Goal: Task Accomplishment & Management: Use online tool/utility

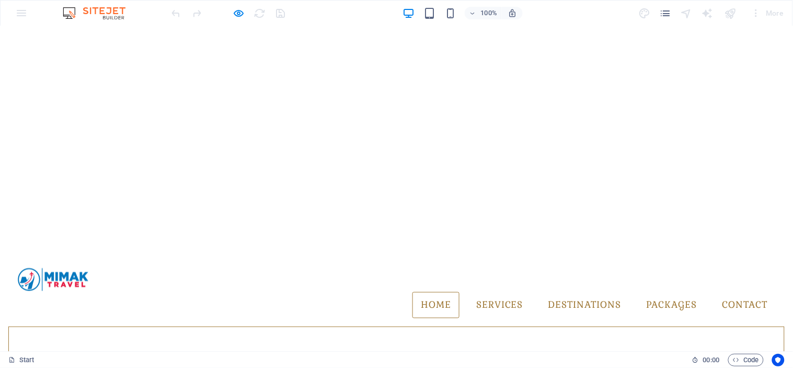
scroll to position [232, 0]
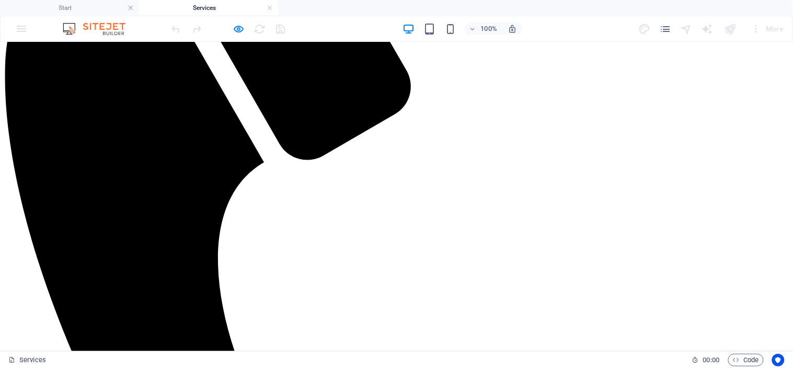
scroll to position [386, 0]
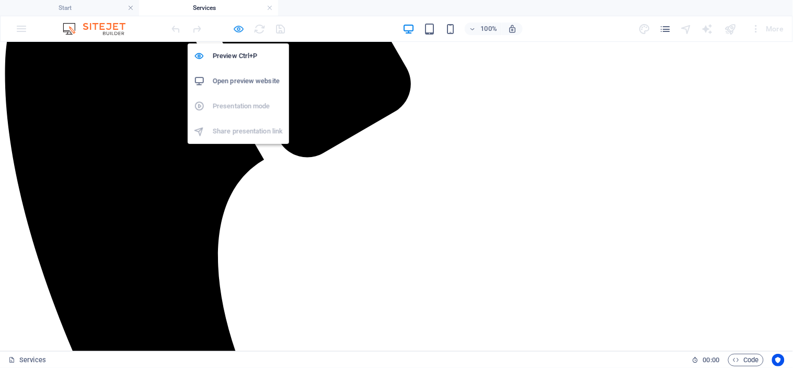
click at [233, 25] on icon "button" at bounding box center [239, 29] width 12 height 12
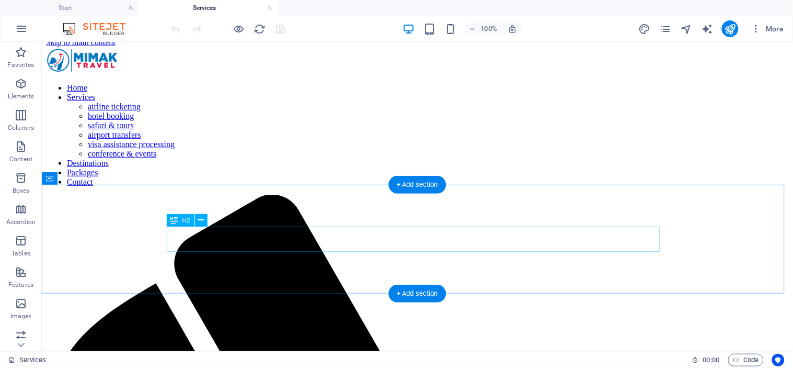
scroll to position [0, 0]
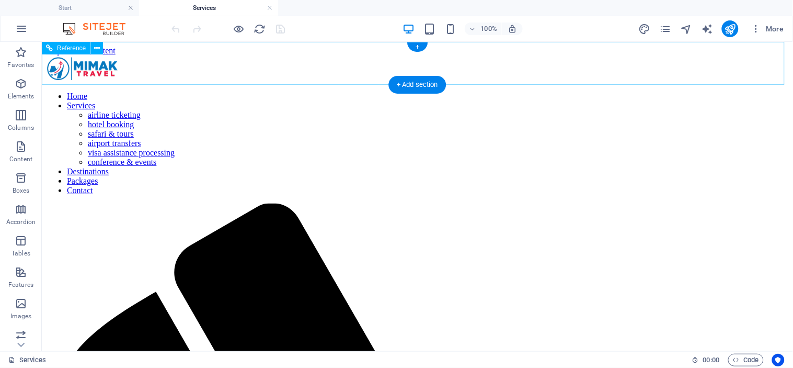
click at [499, 91] on nav "Home Services airline ticketing hotel booking safari & tours airport transfers …" at bounding box center [416, 143] width 743 height 104
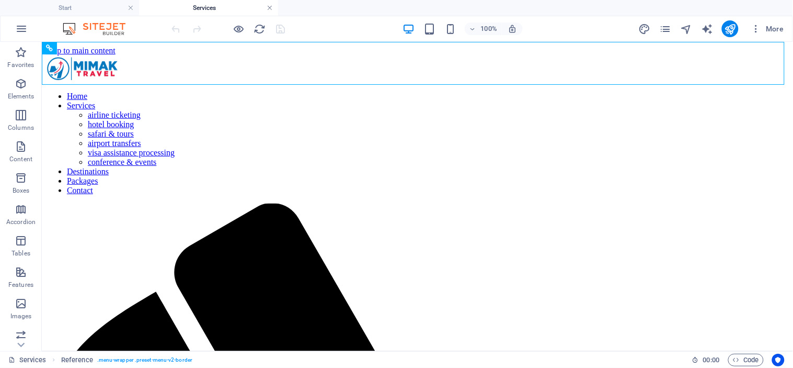
click at [270, 8] on link at bounding box center [270, 8] width 6 height 10
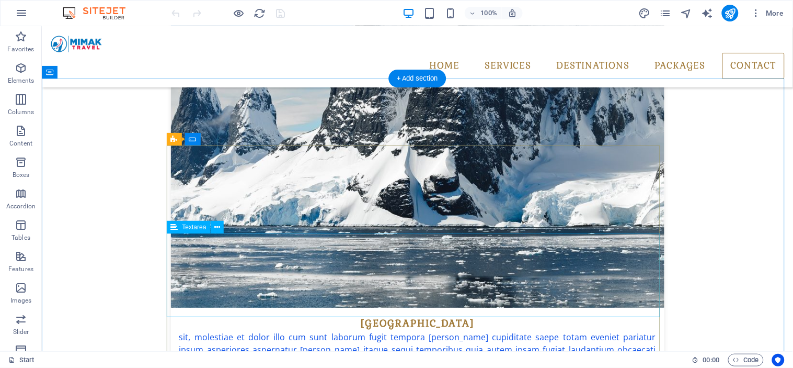
scroll to position [2126, 0]
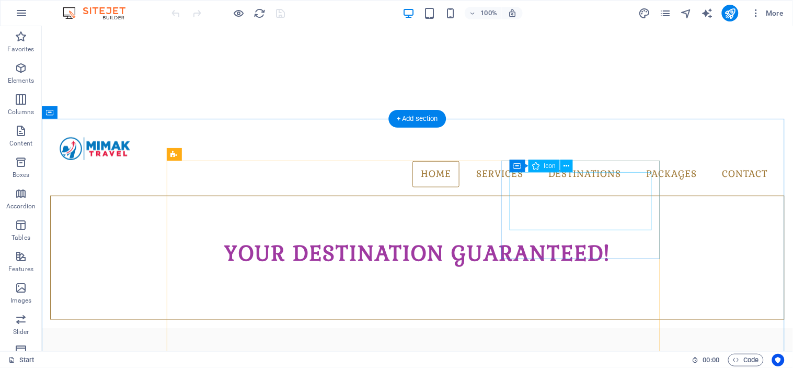
scroll to position [0, 0]
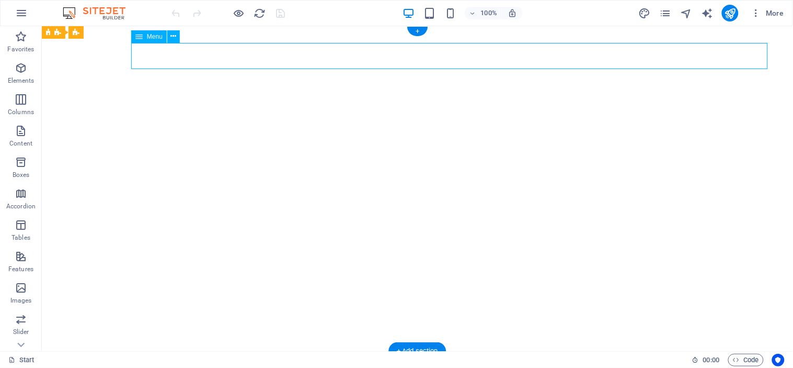
select select "4"
select select
select select "4"
select select
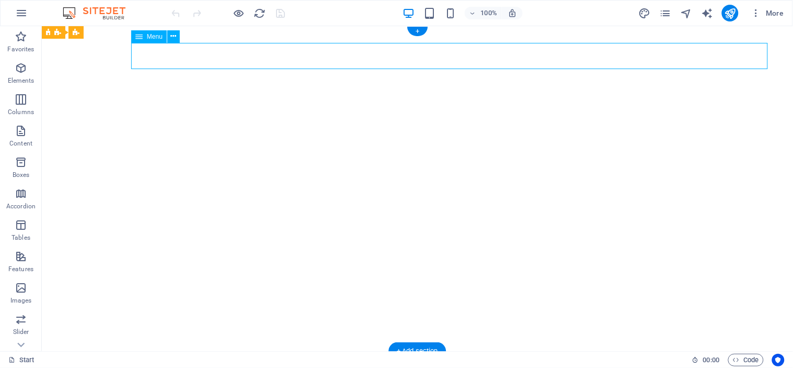
select select "4"
select select
select select "4"
select select
select select "4"
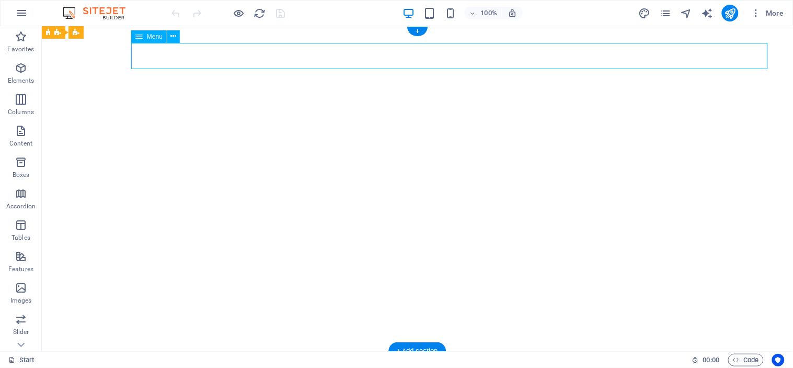
select select
select select "4"
select select
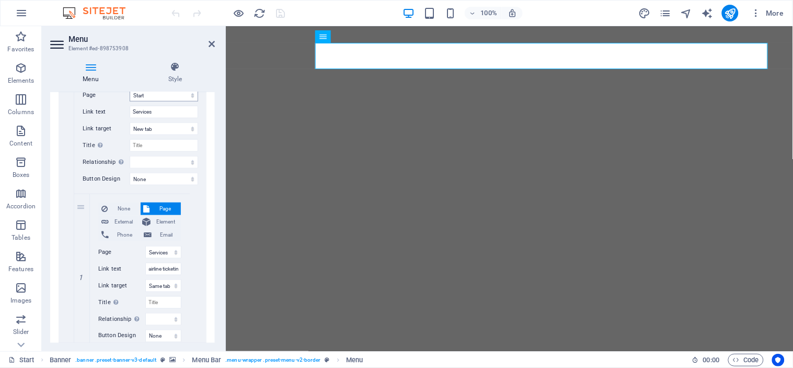
scroll to position [290, 0]
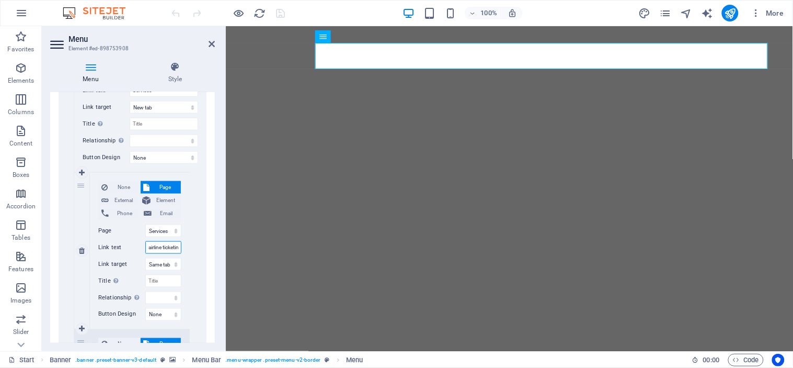
click at [174, 247] on input "airline ticketing" at bounding box center [163, 247] width 36 height 13
type input "airline"
select select
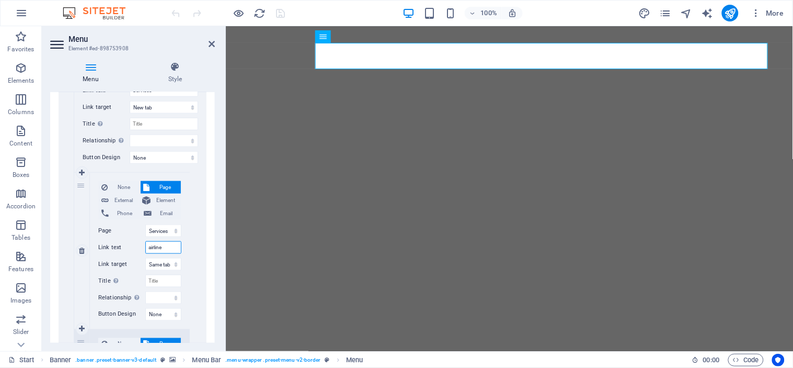
select select
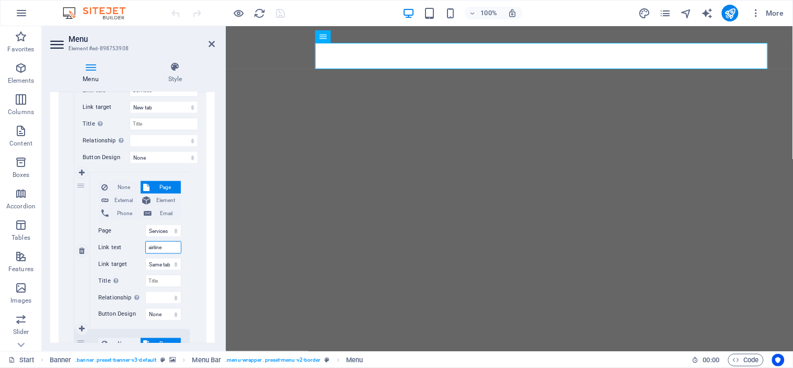
select select
type input "air"
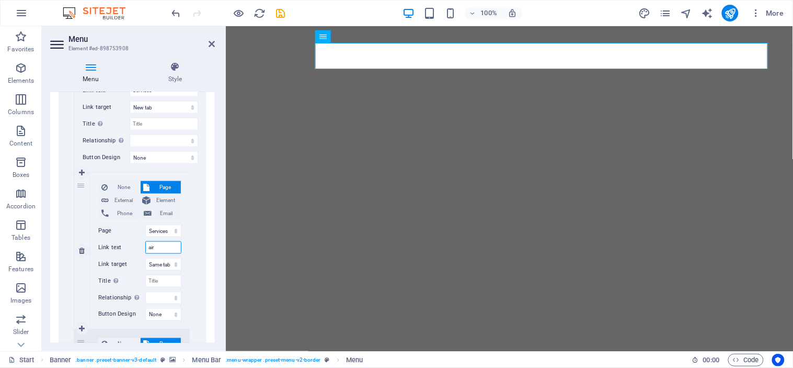
select select
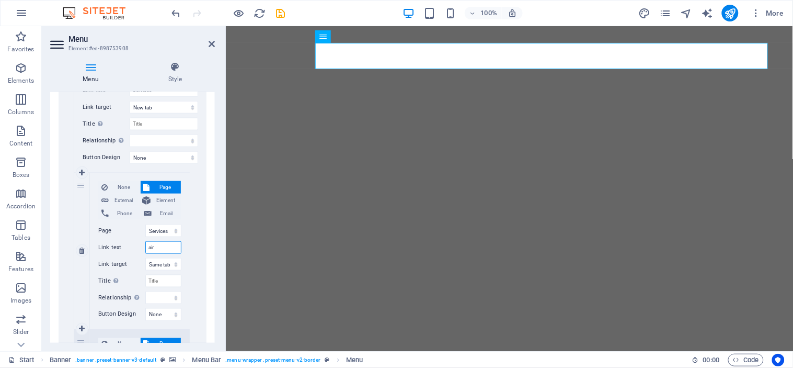
select select
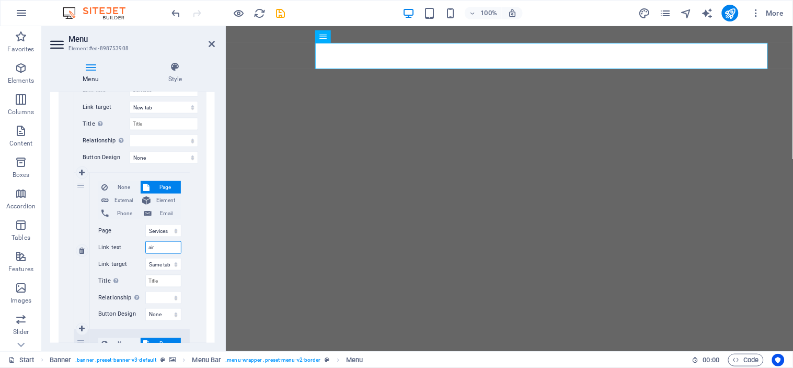
select select
type input "ai"
select select
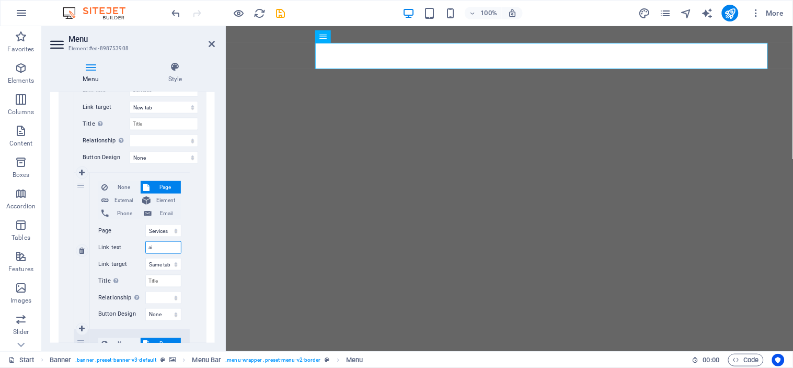
select select
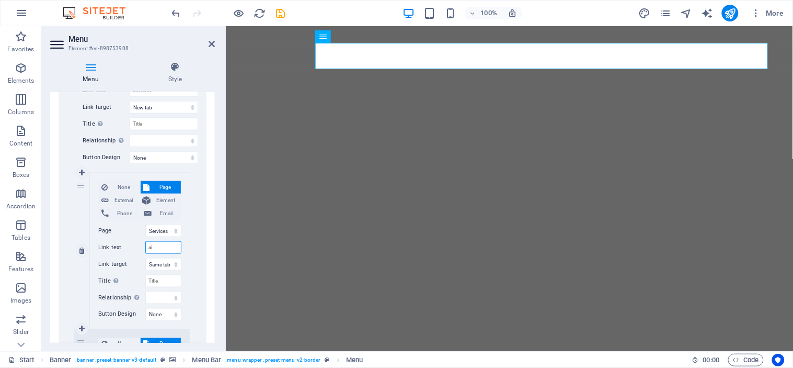
select select
type input "a"
select select
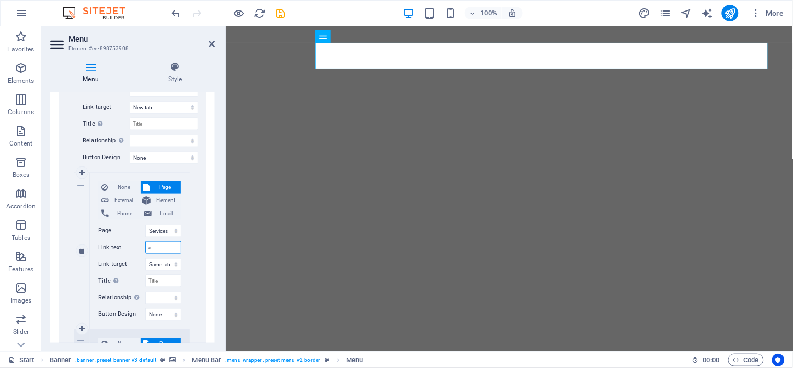
select select
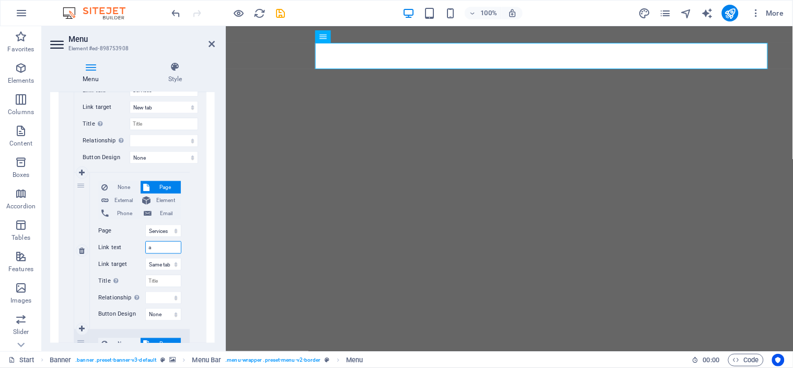
select select
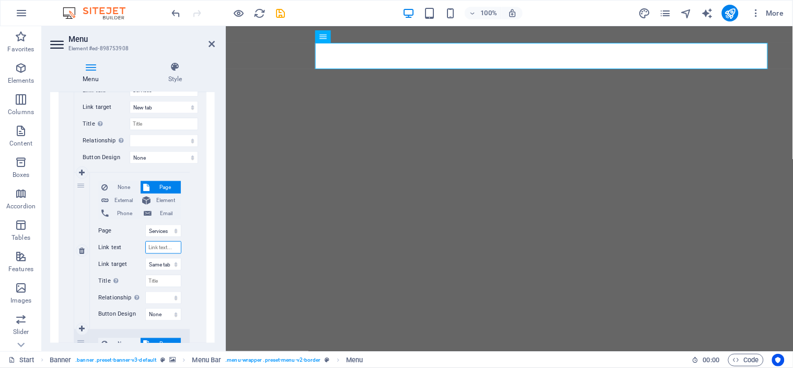
select select
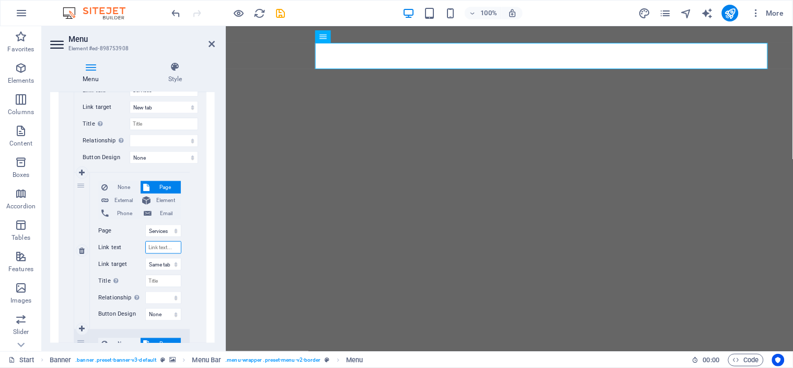
select select
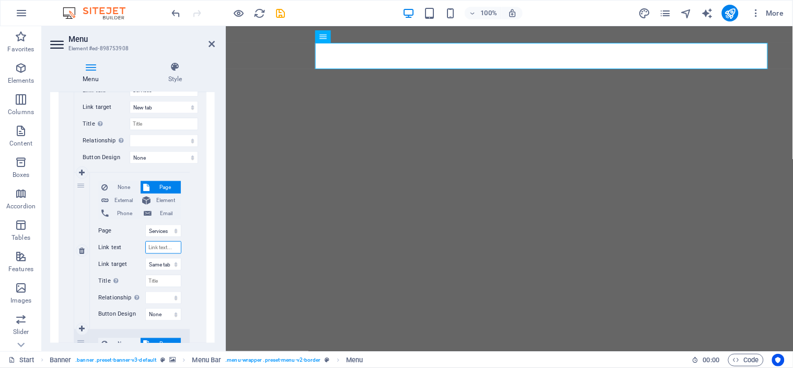
select select
type input "f"
select select
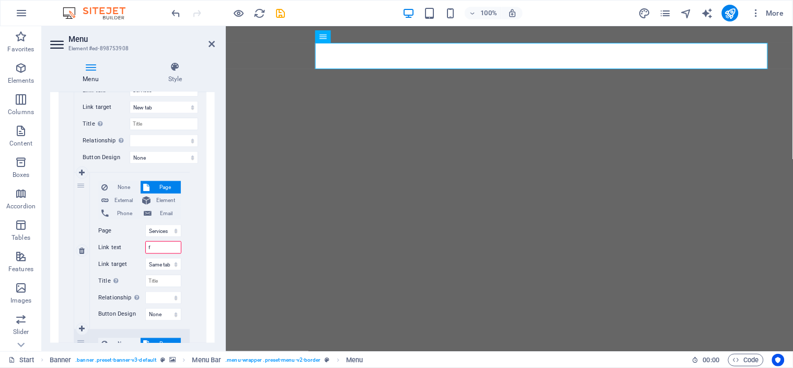
select select
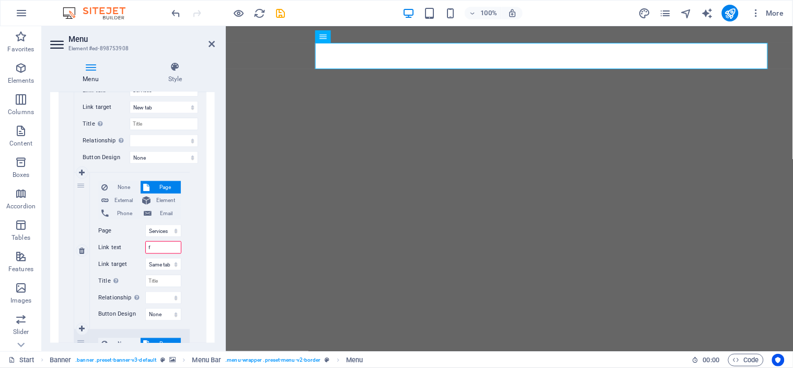
select select
type input "F"
select select
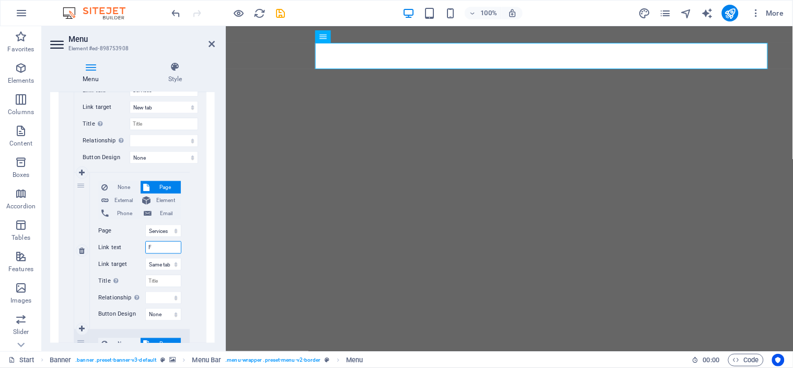
select select
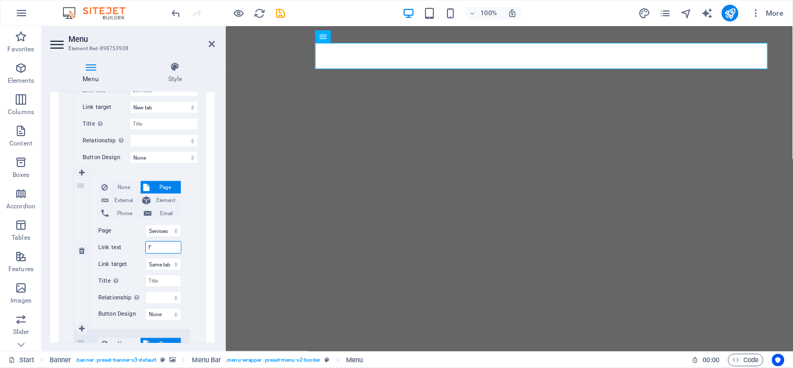
select select
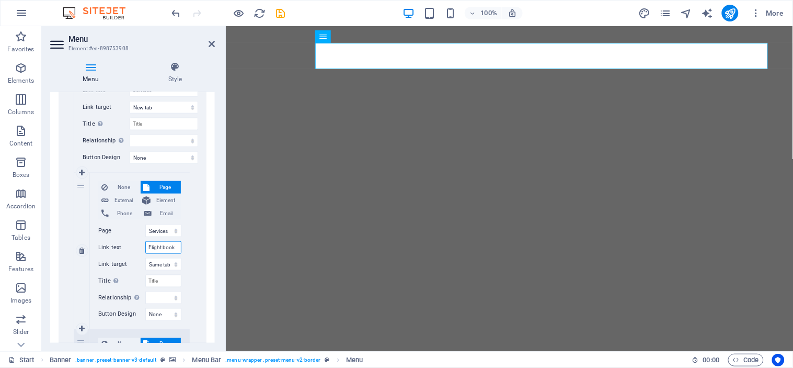
type input "Flight booki"
select select
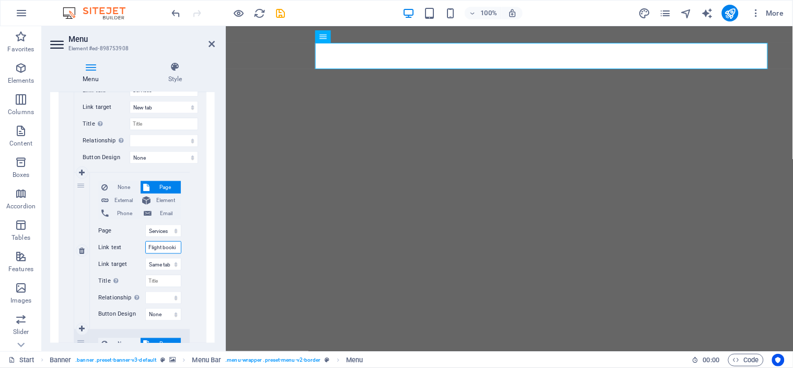
select select
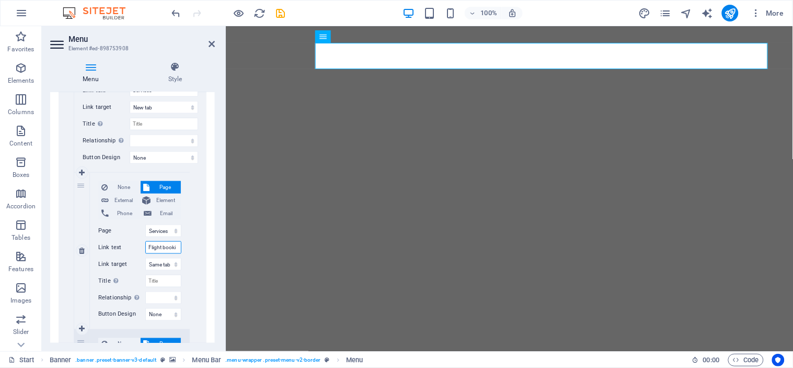
select select
type input "Flight booking"
select select
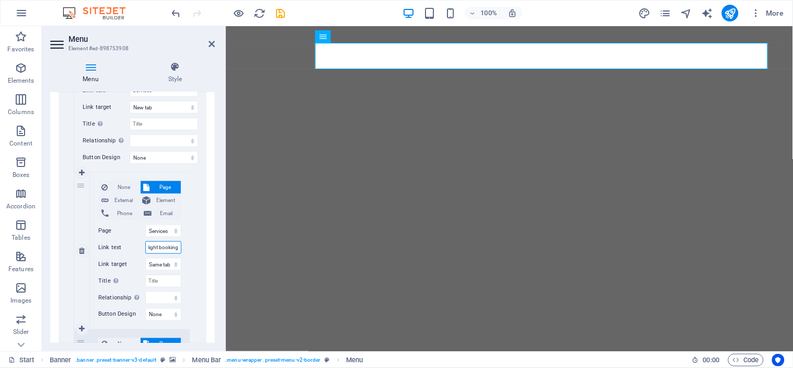
select select
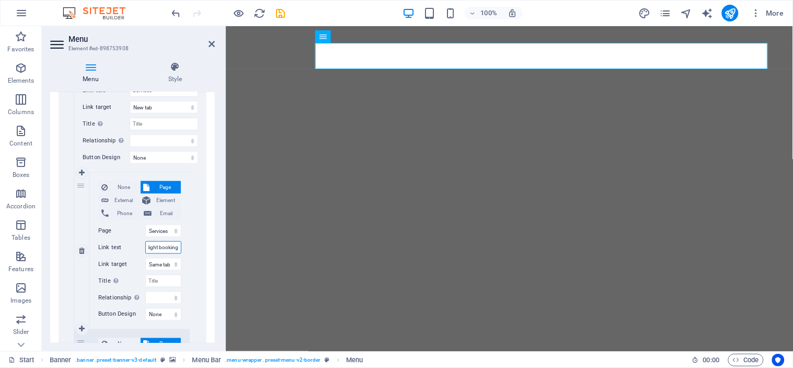
select select
type input "Flight bookings"
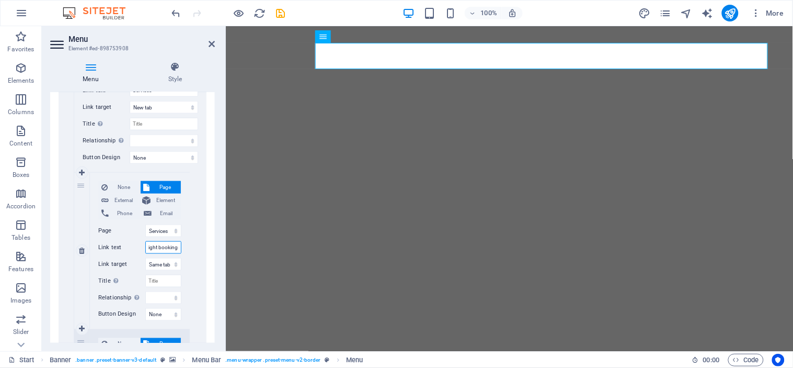
scroll to position [0, 7]
select select
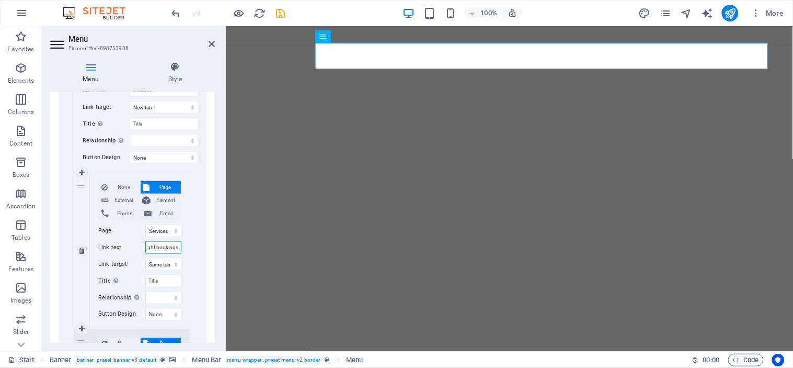
select select
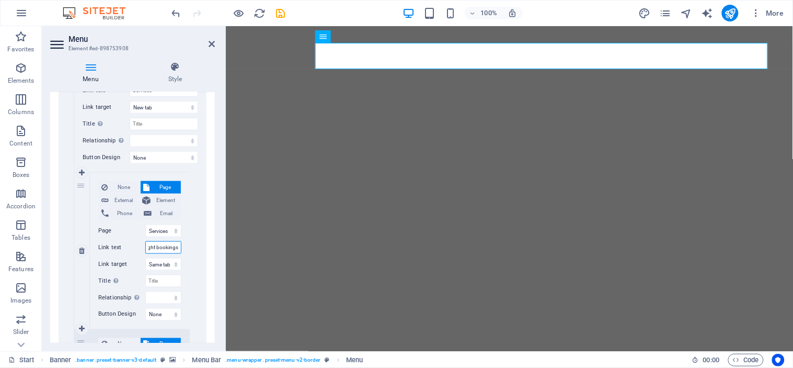
select select
type input "Flight bookings"
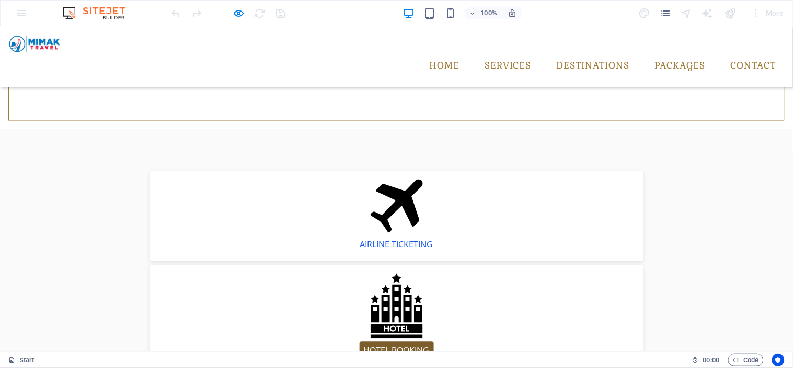
scroll to position [406, 0]
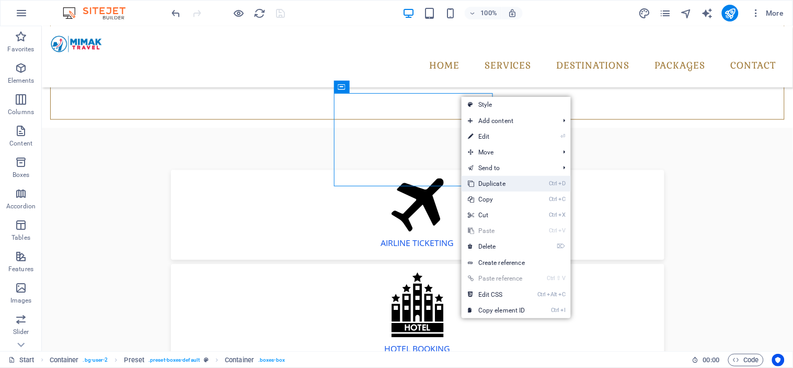
click at [508, 181] on link "Ctrl D Duplicate" at bounding box center [497, 184] width 70 height 16
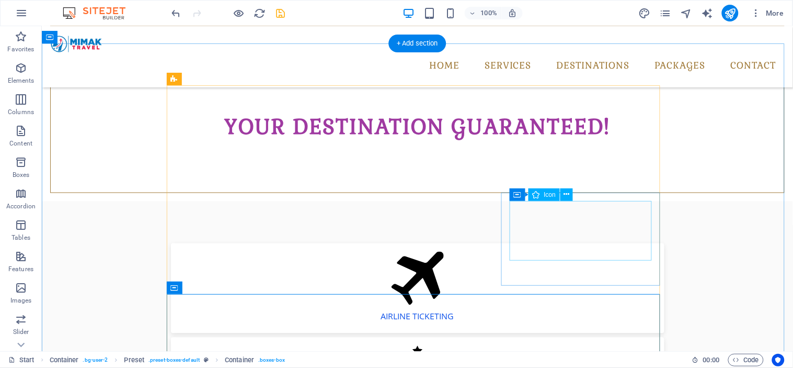
scroll to position [348, 0]
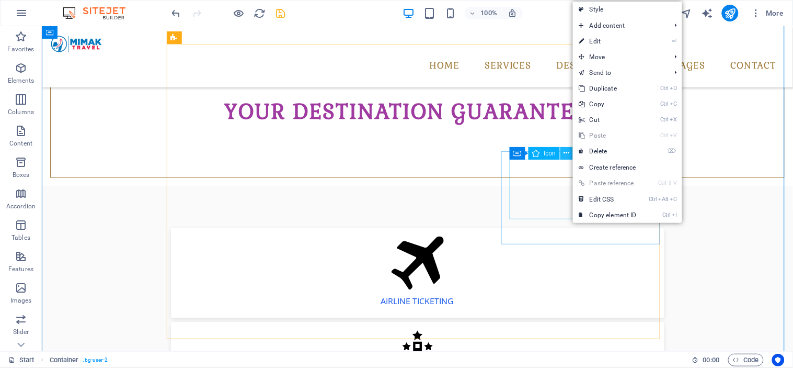
click at [565, 154] on icon at bounding box center [567, 152] width 6 height 11
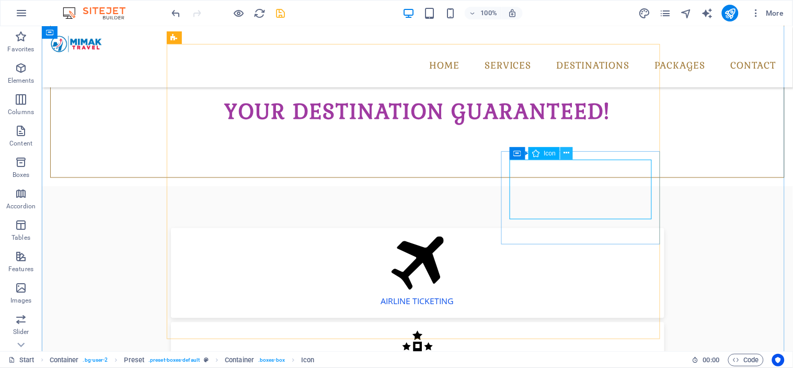
click at [570, 154] on icon at bounding box center [567, 152] width 6 height 11
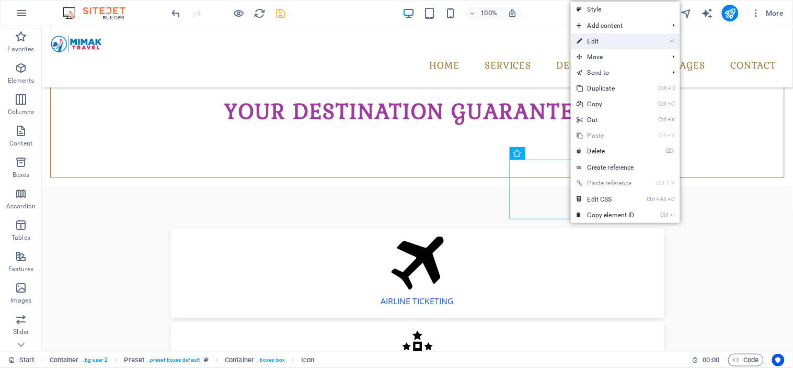
click at [611, 36] on link "⏎ Edit" at bounding box center [606, 41] width 70 height 16
select select "xMidYMid"
select select "px"
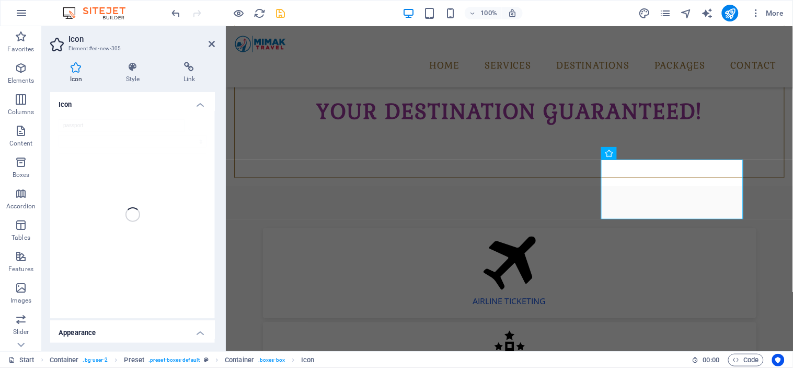
click at [122, 120] on div "passport" at bounding box center [132, 214] width 165 height 207
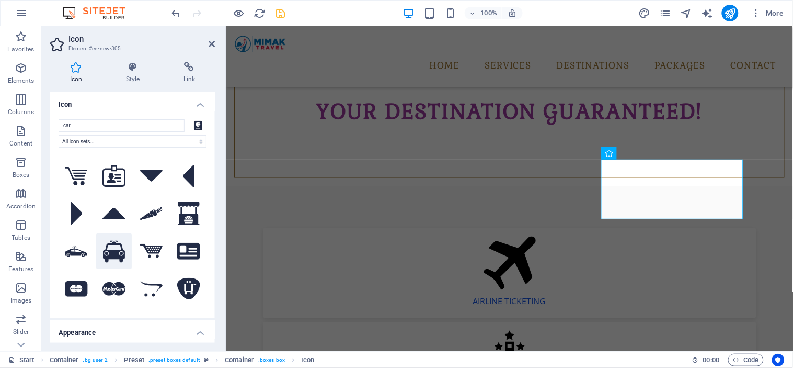
click at [112, 255] on icon at bounding box center [114, 251] width 22 height 23
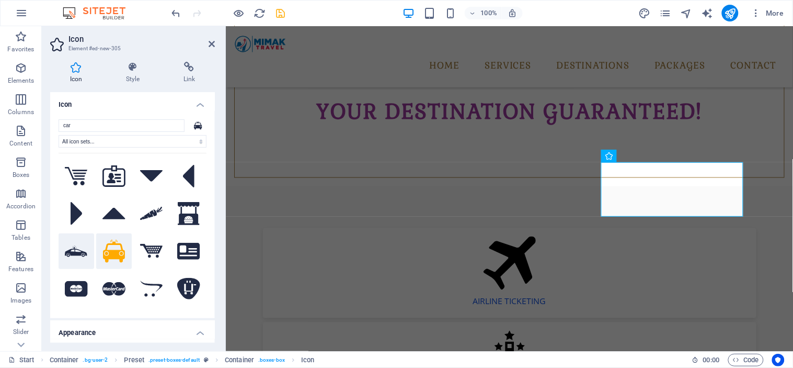
click at [75, 248] on icon at bounding box center [76, 251] width 23 height 12
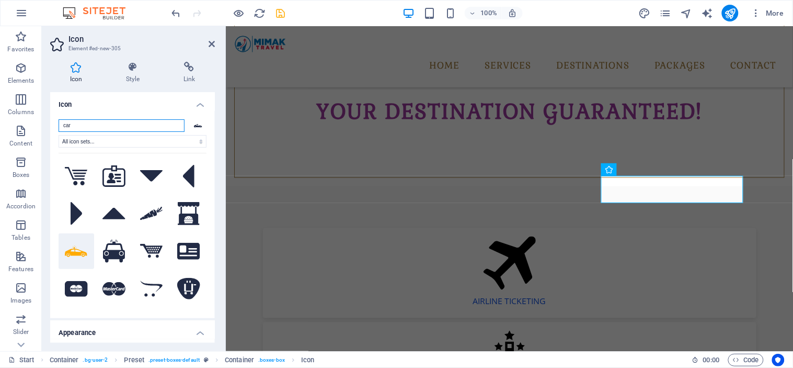
click at [77, 127] on input "car" at bounding box center [122, 125] width 126 height 13
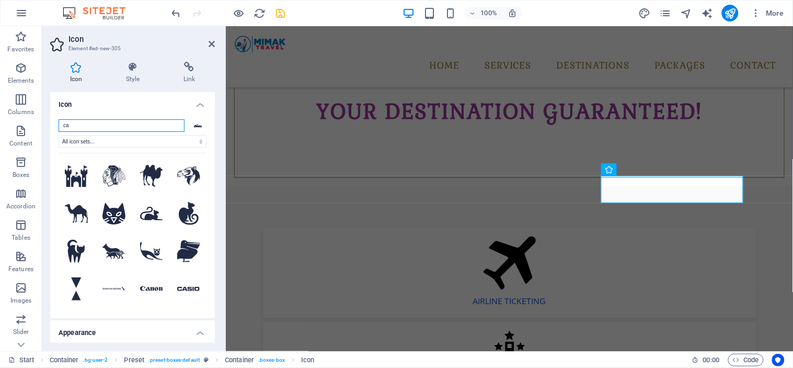
type input "c"
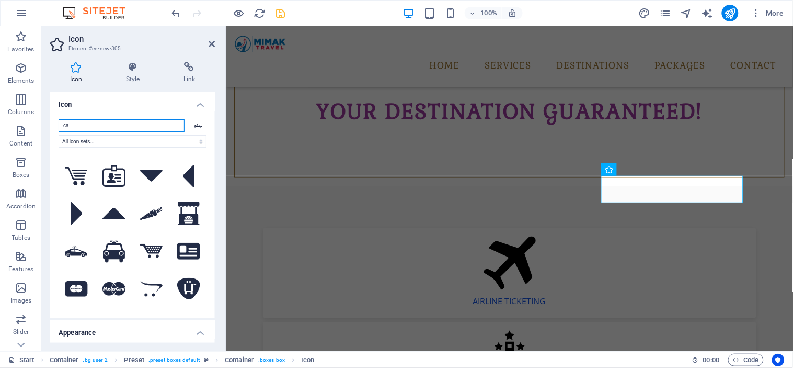
type input "c"
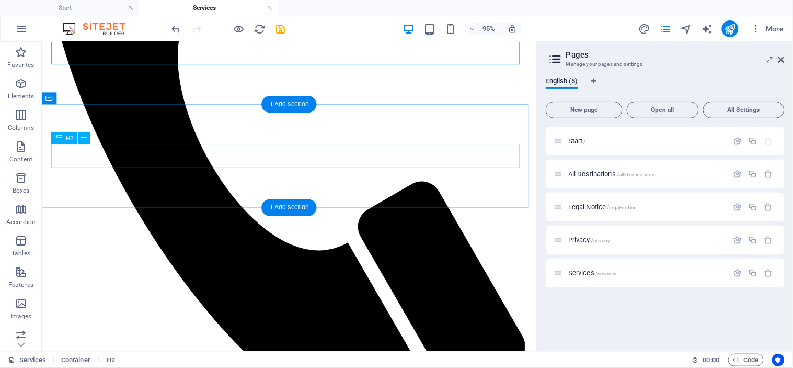
scroll to position [443, 0]
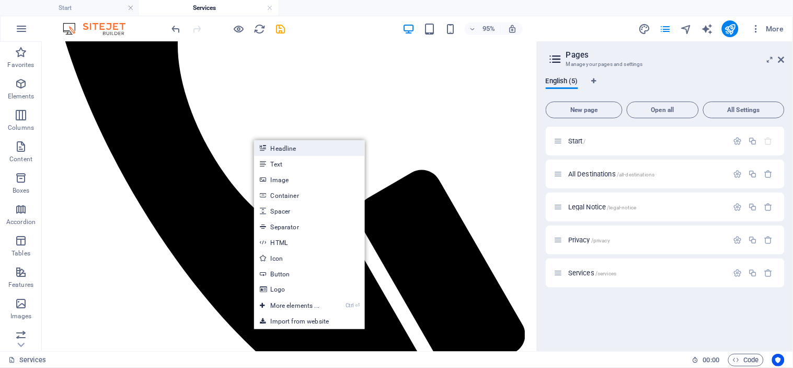
click at [280, 144] on link "Headline" at bounding box center [309, 148] width 111 height 16
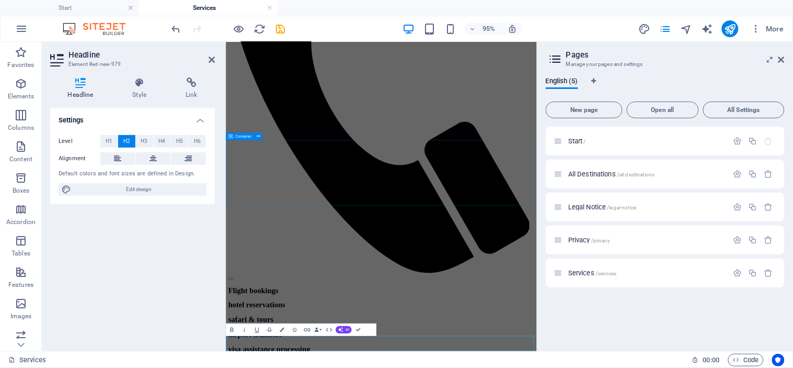
scroll to position [205, 0]
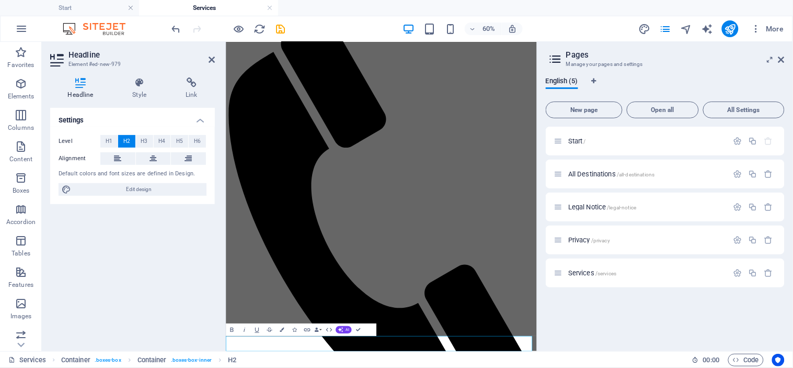
click at [212, 52] on h2 "Headline" at bounding box center [142, 54] width 146 height 9
click at [209, 56] on icon at bounding box center [212, 59] width 6 height 8
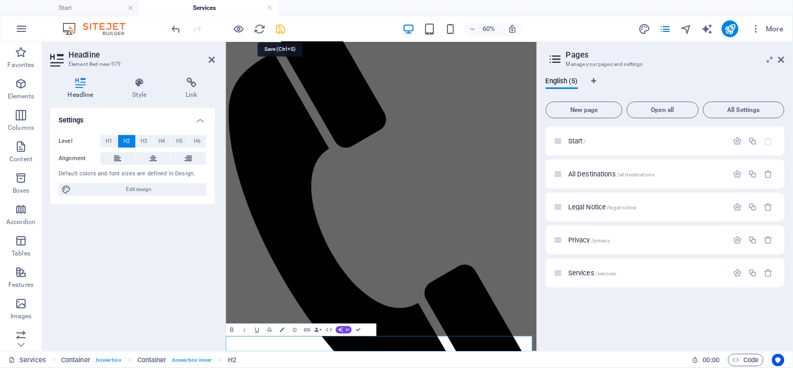
click at [278, 24] on icon "save" at bounding box center [281, 29] width 12 height 12
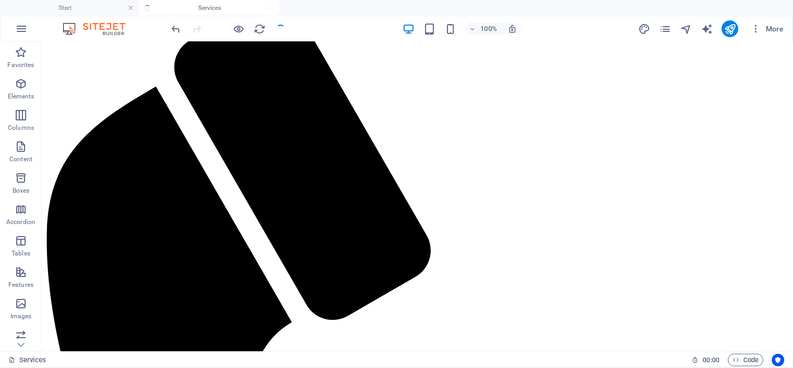
scroll to position [411, 0]
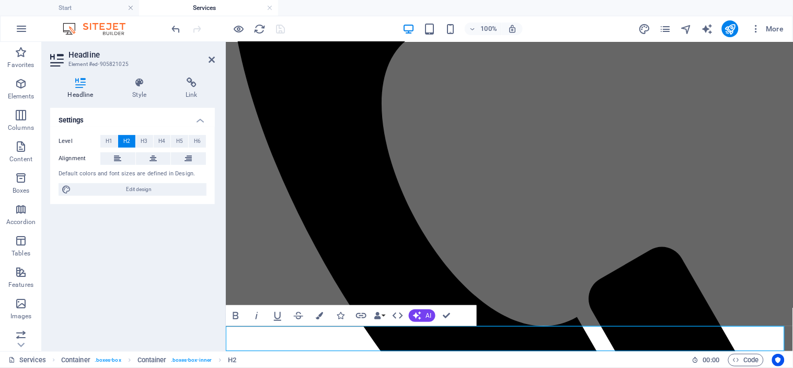
click at [150, 155] on icon at bounding box center [153, 158] width 7 height 13
click at [119, 155] on icon at bounding box center [117, 158] width 7 height 13
click at [209, 62] on icon at bounding box center [212, 59] width 6 height 8
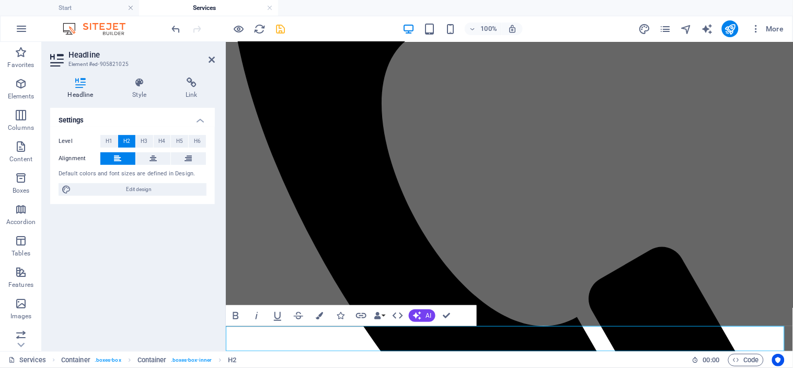
click at [212, 54] on h2 "Headline" at bounding box center [142, 54] width 146 height 9
click at [220, 55] on aside "Headline Element #ed-905821025 Headline Style Link Settings Level H1 H2 H3 H4 H…" at bounding box center [134, 196] width 184 height 309
click at [211, 60] on icon at bounding box center [212, 59] width 6 height 8
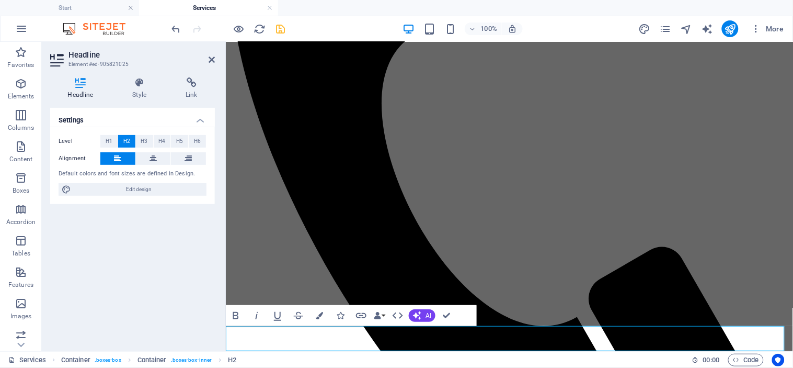
drag, startPoint x: 348, startPoint y: 377, endPoint x: 325, endPoint y: 242, distance: 137.0
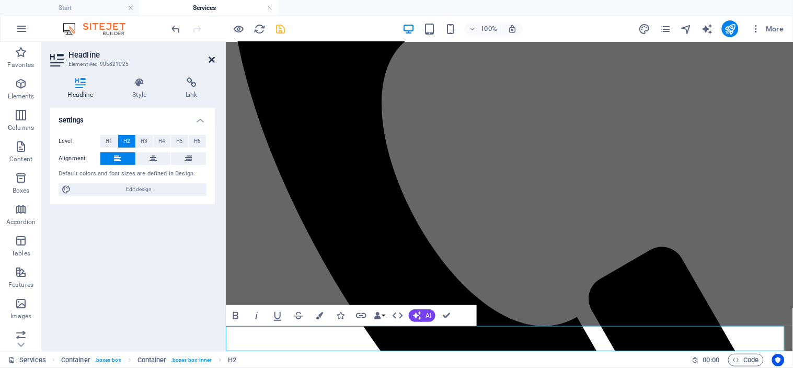
click at [214, 55] on icon at bounding box center [212, 59] width 6 height 8
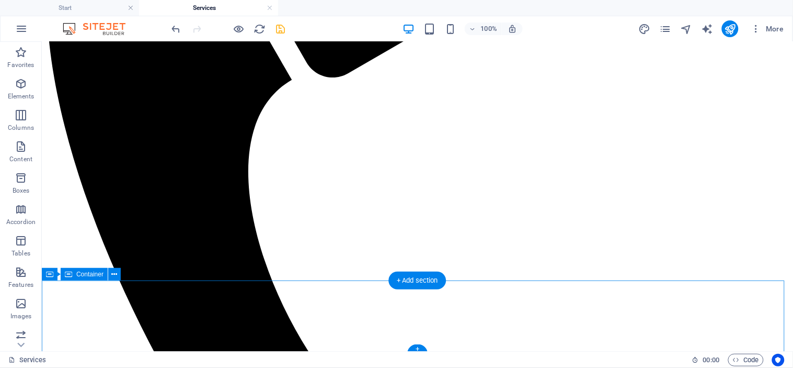
scroll to position [459, 0]
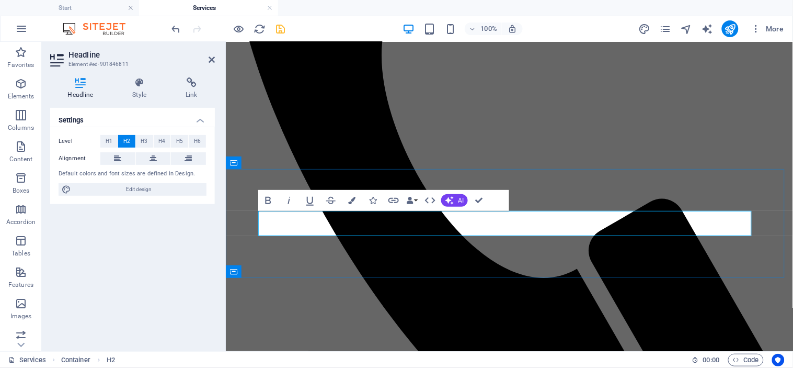
drag, startPoint x: 462, startPoint y: 220, endPoint x: 237, endPoint y: 242, distance: 225.5
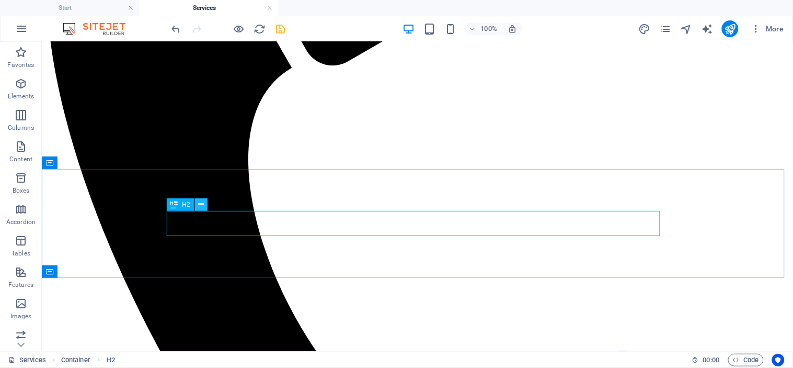
click at [204, 204] on button at bounding box center [201, 204] width 13 height 13
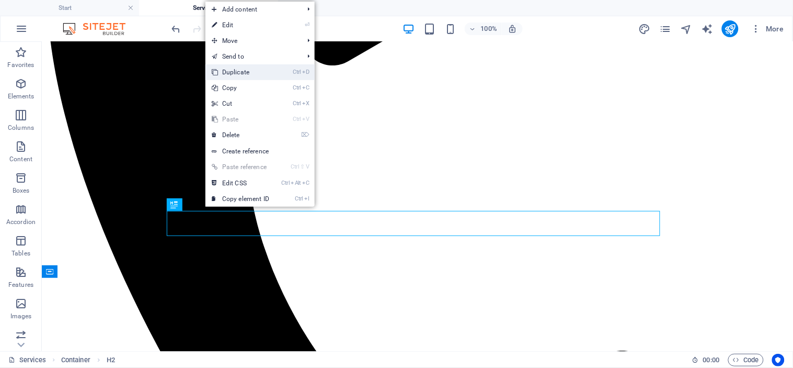
click at [259, 77] on link "Ctrl D Duplicate" at bounding box center [241, 72] width 70 height 16
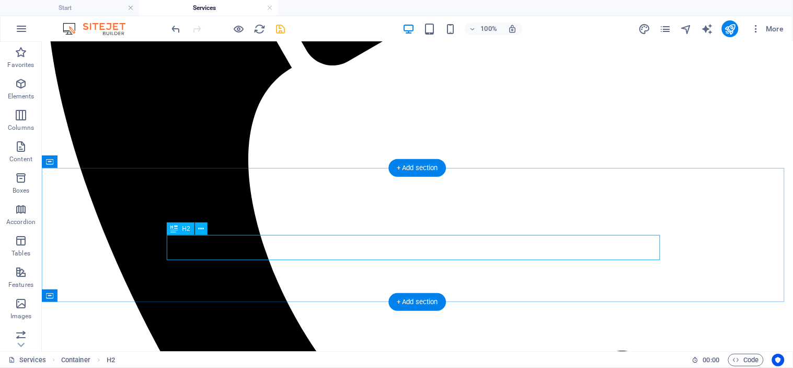
scroll to position [484, 0]
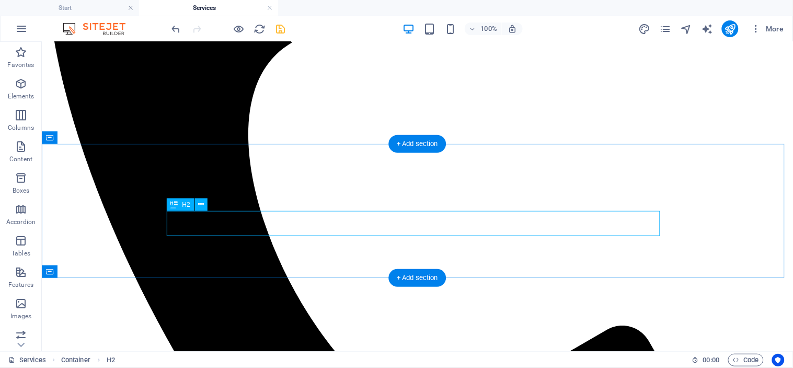
drag, startPoint x: 245, startPoint y: 218, endPoint x: 237, endPoint y: 298, distance: 80.4
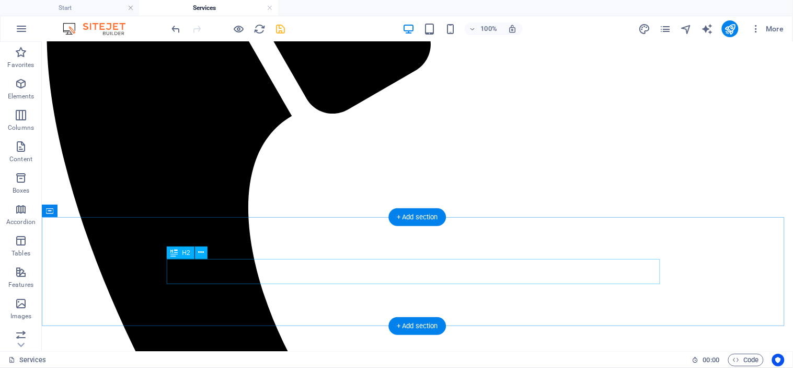
scroll to position [179, 0]
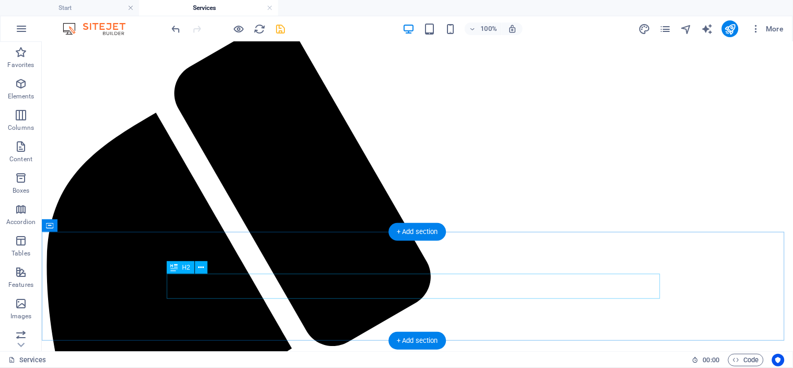
drag, startPoint x: 362, startPoint y: 282, endPoint x: 357, endPoint y: 279, distance: 6.1
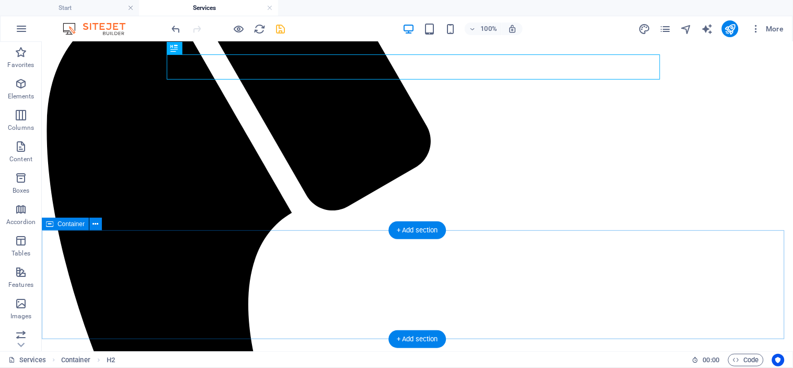
scroll to position [411, 0]
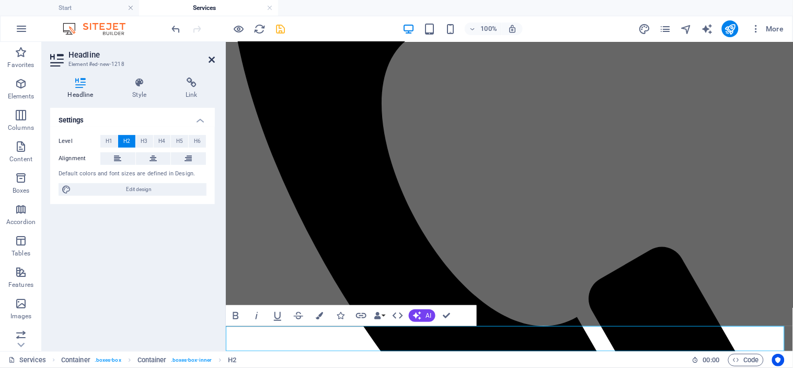
click at [209, 61] on icon at bounding box center [212, 59] width 6 height 8
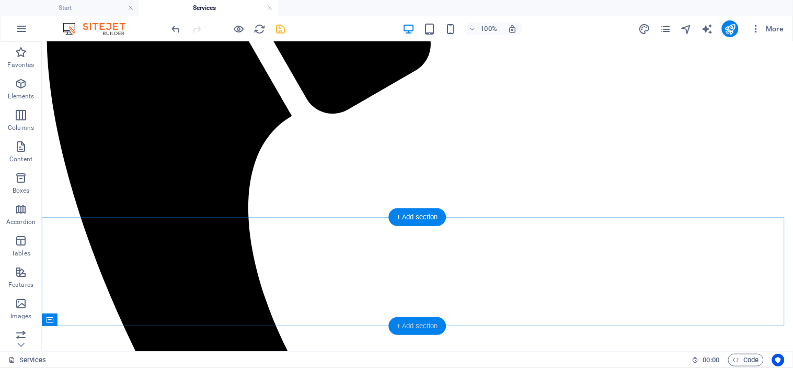
drag, startPoint x: 415, startPoint y: 323, endPoint x: 189, endPoint y: 278, distance: 229.7
click at [415, 323] on div "+ Add section" at bounding box center [418, 326] width 58 height 18
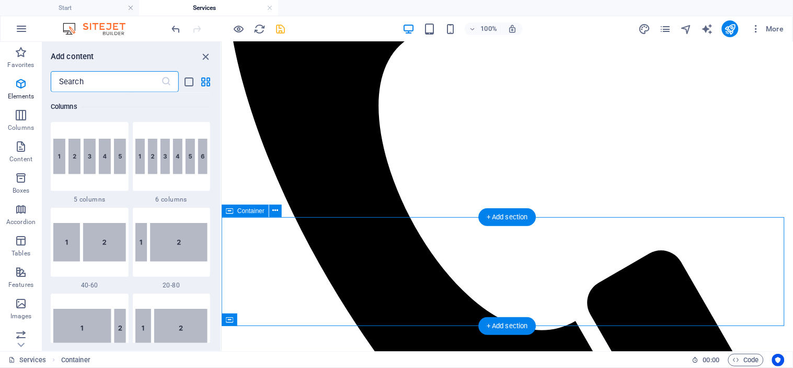
scroll to position [1829, 0]
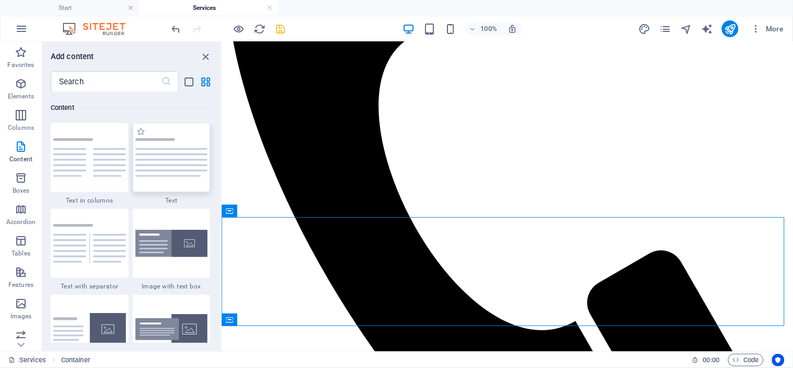
click at [152, 155] on img at bounding box center [171, 157] width 73 height 39
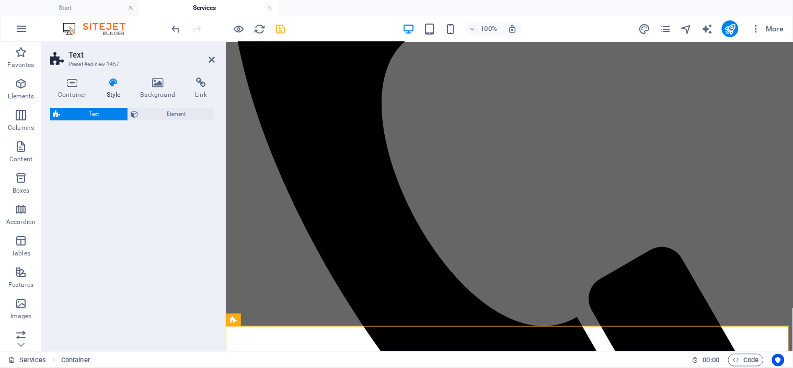
select select "preset-text-v2-default"
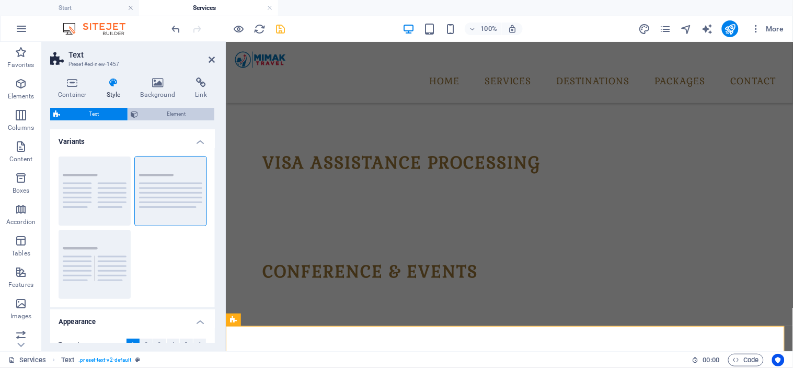
click at [168, 112] on span "Element" at bounding box center [177, 114] width 70 height 13
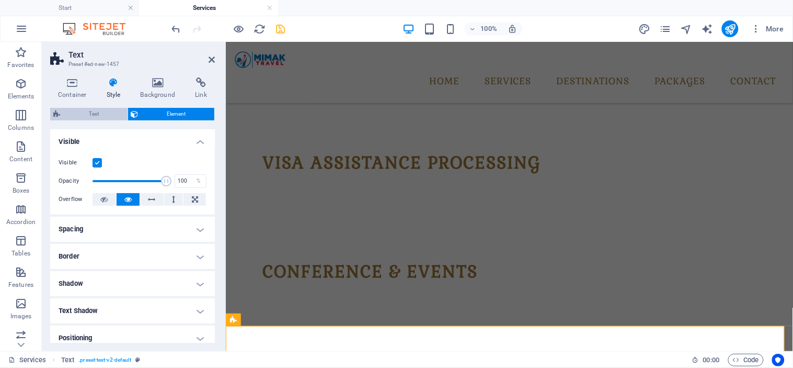
click at [103, 115] on span "Text" at bounding box center [93, 114] width 61 height 13
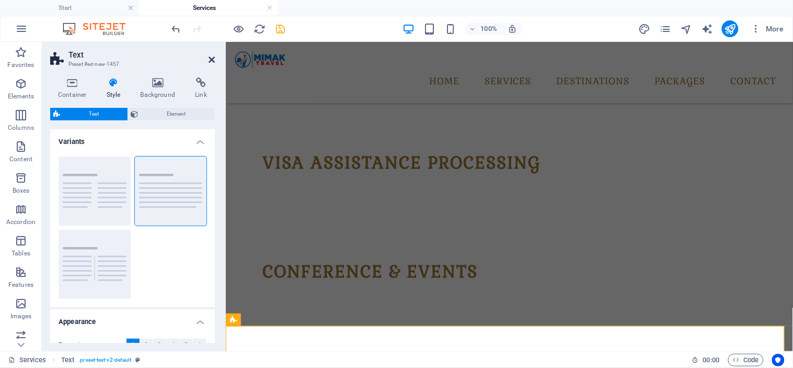
click at [209, 56] on icon at bounding box center [212, 59] width 6 height 8
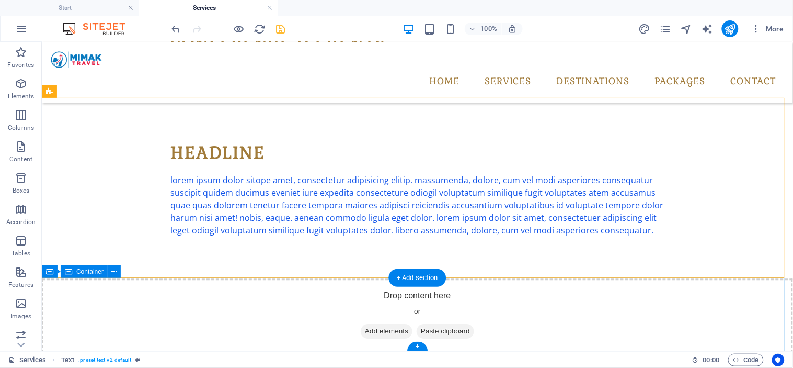
scroll to position [640, 0]
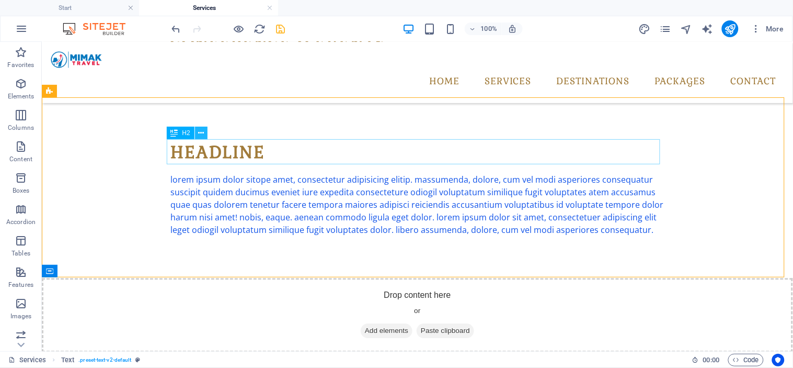
click at [202, 132] on icon at bounding box center [201, 133] width 6 height 11
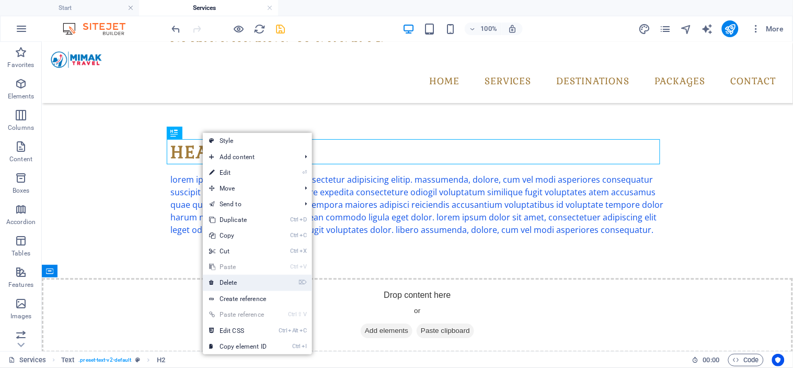
click at [227, 285] on link "⌦ Delete" at bounding box center [238, 283] width 70 height 16
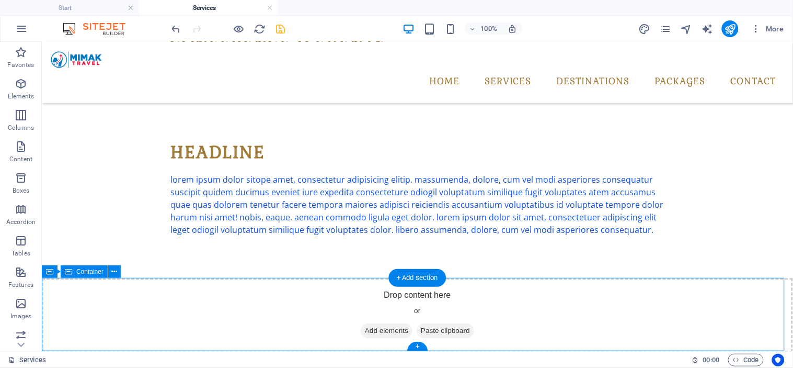
scroll to position [614, 0]
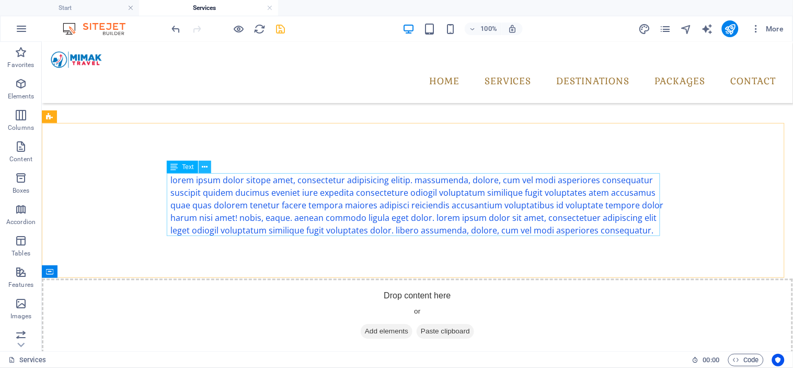
click at [204, 164] on icon at bounding box center [205, 167] width 6 height 11
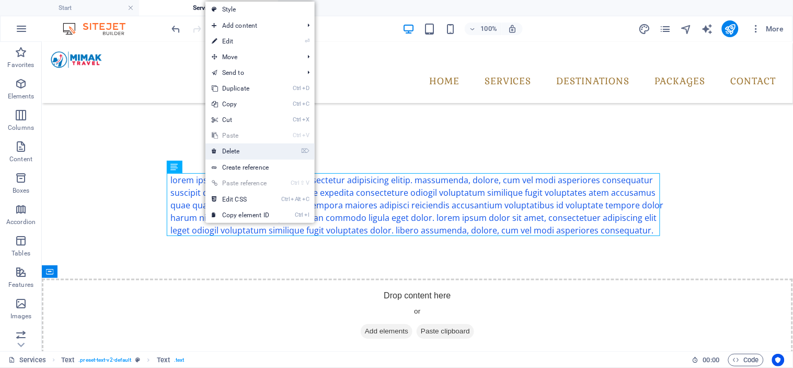
click at [233, 152] on link "⌦ Delete" at bounding box center [241, 151] width 70 height 16
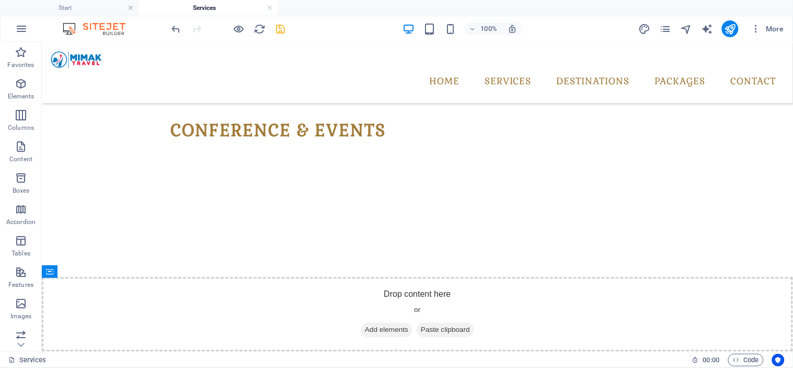
scroll to position [551, 0]
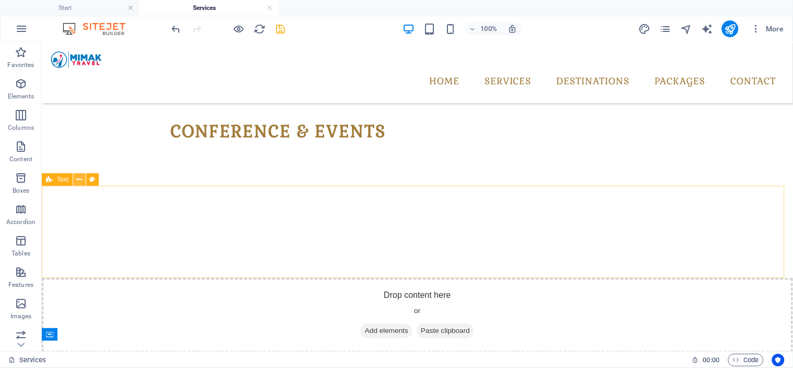
click at [80, 176] on icon at bounding box center [80, 179] width 6 height 11
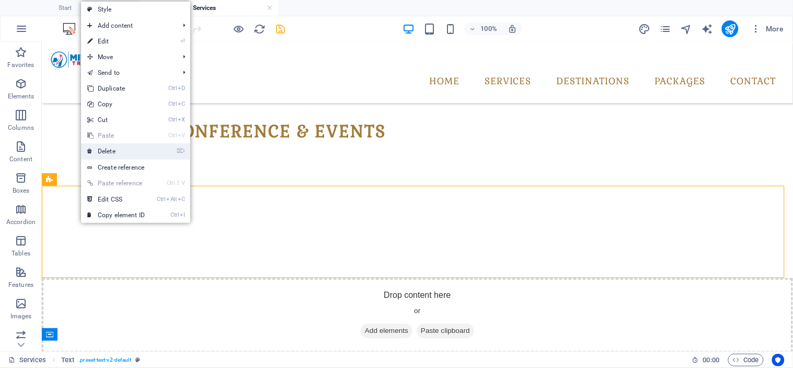
click at [113, 145] on link "⌦ Delete" at bounding box center [116, 151] width 70 height 16
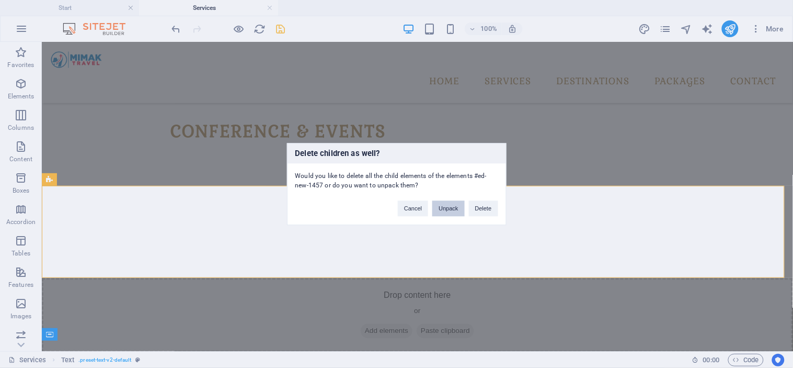
drag, startPoint x: 437, startPoint y: 208, endPoint x: 395, endPoint y: 166, distance: 58.8
click at [437, 208] on button "Unpack" at bounding box center [448, 208] width 32 height 16
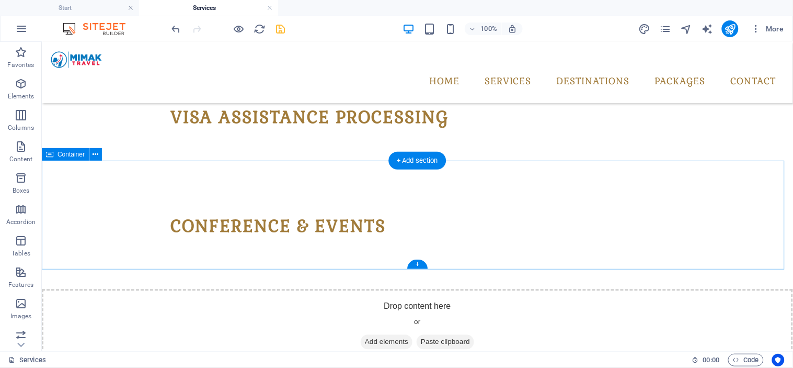
scroll to position [468, 0]
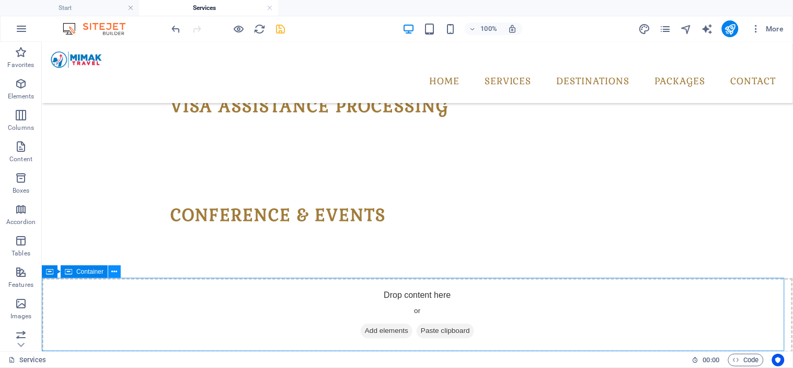
click at [116, 271] on icon at bounding box center [115, 271] width 6 height 11
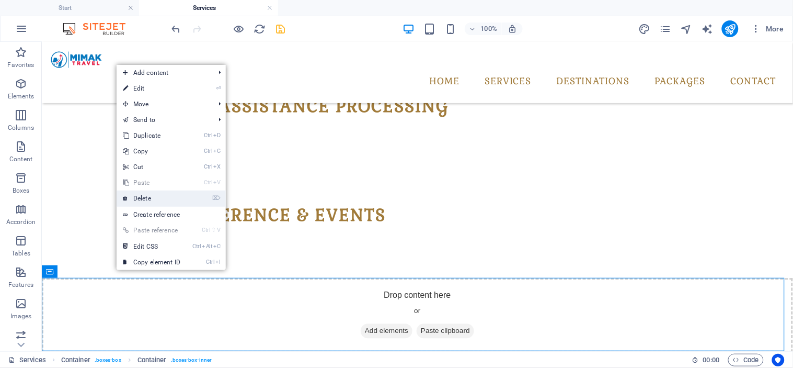
click at [157, 200] on link "⌦ Delete" at bounding box center [152, 198] width 70 height 16
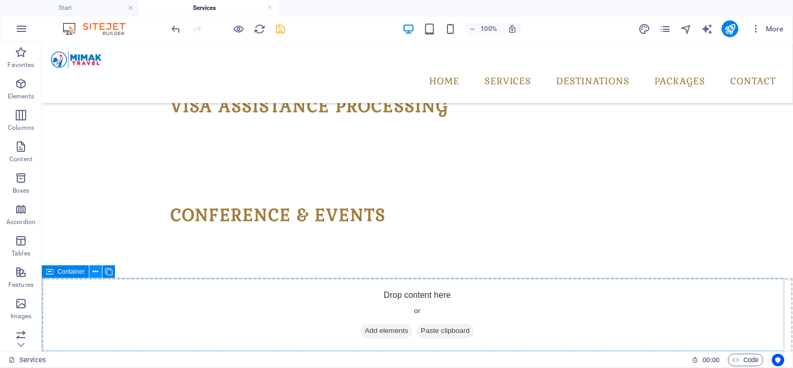
click at [100, 270] on button at bounding box center [95, 271] width 13 height 13
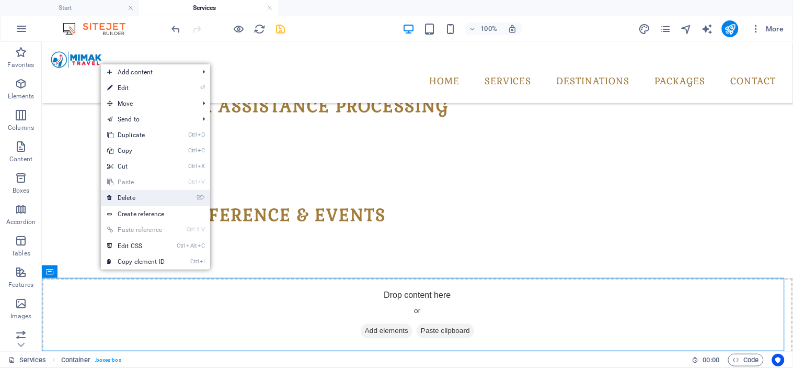
click at [148, 198] on link "⌦ Delete" at bounding box center [136, 198] width 70 height 16
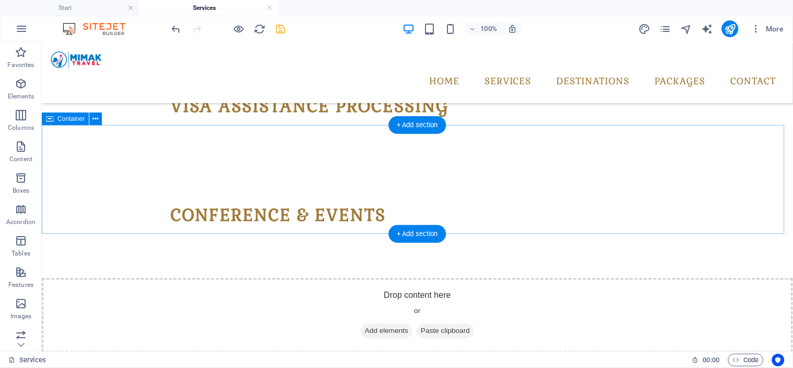
scroll to position [394, 0]
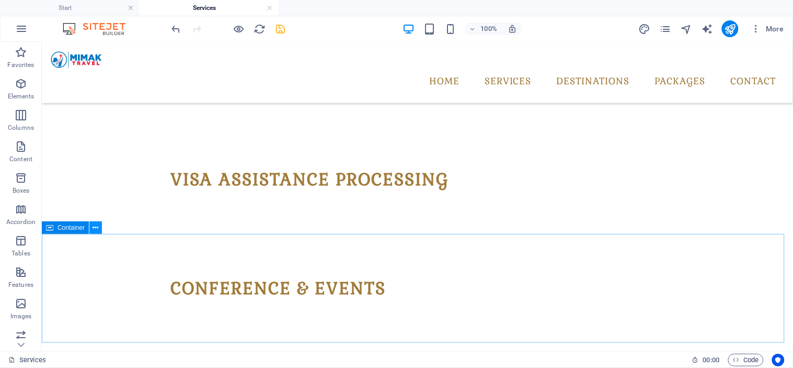
click at [93, 229] on icon at bounding box center [96, 227] width 6 height 11
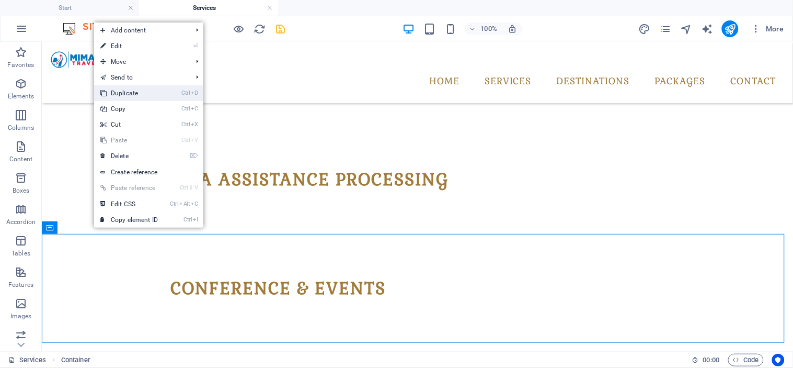
click at [136, 90] on link "Ctrl D Duplicate" at bounding box center [129, 93] width 70 height 16
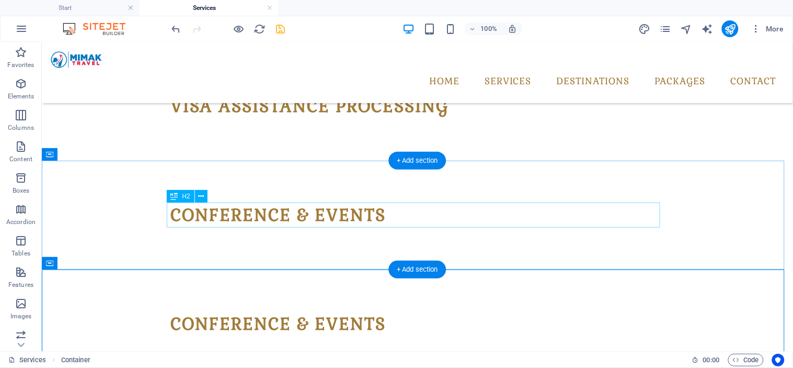
scroll to position [503, 0]
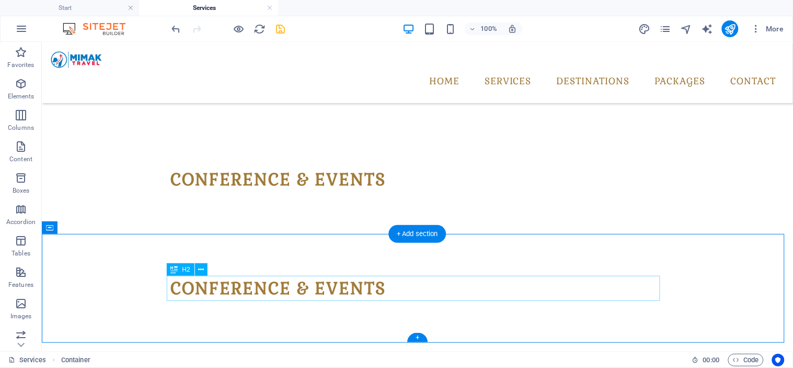
click at [269, 283] on div "conference & events" at bounding box center [417, 288] width 494 height 25
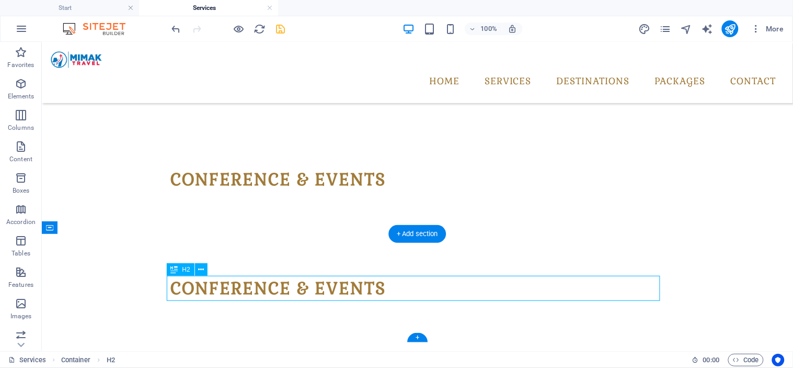
click at [269, 283] on div "conference & events" at bounding box center [417, 288] width 494 height 25
click at [170, 283] on h2 "conference & events" at bounding box center [417, 288] width 494 height 25
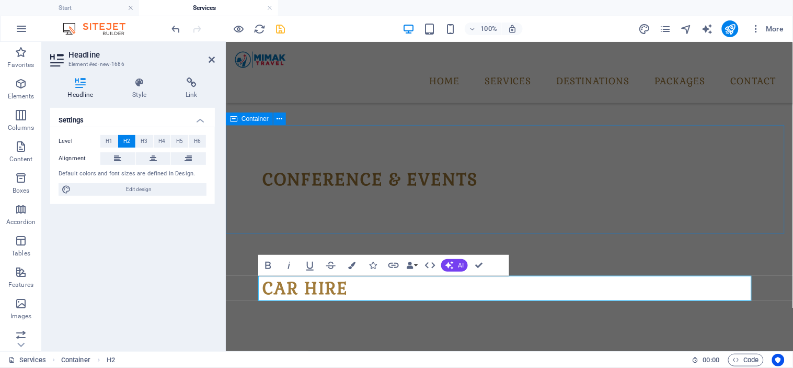
click at [269, 208] on div "conference & events" at bounding box center [508, 179] width 567 height 109
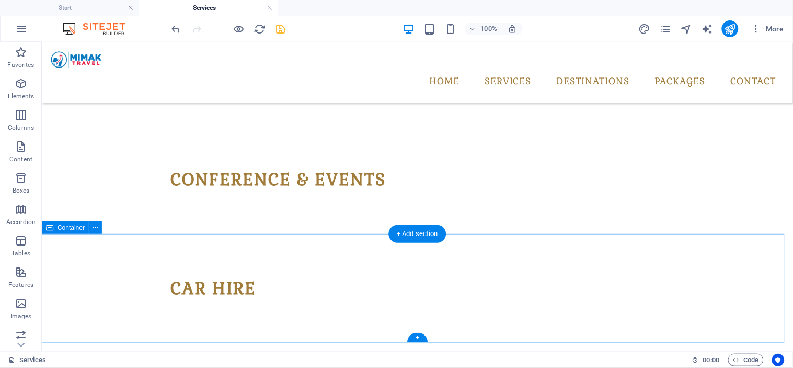
scroll to position [445, 0]
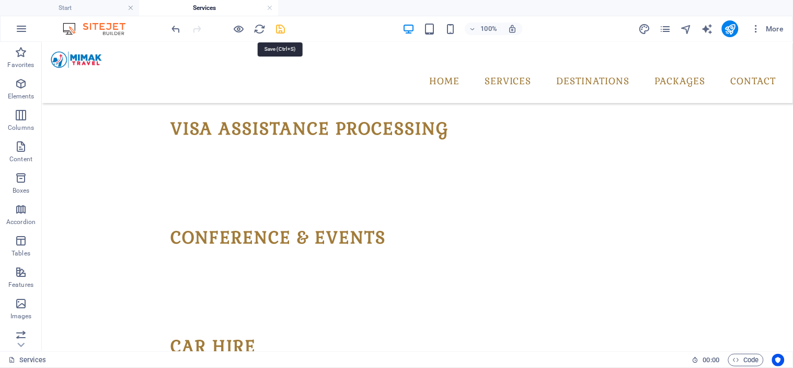
click at [283, 32] on icon "save" at bounding box center [281, 29] width 12 height 12
click at [269, 8] on link at bounding box center [270, 8] width 6 height 10
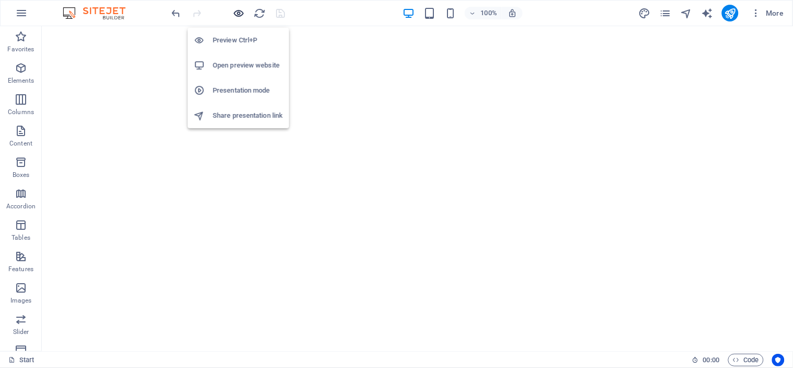
click at [237, 14] on icon "button" at bounding box center [239, 13] width 12 height 12
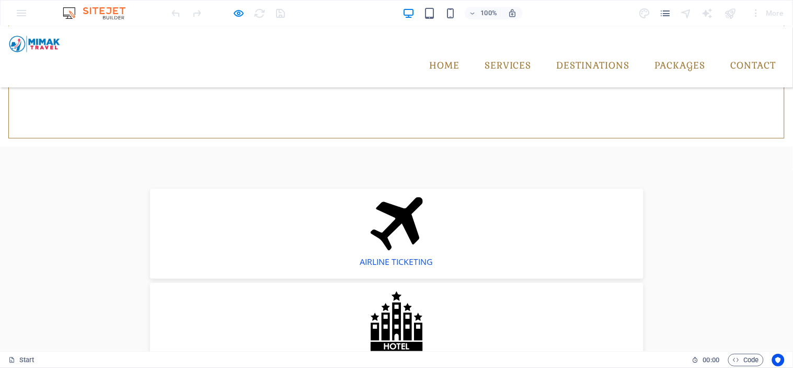
scroll to position [406, 0]
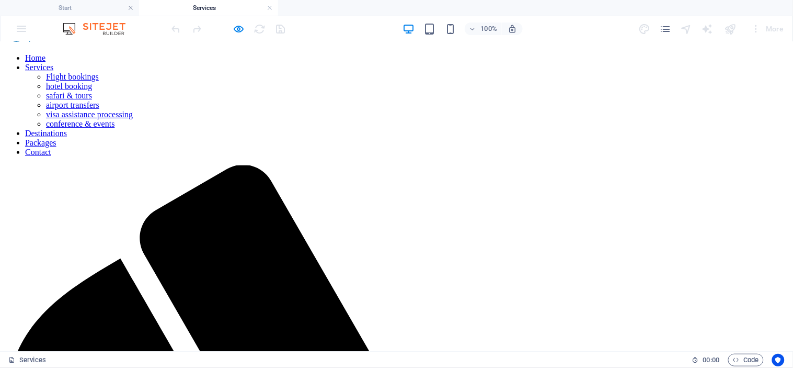
scroll to position [0, 0]
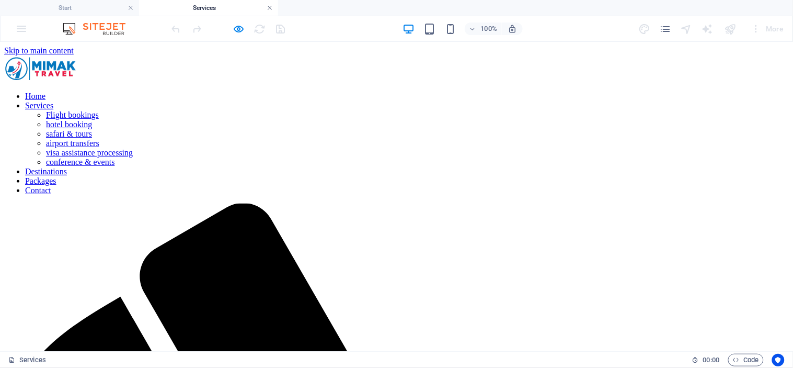
click at [270, 6] on link at bounding box center [270, 8] width 6 height 10
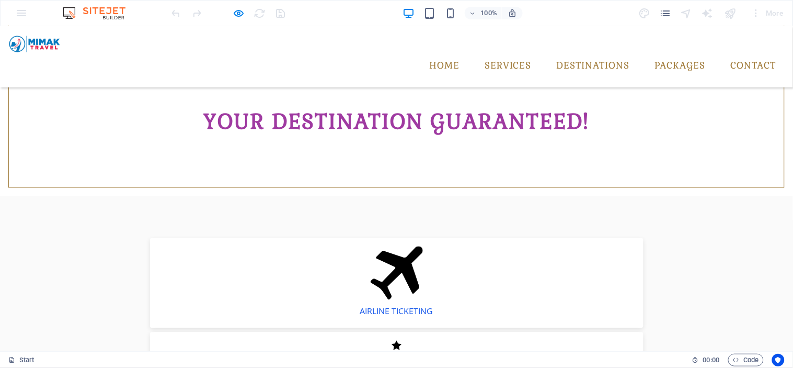
scroll to position [259, 0]
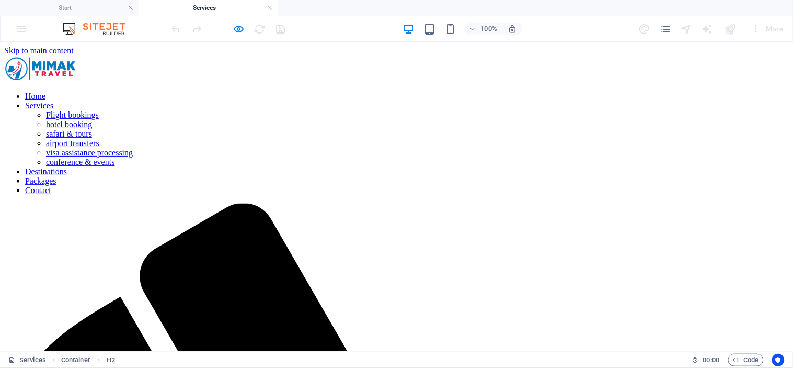
scroll to position [0, 0]
click at [494, 91] on nav "Home Services Flight bookings hotel booking safari & tours airport transfers vi…" at bounding box center [396, 143] width 785 height 104
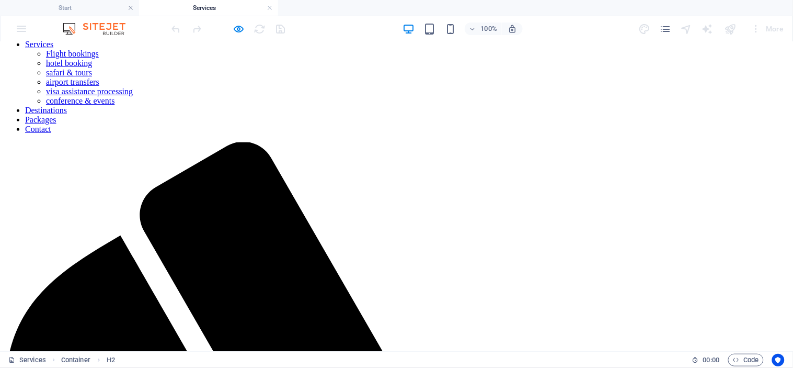
scroll to position [116, 0]
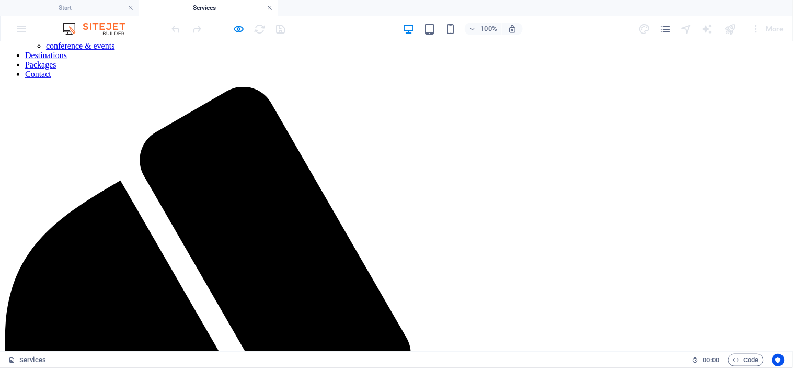
click at [270, 7] on link at bounding box center [270, 8] width 6 height 10
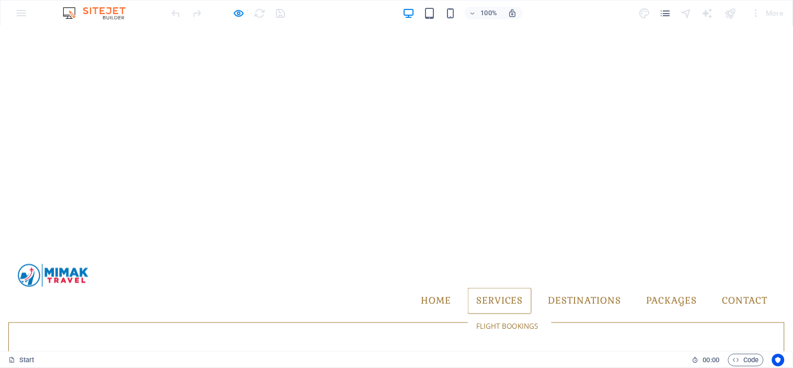
scroll to position [232, 0]
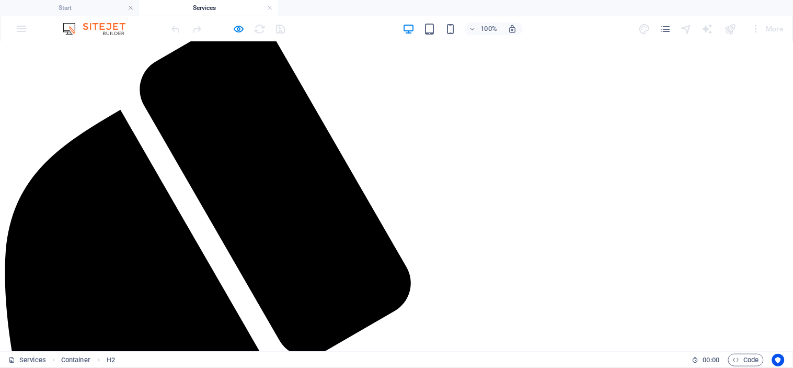
scroll to position [348, 0]
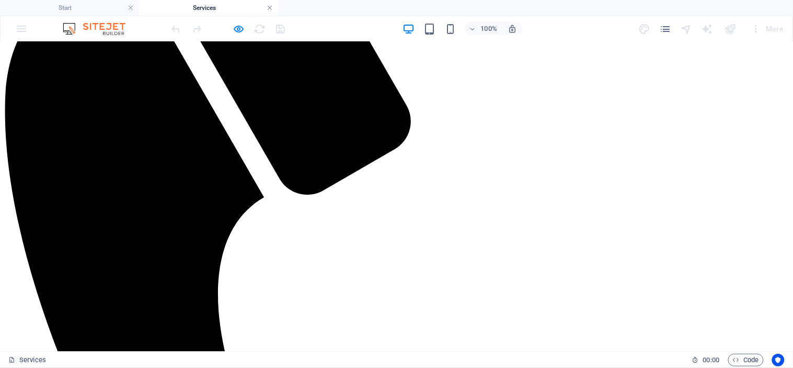
click at [271, 7] on link at bounding box center [270, 8] width 6 height 10
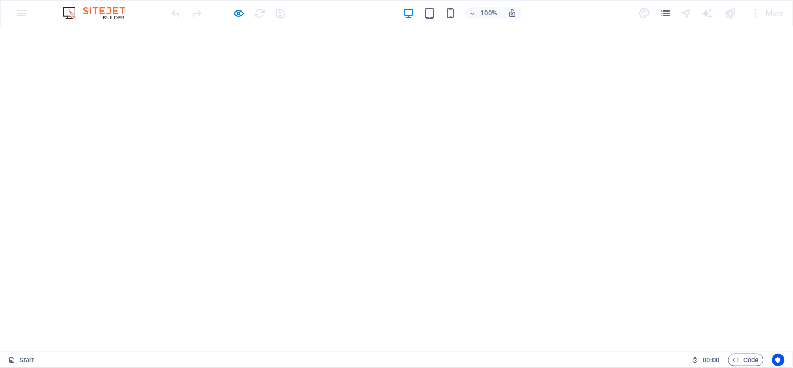
scroll to position [232, 0]
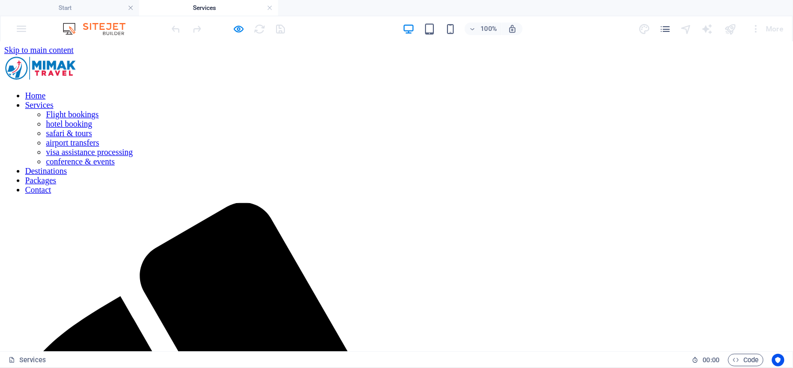
scroll to position [0, 0]
click at [267, 7] on link at bounding box center [270, 8] width 6 height 10
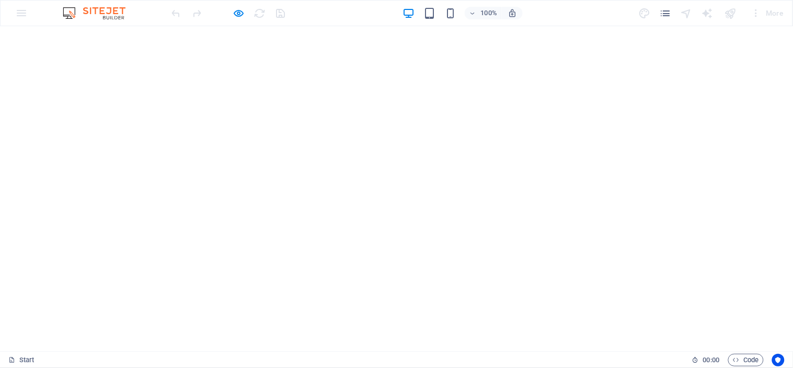
scroll to position [232, 0]
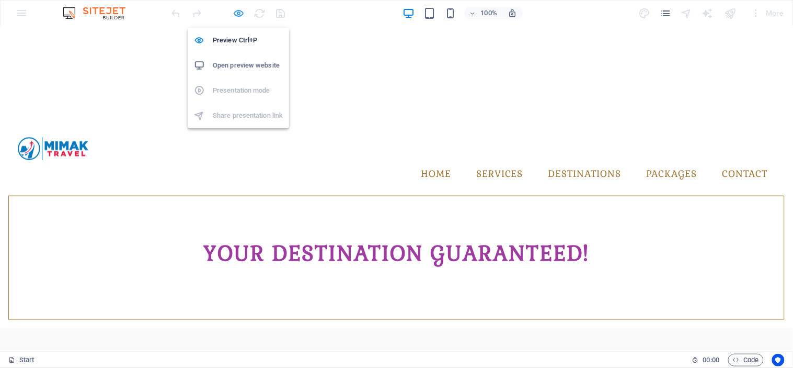
click at [233, 12] on icon "button" at bounding box center [239, 13] width 12 height 12
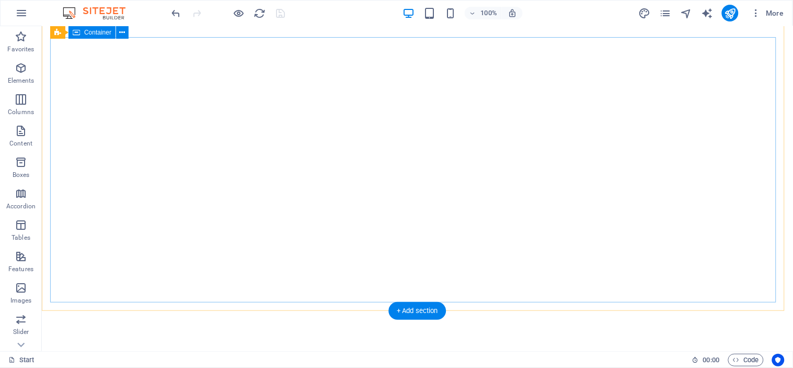
scroll to position [0, 0]
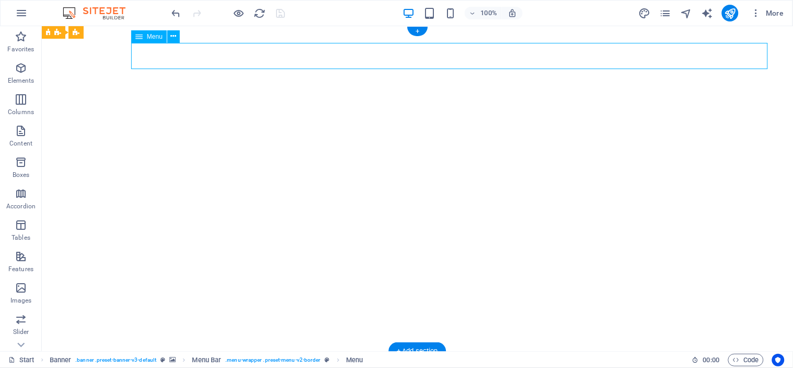
select select "4"
select select
select select "4"
select select
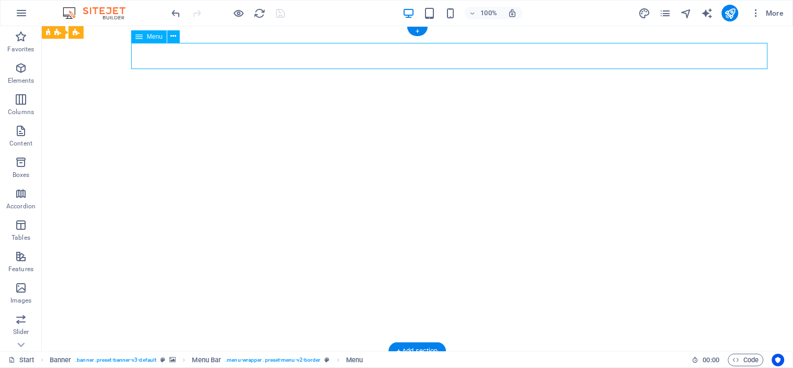
select select "4"
select select
select select "4"
select select
select select "4"
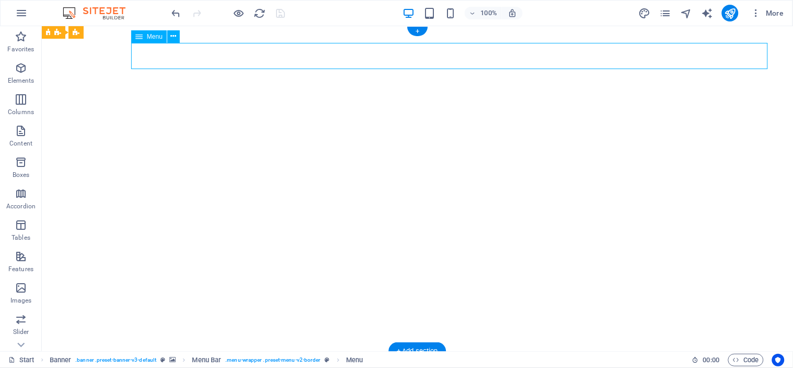
select select
select select "4"
select select
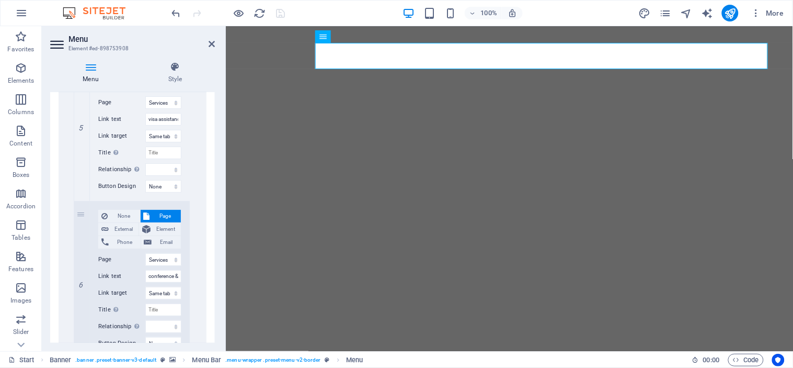
scroll to position [1104, 0]
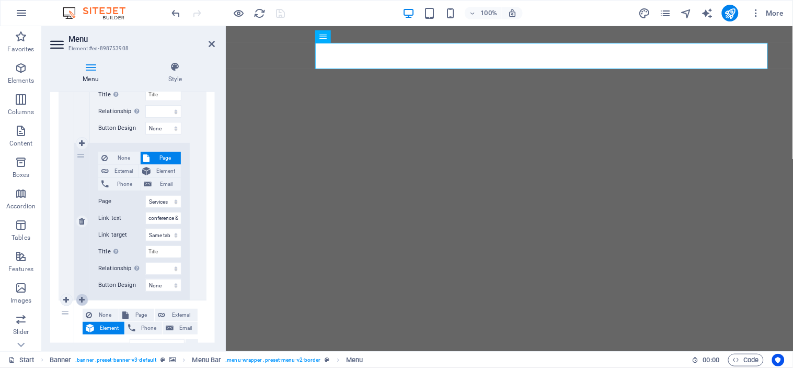
click at [82, 297] on icon at bounding box center [82, 299] width 6 height 7
select select
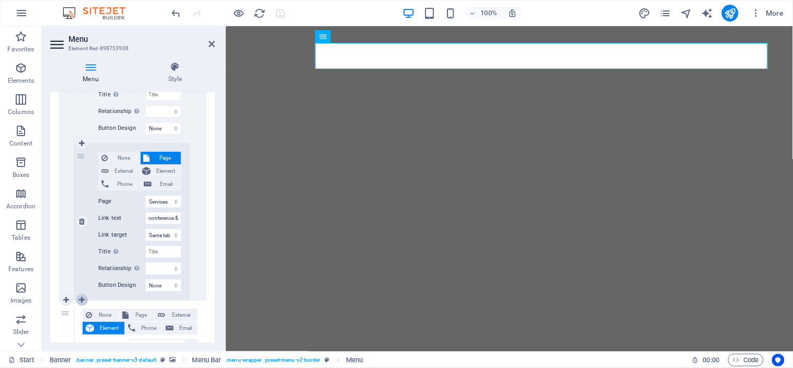
select select
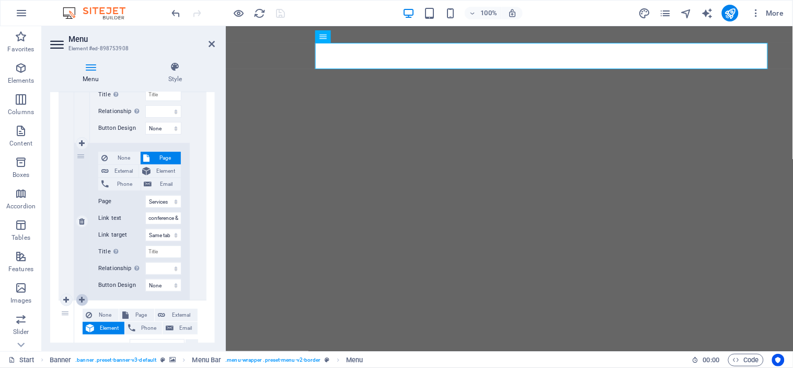
select select
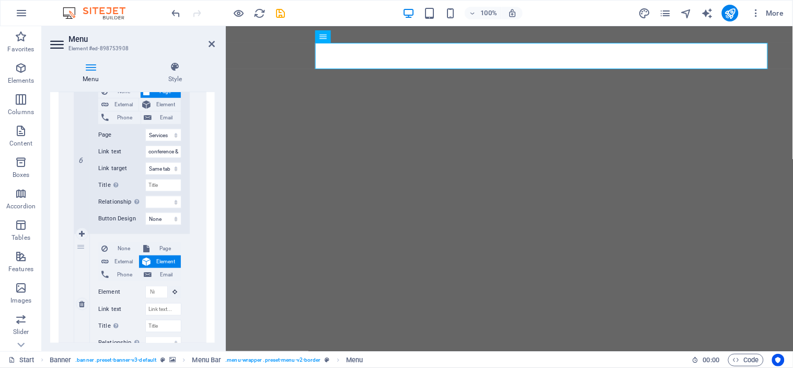
scroll to position [1186, 0]
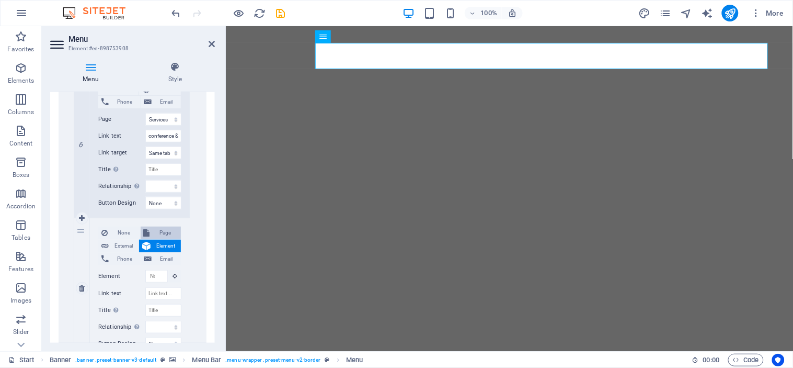
click at [153, 228] on span "Page" at bounding box center [165, 232] width 25 height 13
select select
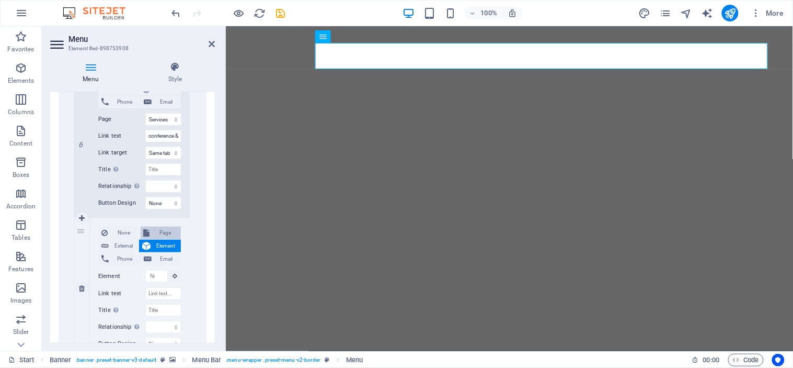
select select
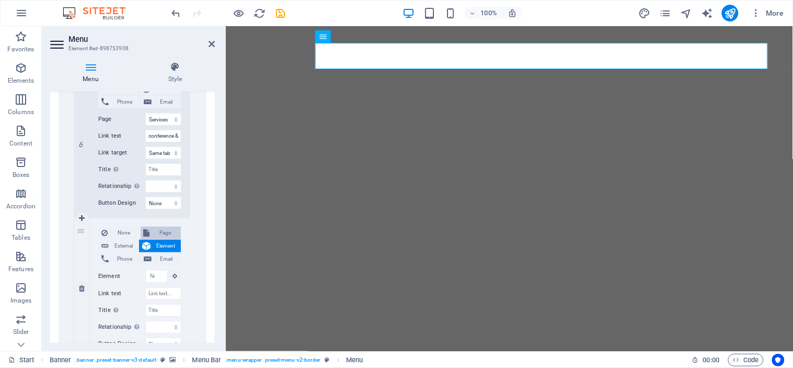
select select
click at [164, 117] on select "Start All Destinations Legal Notice Privacy Services" at bounding box center [163, 119] width 36 height 13
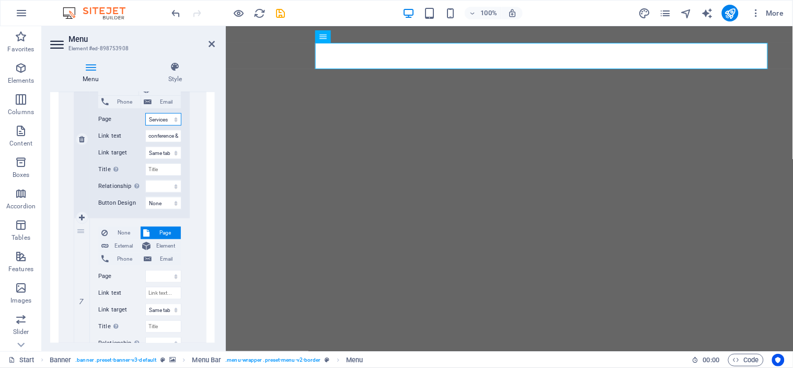
click at [164, 117] on select "Start All Destinations Legal Notice Privacy Services" at bounding box center [163, 119] width 36 height 13
click at [159, 291] on input "Link text" at bounding box center [163, 293] width 36 height 13
type input "sERVI"
select select
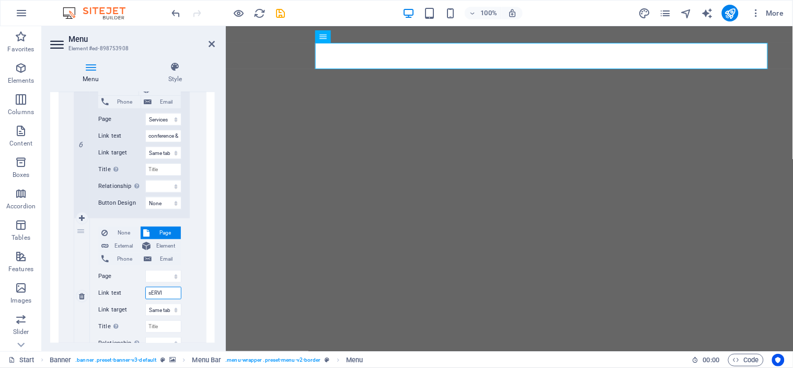
select select
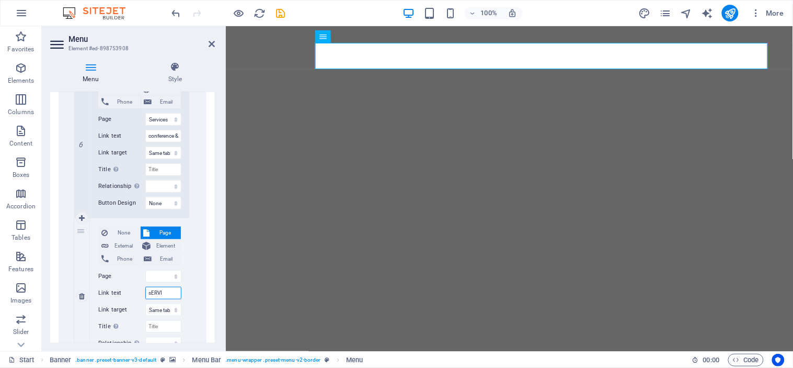
select select
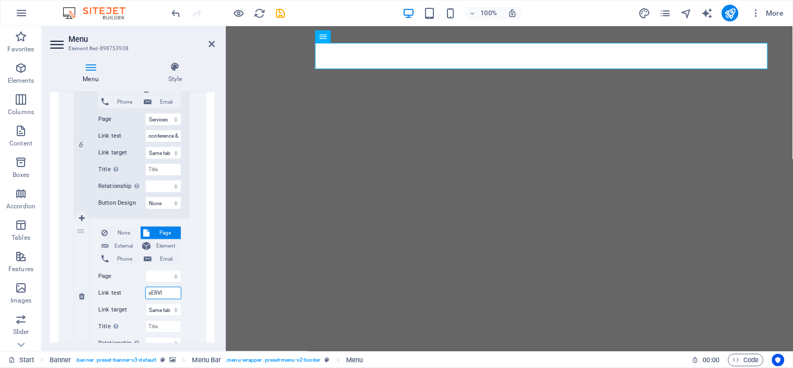
select select
type input "sERVICE"
select select
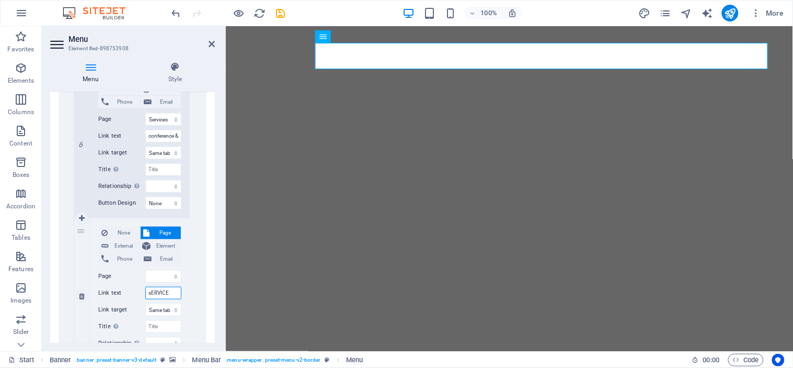
select select
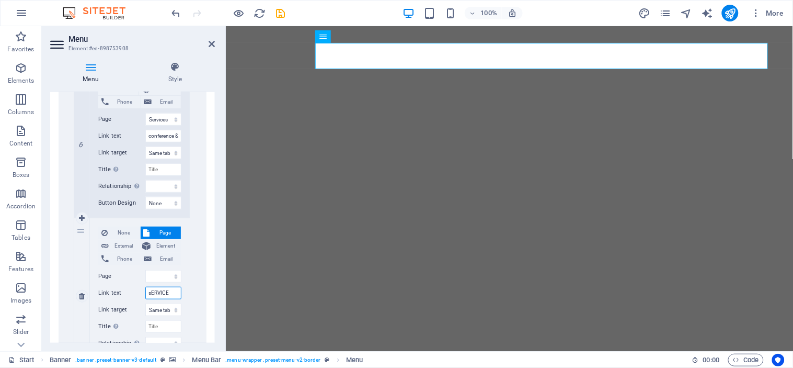
select select
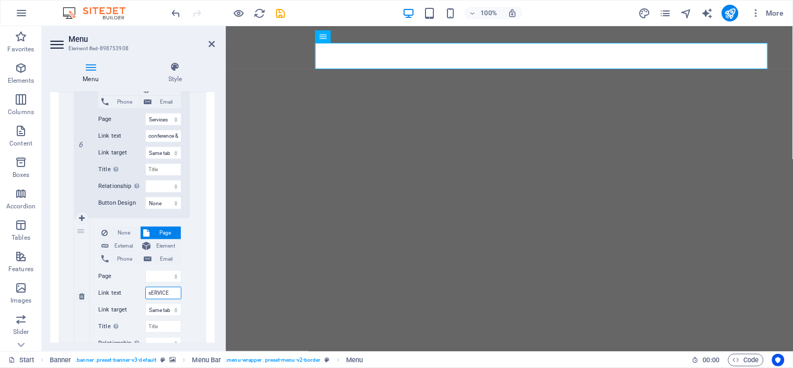
type input "sERVICES"
select select
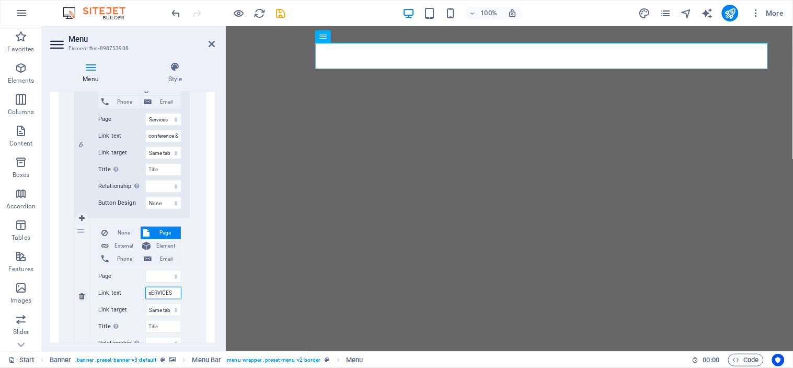
select select
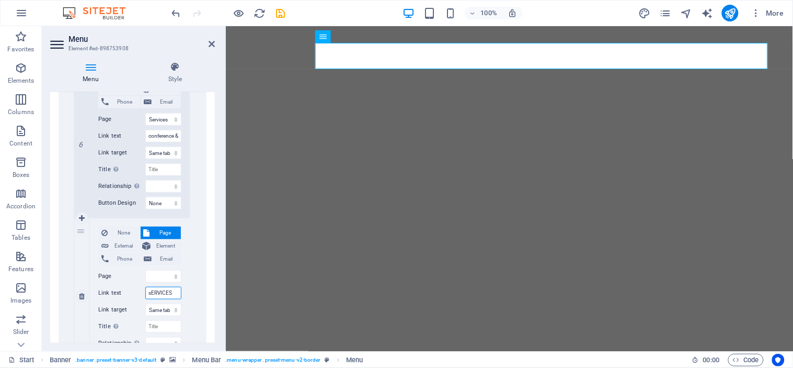
select select
type input "s"
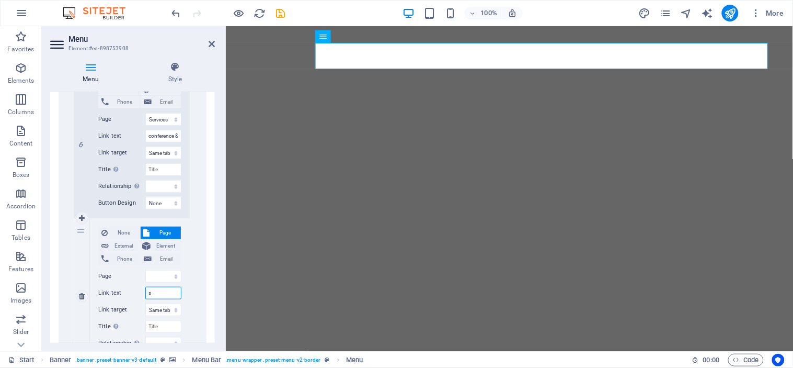
select select
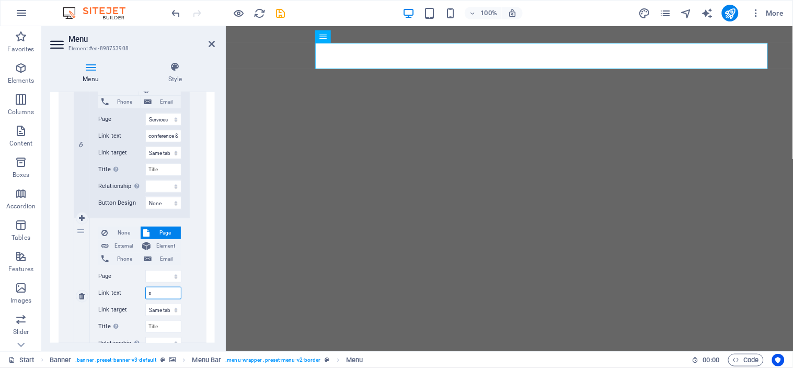
select select
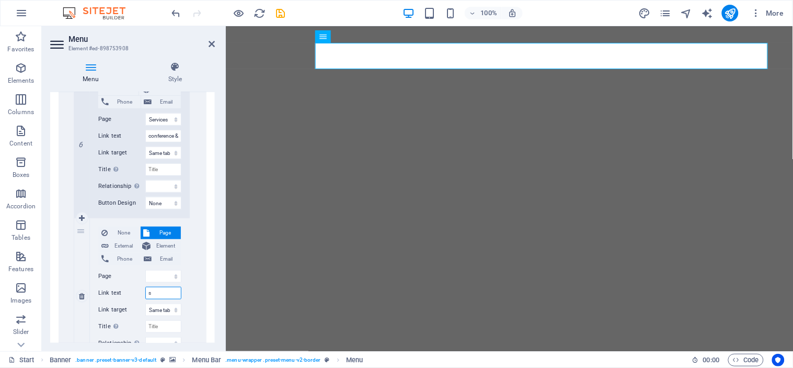
select select
type input "s"
select select
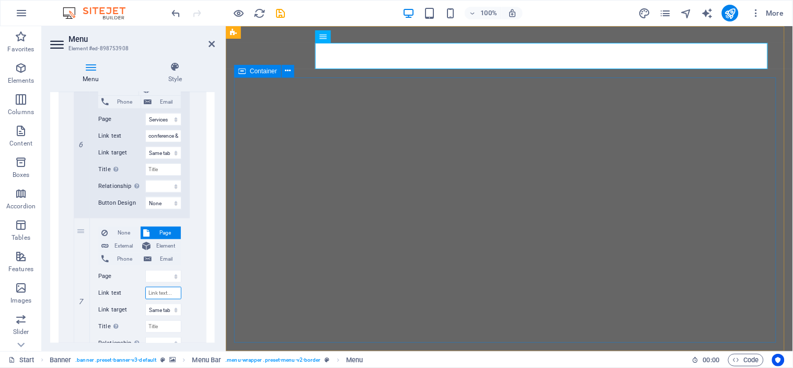
select select
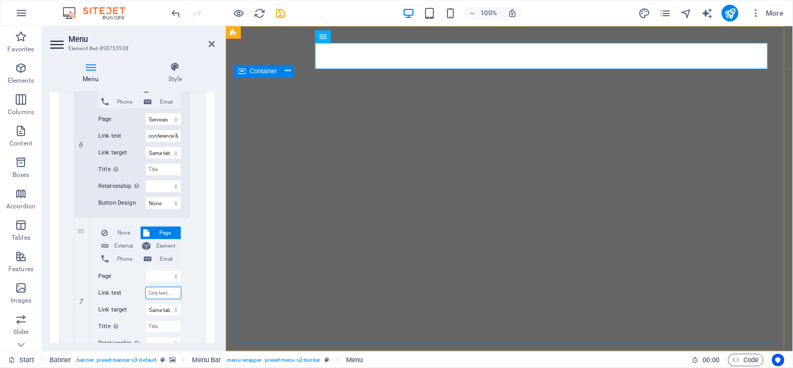
select select
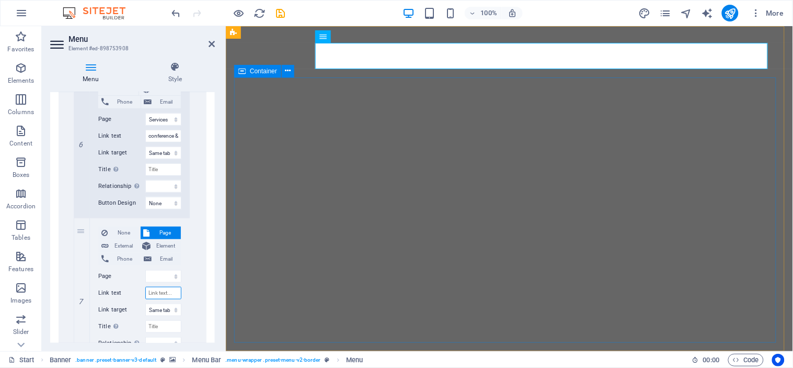
select select
type input "S"
select select
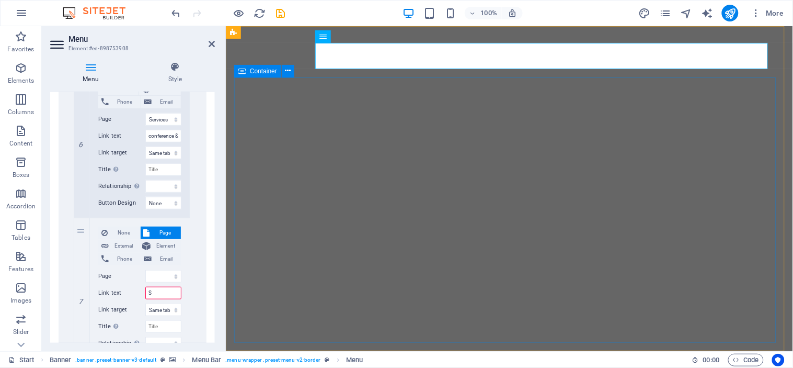
select select
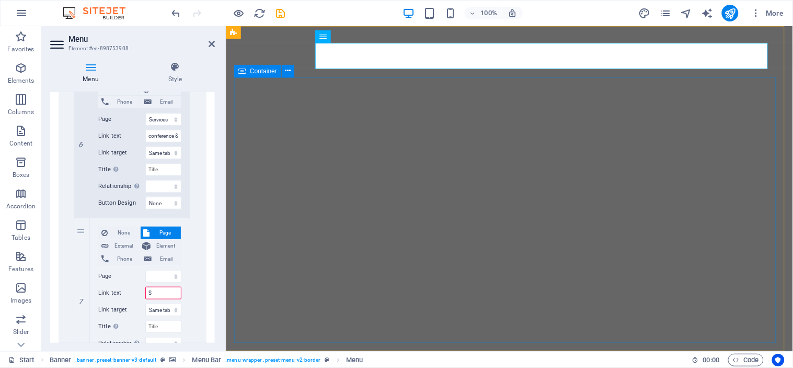
select select
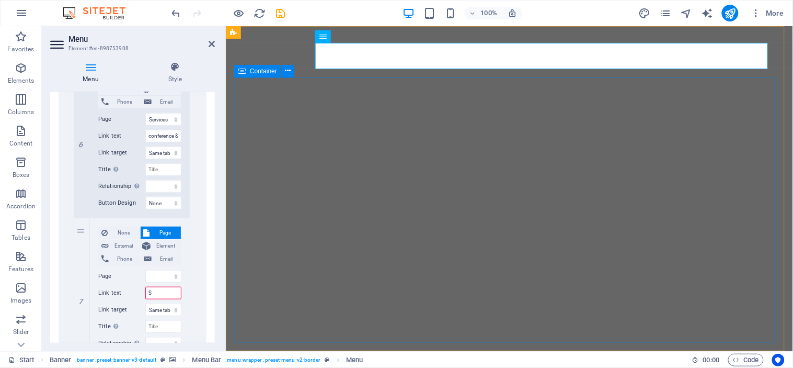
select select
type input "Ser"
select select
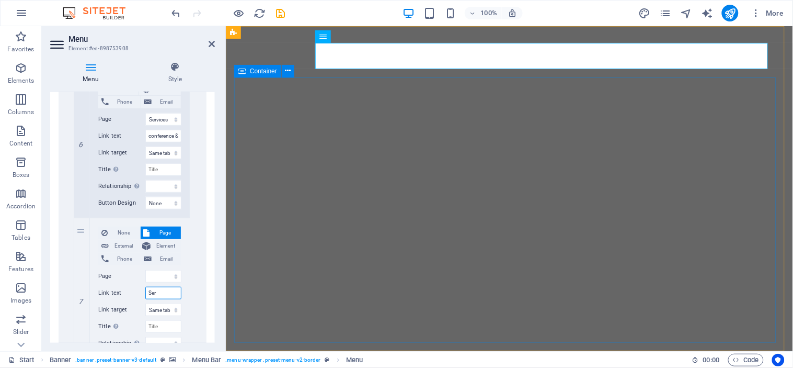
select select
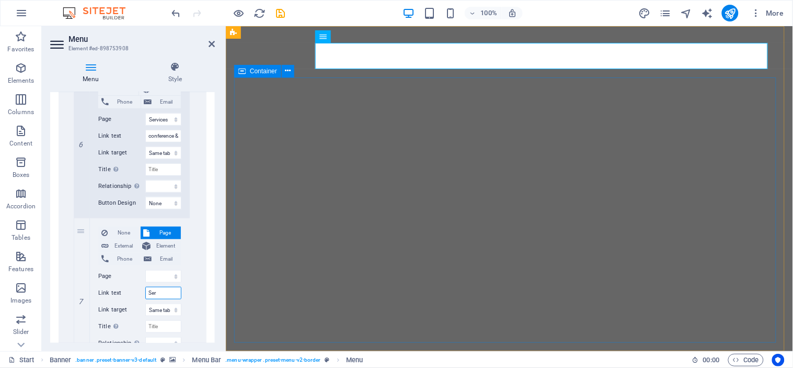
select select
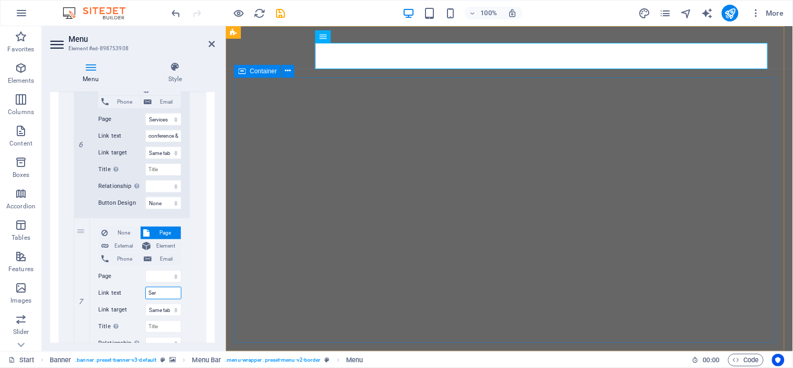
type input "Serv"
select select
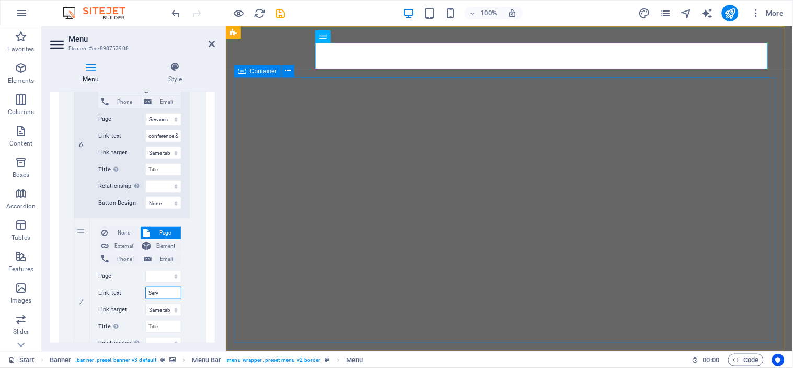
select select
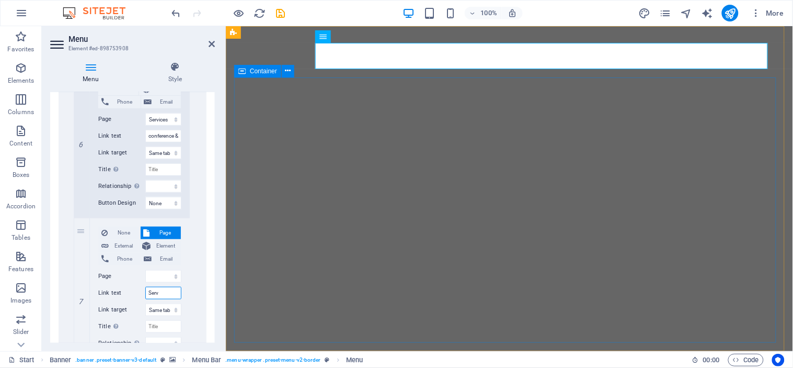
select select
type input "Servi"
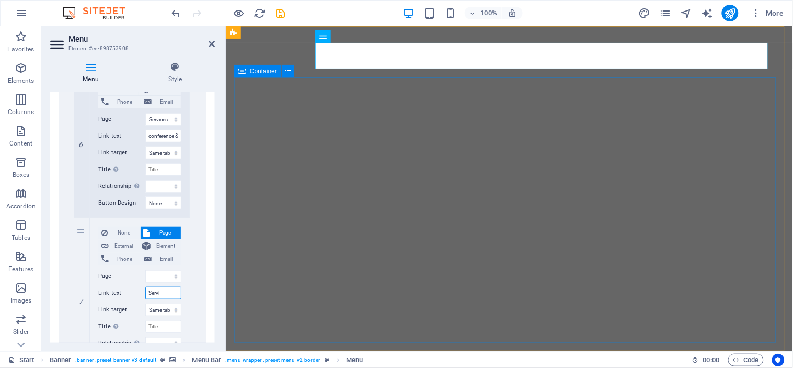
select select
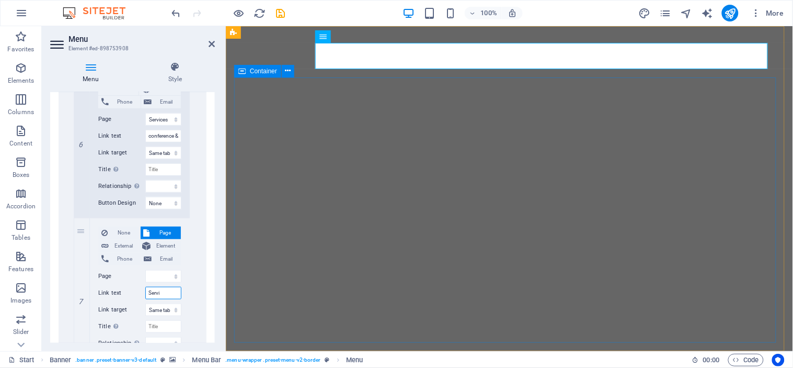
select select
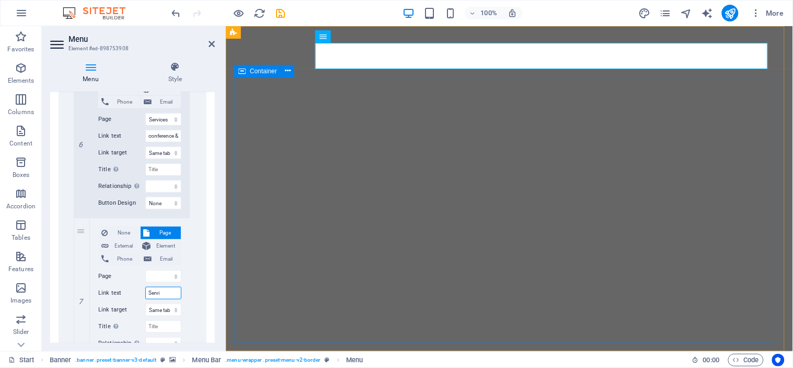
select select
type input "Services"
select select
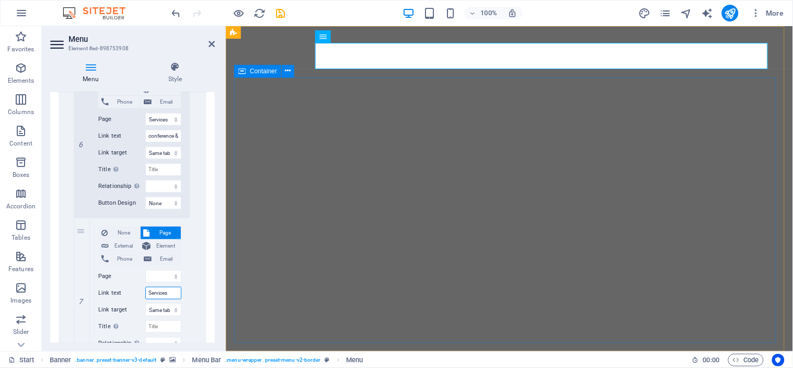
select select
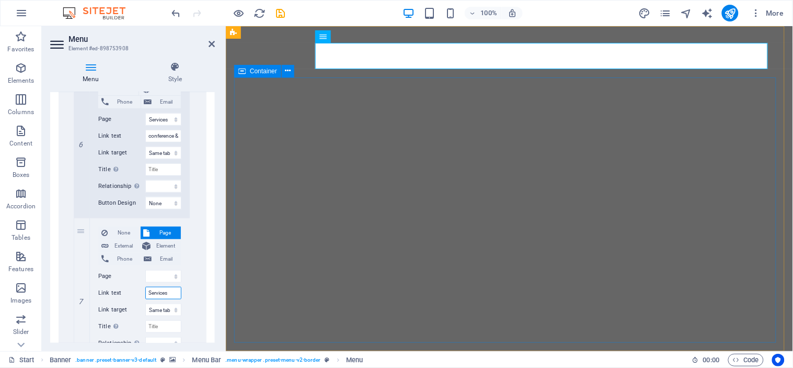
select select
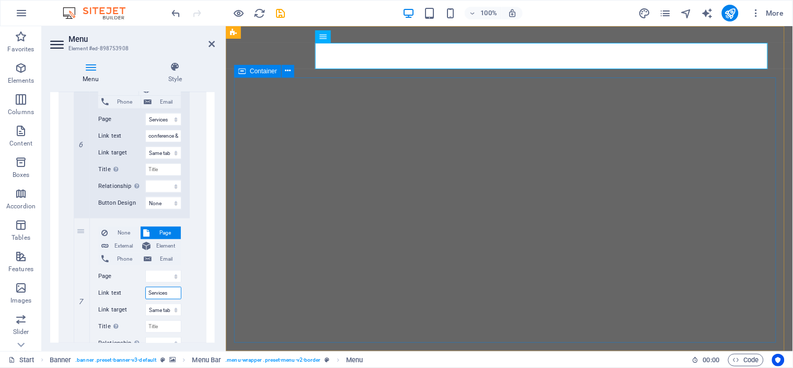
select select
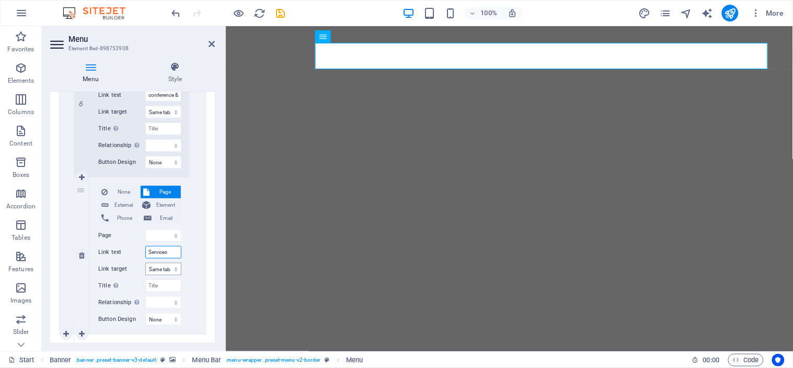
scroll to position [1245, 0]
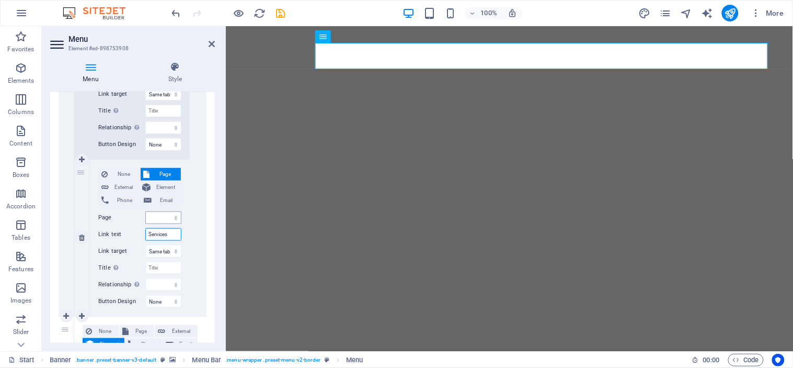
type input "Services"
click at [155, 212] on select "Start All Destinations Legal Notice Privacy Services" at bounding box center [163, 217] width 36 height 13
select select "4"
click at [145, 211] on select "Start All Destinations Legal Notice Privacy Services" at bounding box center [163, 217] width 36 height 13
select select
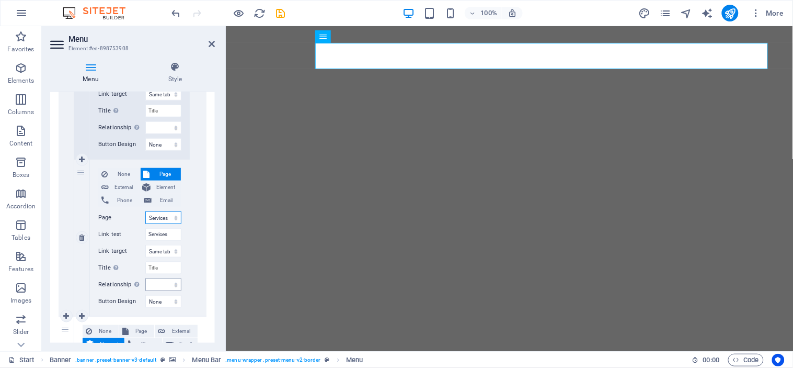
select select
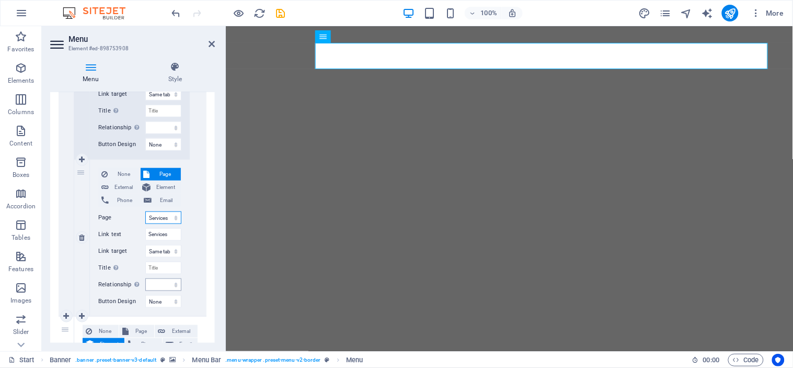
select select
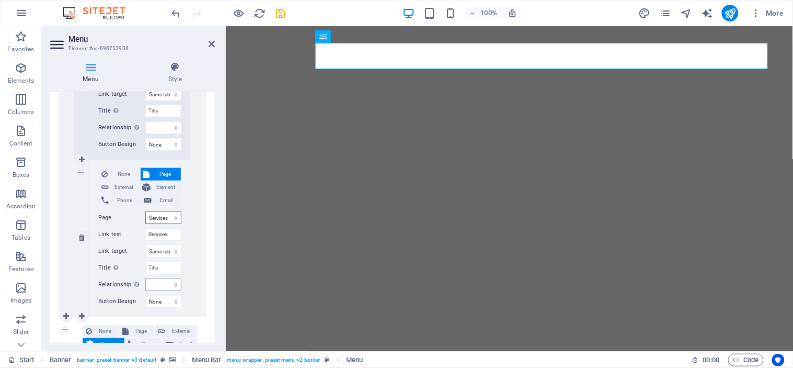
select select
click at [168, 233] on input "Services" at bounding box center [163, 234] width 36 height 13
type input "C"
select select
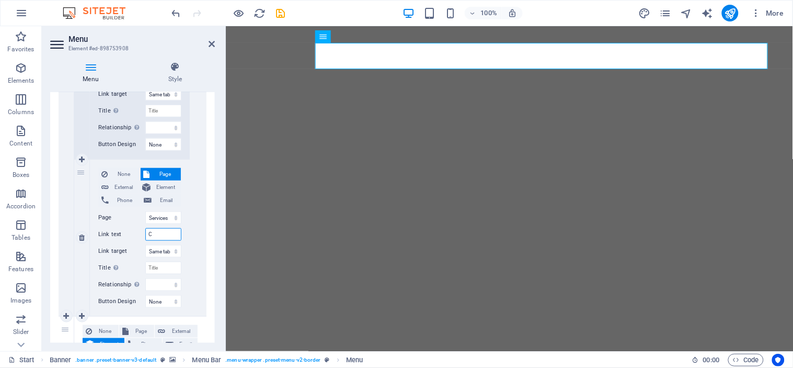
select select
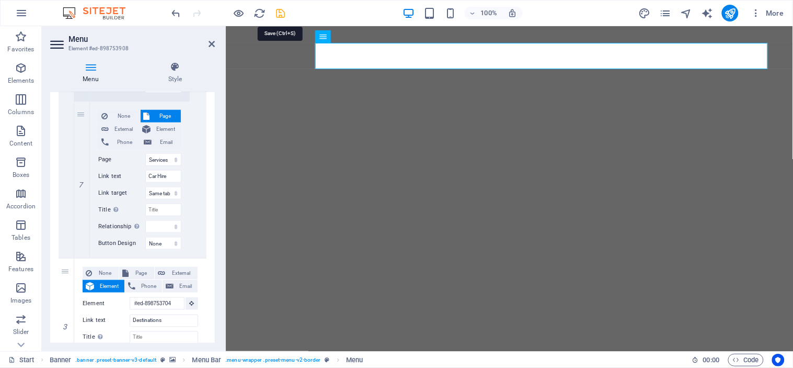
click at [281, 13] on icon "save" at bounding box center [281, 13] width 12 height 12
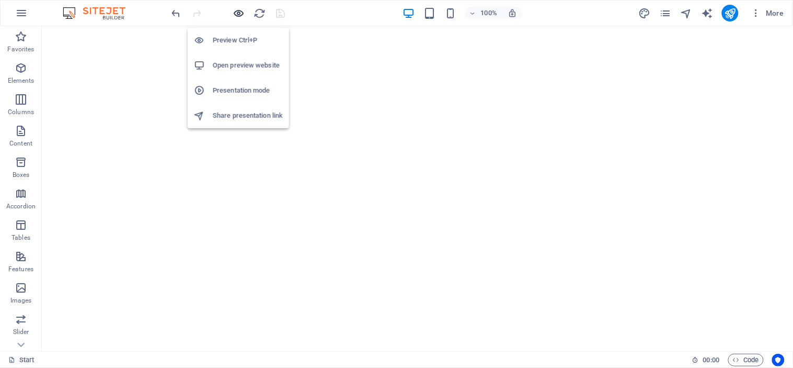
click at [235, 12] on icon "button" at bounding box center [239, 13] width 12 height 12
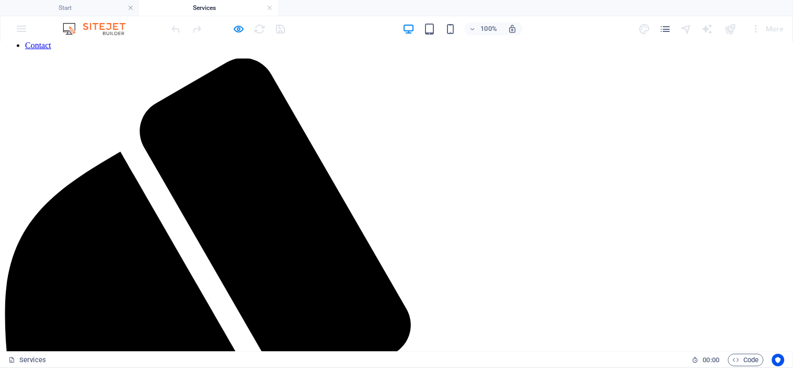
scroll to position [0, 0]
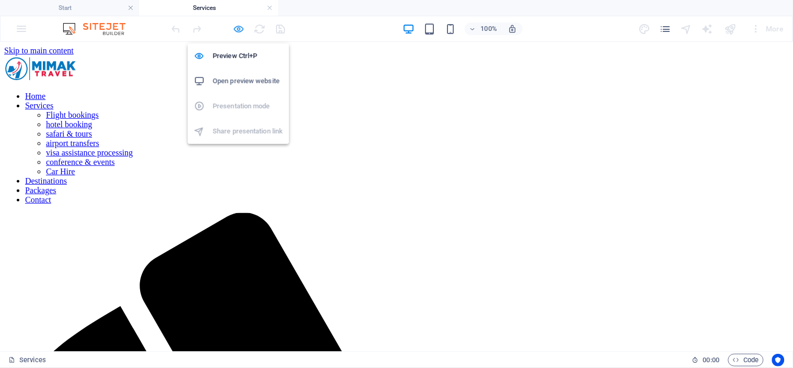
click at [238, 28] on icon "button" at bounding box center [239, 29] width 12 height 12
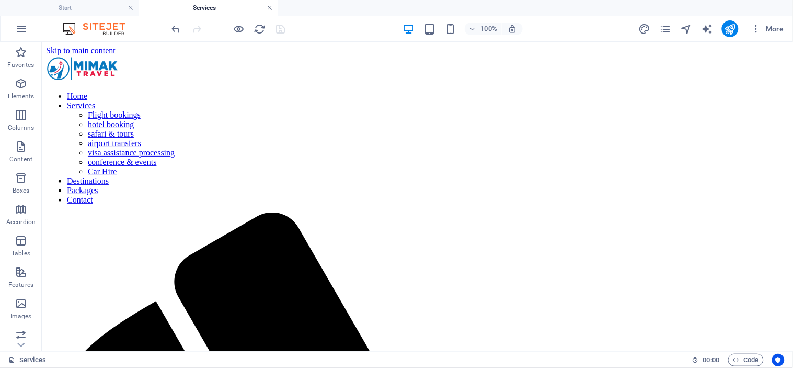
click at [270, 7] on link at bounding box center [270, 8] width 6 height 10
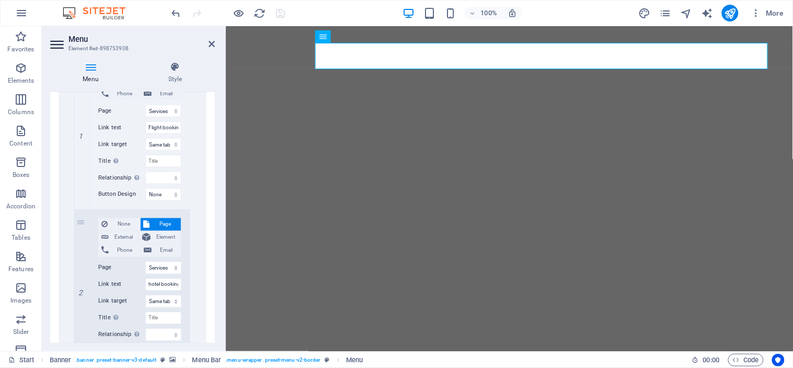
scroll to position [464, 0]
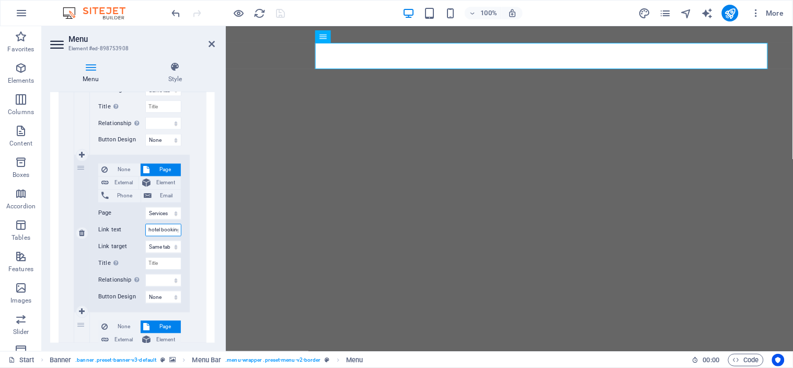
click at [175, 229] on input "hotel booking" at bounding box center [163, 230] width 36 height 13
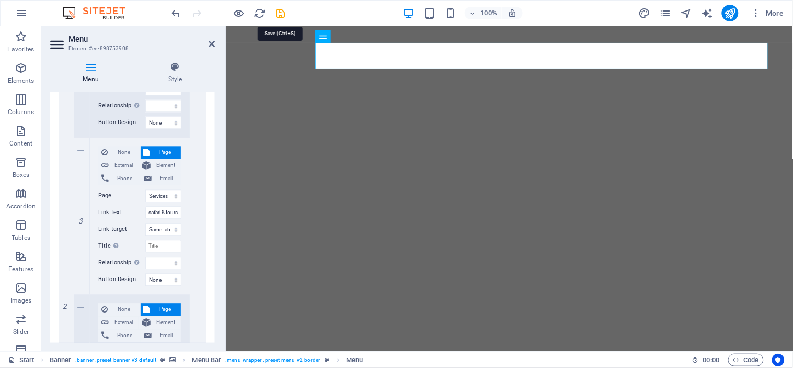
scroll to position [0, 0]
drag, startPoint x: 278, startPoint y: 14, endPoint x: 273, endPoint y: 15, distance: 5.3
click at [273, 15] on div at bounding box center [228, 13] width 117 height 17
click at [280, 11] on icon "save" at bounding box center [281, 13] width 12 height 12
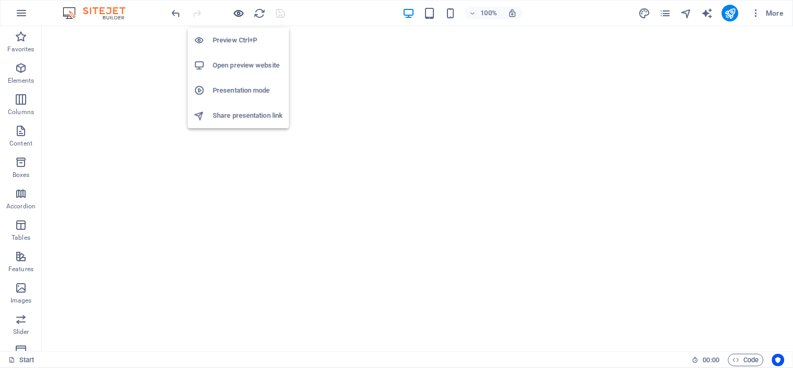
click at [238, 13] on icon "button" at bounding box center [239, 13] width 12 height 12
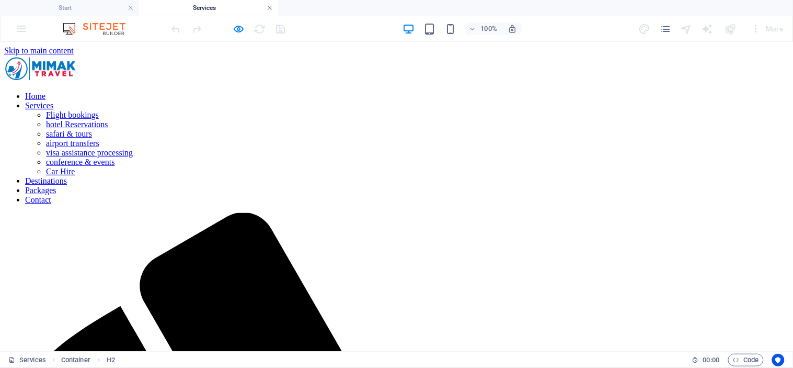
click at [270, 8] on link at bounding box center [270, 8] width 6 height 10
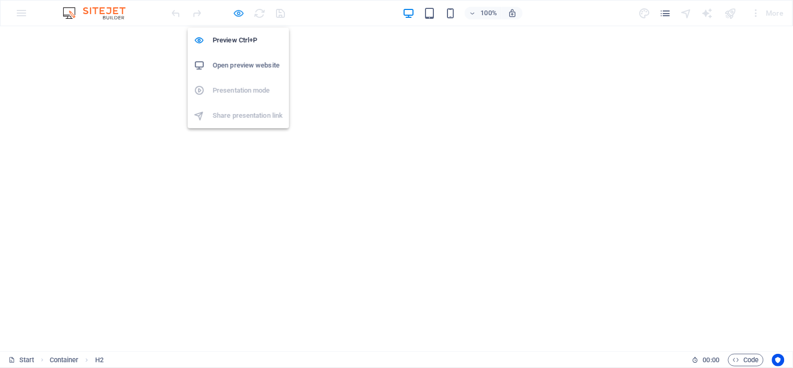
click at [240, 11] on icon "button" at bounding box center [239, 13] width 12 height 12
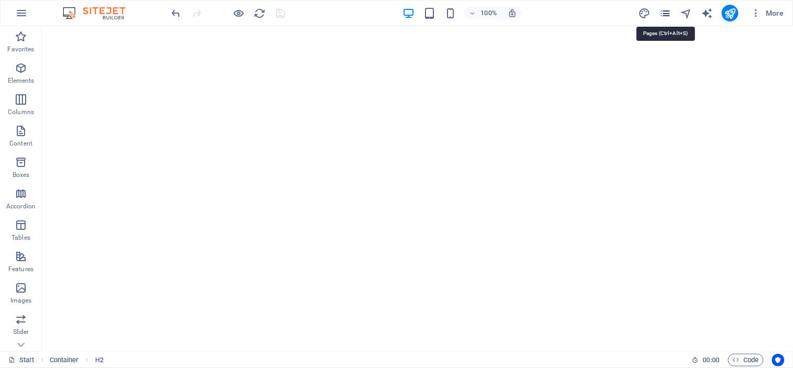
click at [664, 13] on icon "pages" at bounding box center [665, 13] width 12 height 12
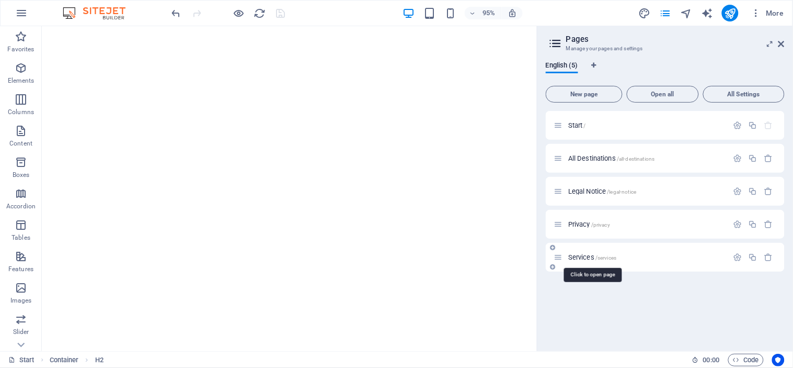
click at [608, 258] on span "/services" at bounding box center [606, 258] width 21 height 6
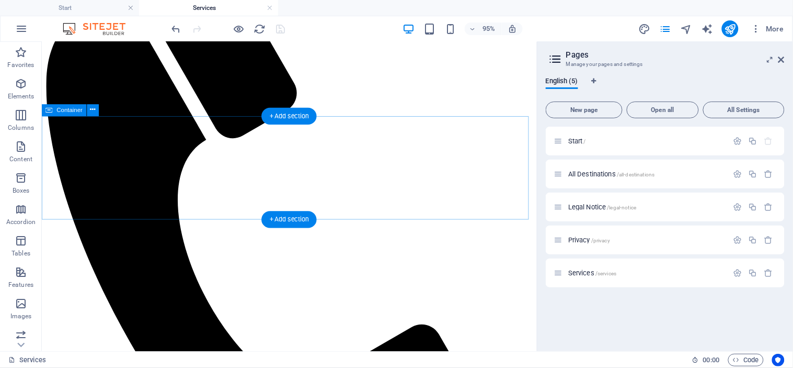
scroll to position [348, 0]
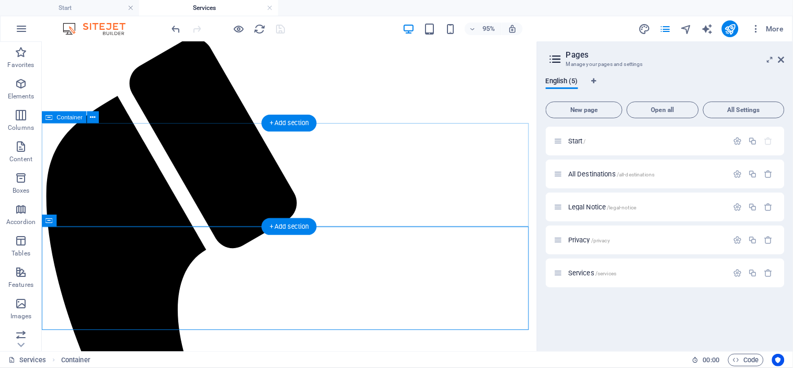
scroll to position [0, 0]
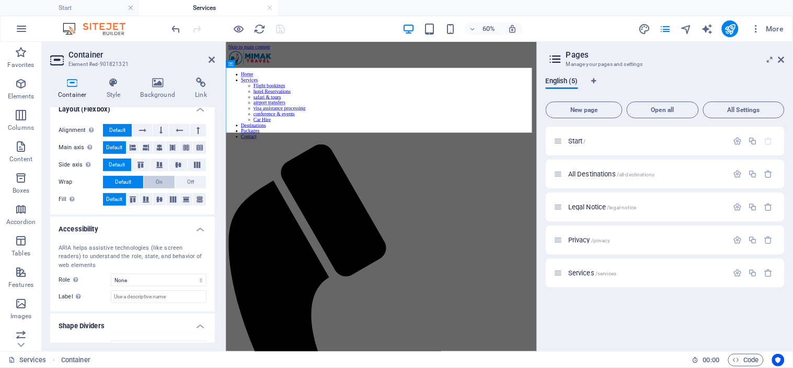
scroll to position [170, 0]
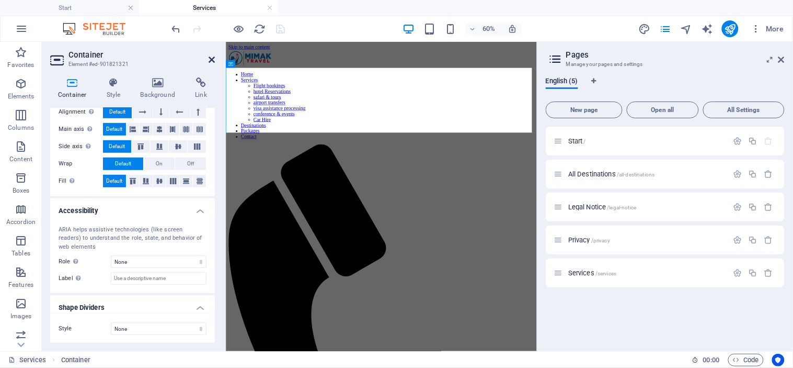
click at [211, 60] on icon at bounding box center [212, 59] width 6 height 8
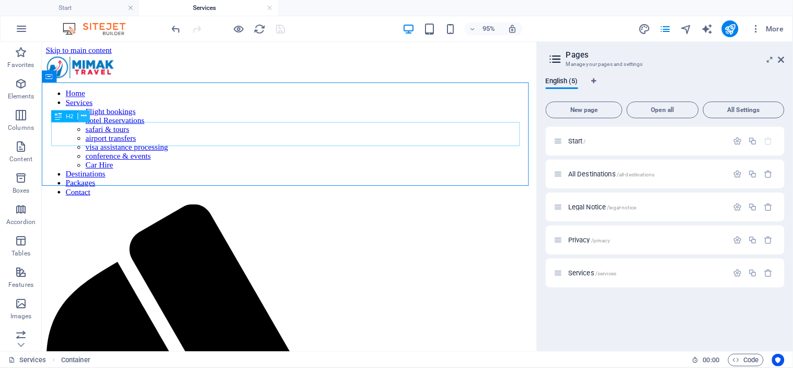
click at [82, 116] on icon at bounding box center [83, 116] width 5 height 10
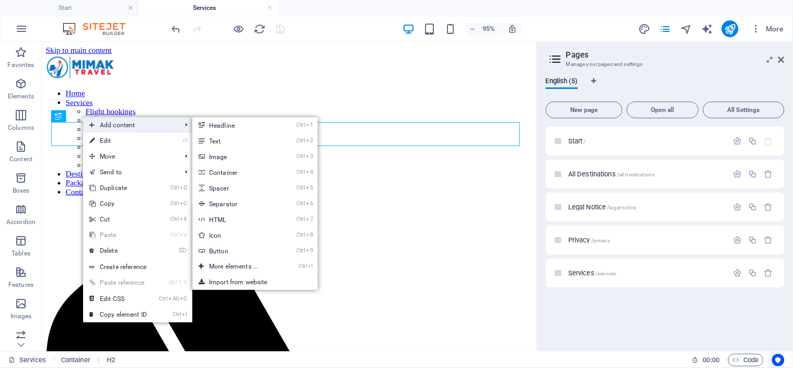
click at [113, 120] on span "Add content" at bounding box center [130, 125] width 94 height 16
click at [252, 142] on link "Ctrl 2 Text" at bounding box center [235, 141] width 86 height 16
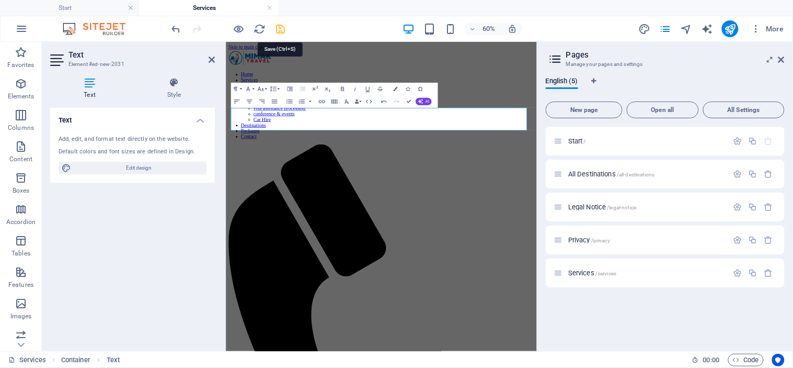
click at [276, 27] on icon "save" at bounding box center [281, 29] width 12 height 12
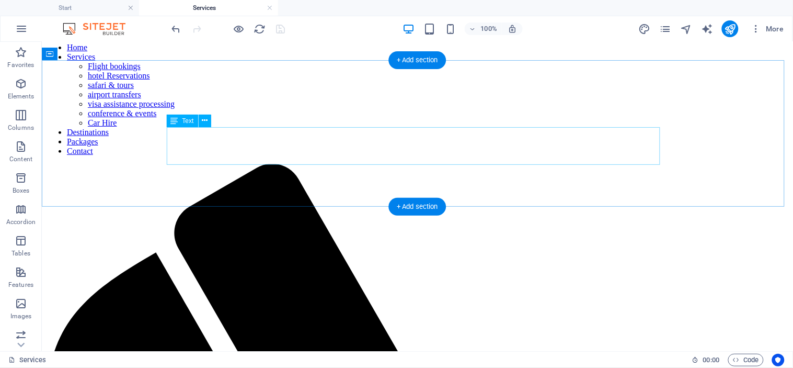
scroll to position [58, 0]
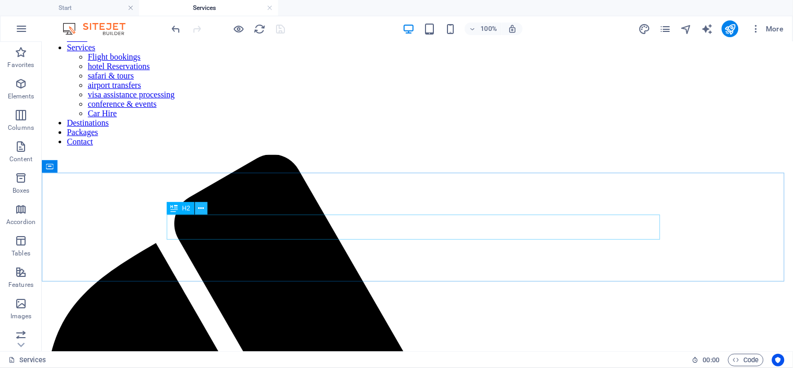
click at [201, 208] on icon at bounding box center [201, 208] width 6 height 11
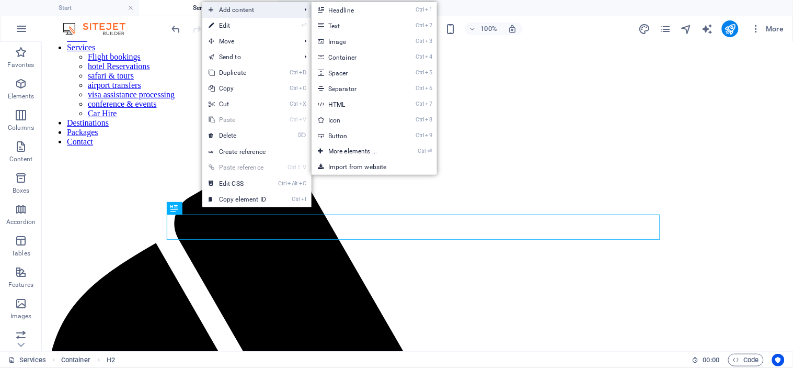
click at [238, 12] on span "Add content" at bounding box center [249, 10] width 94 height 16
click at [230, 9] on span "Add content" at bounding box center [249, 10] width 94 height 16
click at [333, 24] on link "Ctrl 2 Text" at bounding box center [355, 26] width 86 height 16
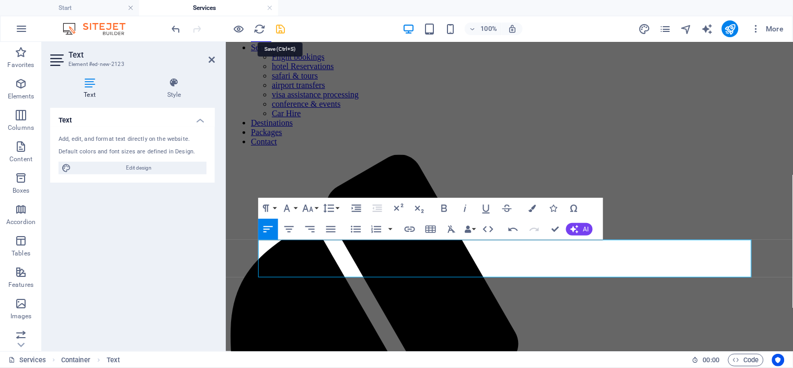
click at [278, 27] on icon "save" at bounding box center [281, 29] width 12 height 12
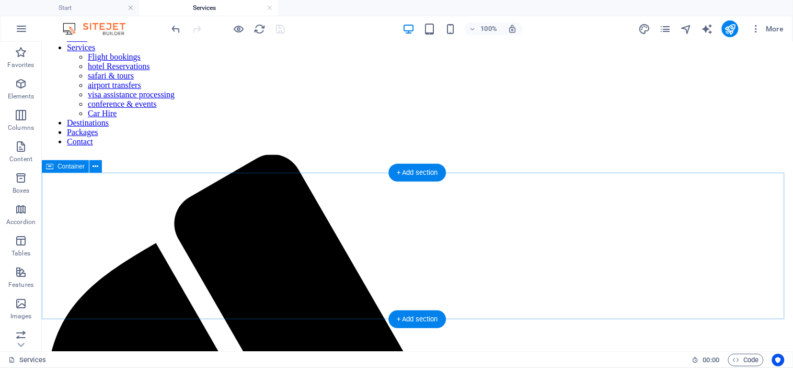
scroll to position [0, 0]
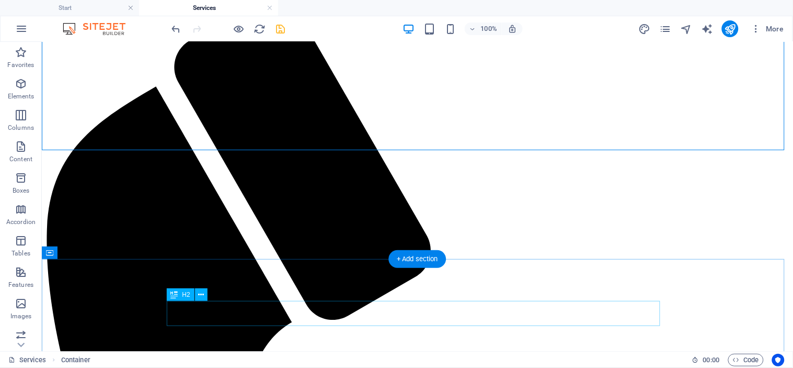
scroll to position [232, 0]
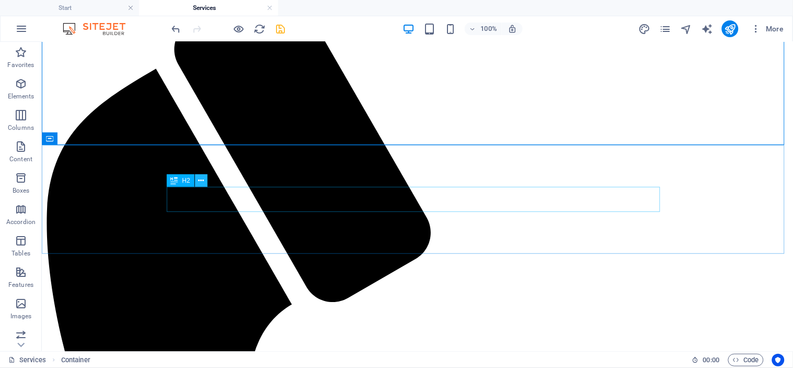
click at [200, 184] on icon at bounding box center [201, 180] width 6 height 11
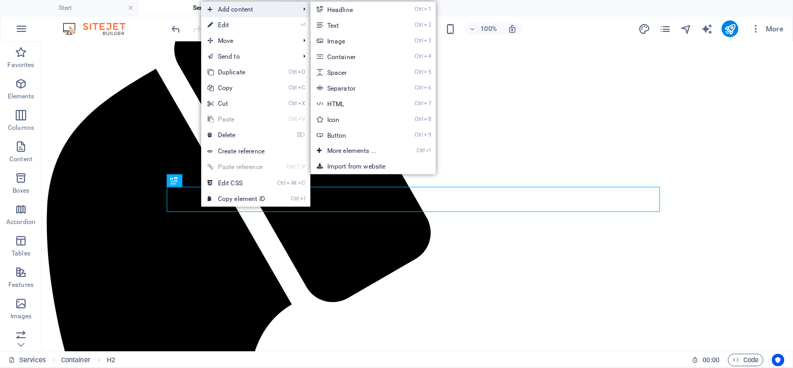
click at [229, 11] on span "Add content" at bounding box center [248, 10] width 94 height 16
click at [336, 22] on link "Ctrl 2 Text" at bounding box center [354, 25] width 86 height 16
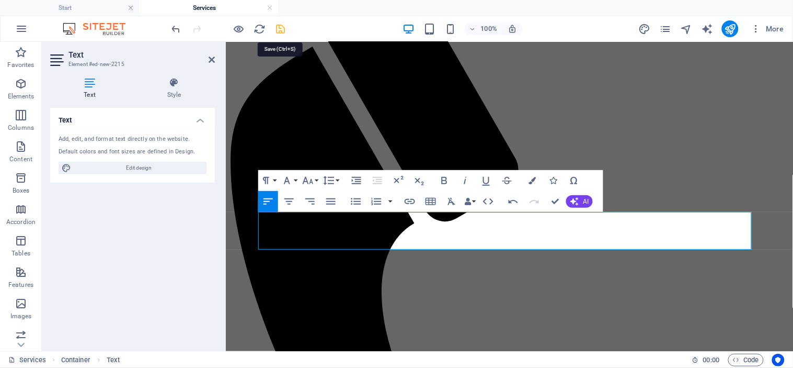
click at [282, 30] on icon "save" at bounding box center [281, 29] width 12 height 12
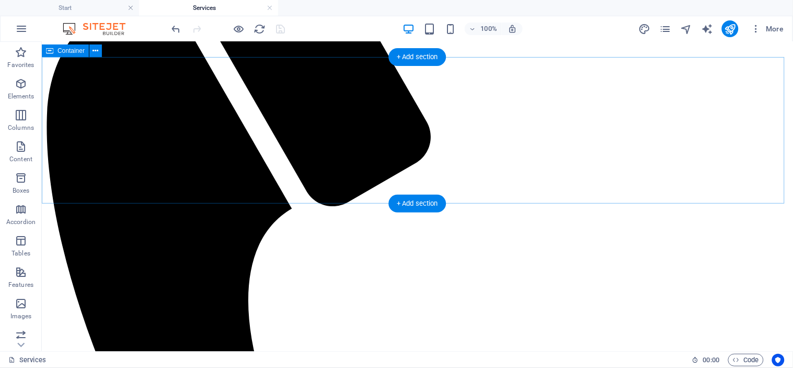
scroll to position [348, 0]
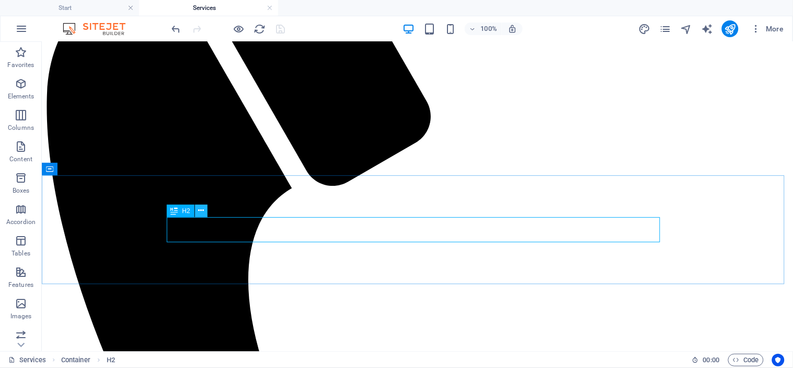
click at [201, 209] on icon at bounding box center [201, 210] width 6 height 11
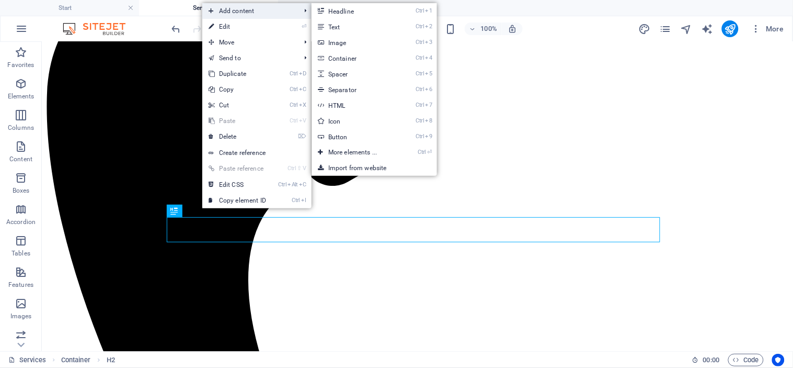
click at [255, 12] on span "Add content" at bounding box center [249, 11] width 94 height 16
click at [333, 31] on link "Ctrl 2 Text" at bounding box center [355, 27] width 86 height 16
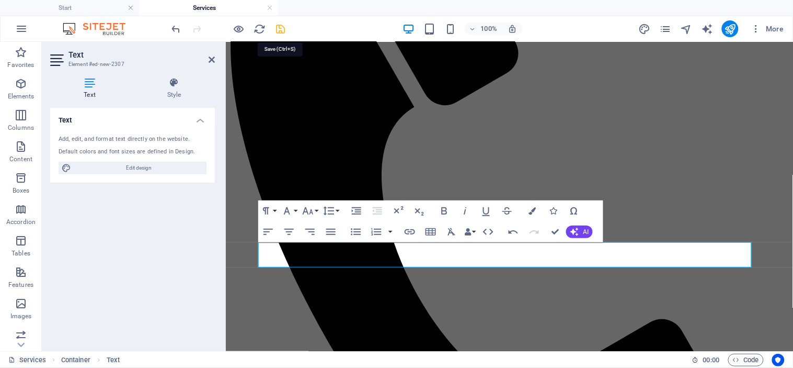
click at [276, 28] on icon "save" at bounding box center [281, 29] width 12 height 12
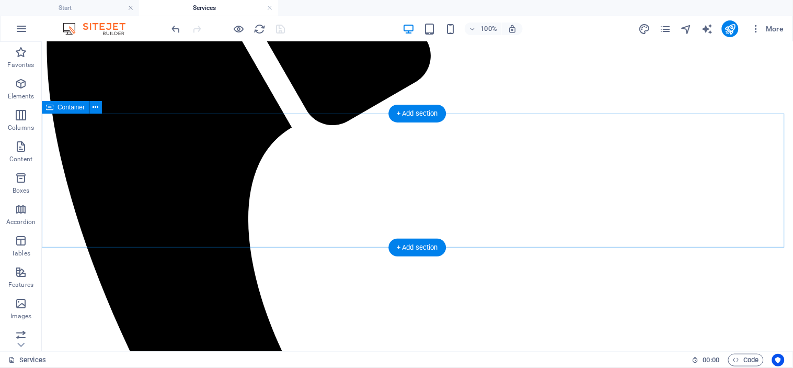
scroll to position [525, 0]
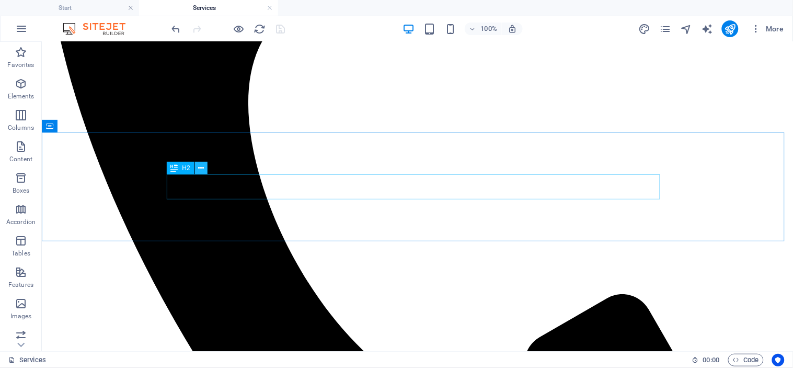
click at [200, 170] on icon at bounding box center [201, 168] width 6 height 11
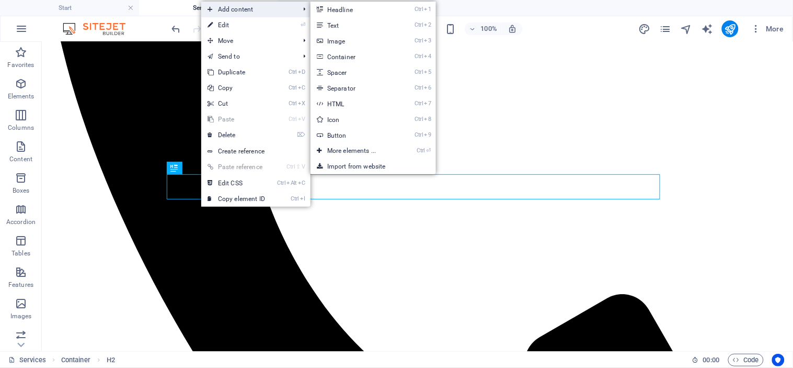
click at [231, 9] on span "Add content" at bounding box center [248, 10] width 94 height 16
click at [335, 25] on link "Ctrl 2 Text" at bounding box center [354, 25] width 86 height 16
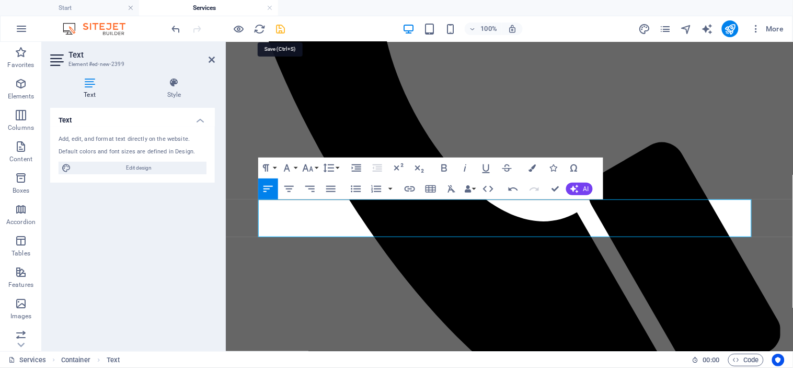
click at [275, 28] on icon "save" at bounding box center [281, 29] width 12 height 12
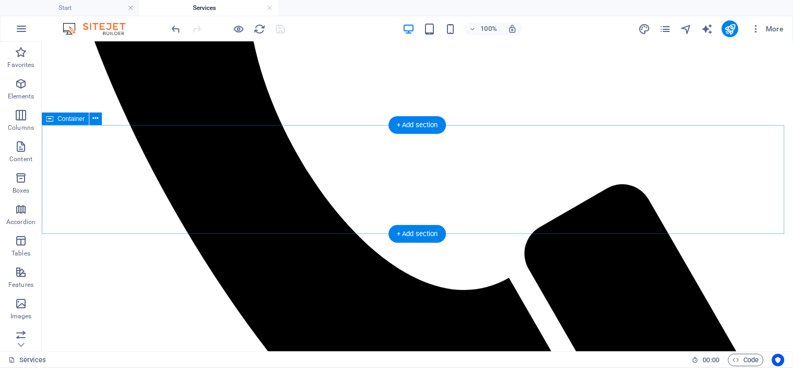
scroll to position [679, 0]
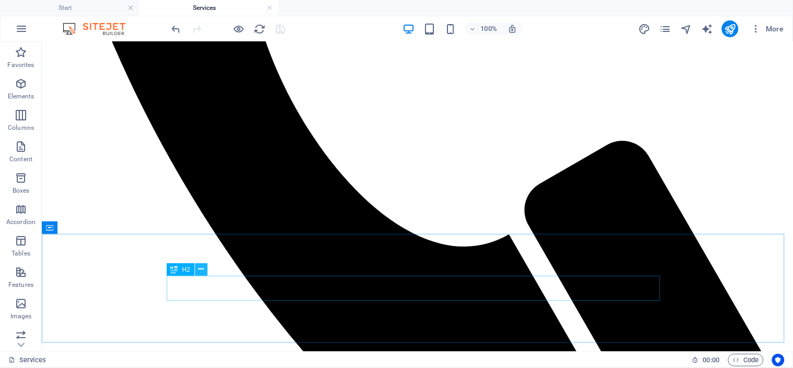
click at [197, 267] on button at bounding box center [201, 269] width 13 height 13
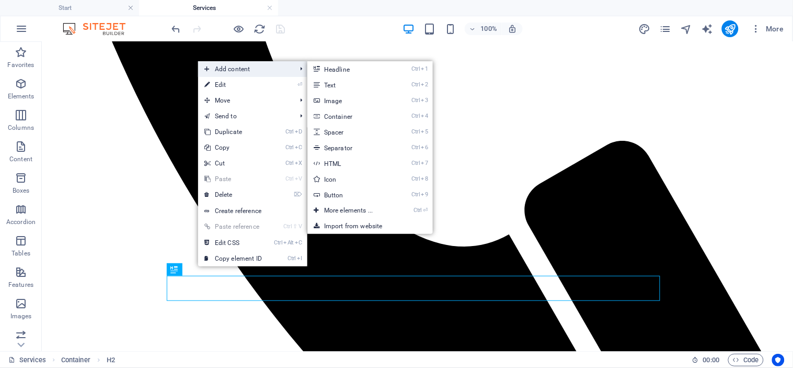
click at [237, 62] on span "Add content" at bounding box center [245, 69] width 94 height 16
click at [328, 85] on link "Ctrl 2 Text" at bounding box center [350, 85] width 86 height 16
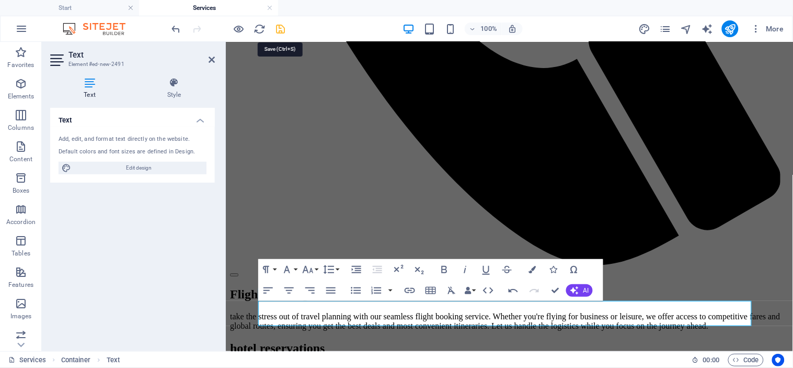
click at [279, 27] on icon "save" at bounding box center [281, 29] width 12 height 12
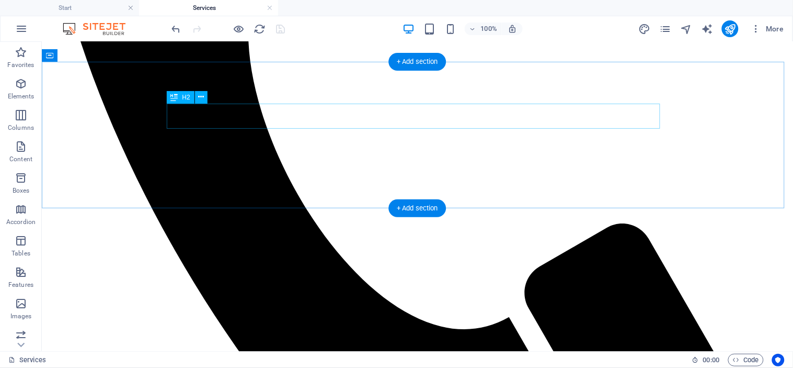
scroll to position [639, 0]
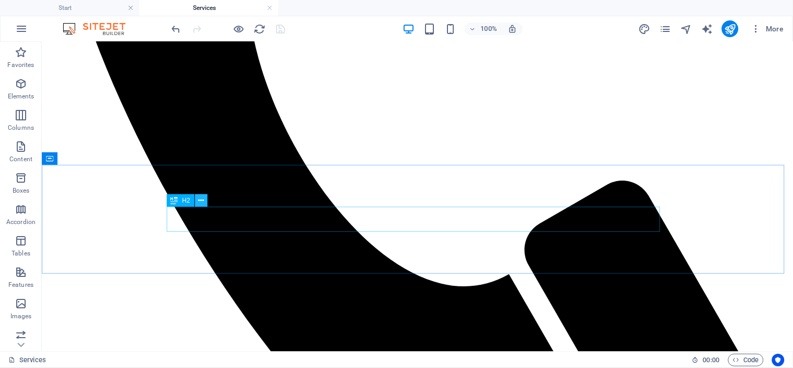
click at [199, 202] on icon at bounding box center [201, 200] width 6 height 11
click at [201, 197] on icon at bounding box center [201, 200] width 6 height 11
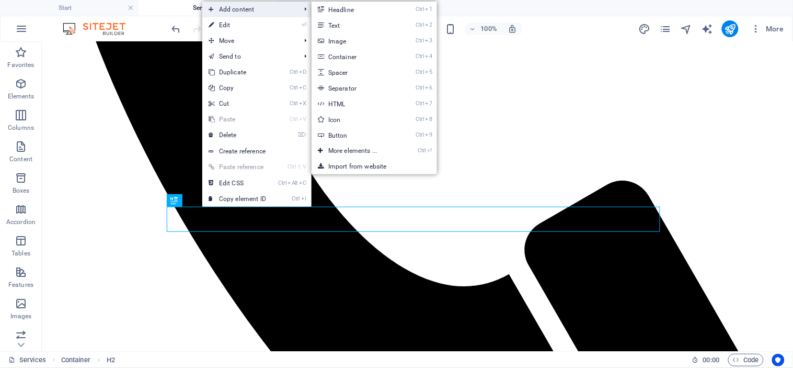
click at [247, 13] on span "Add content" at bounding box center [249, 10] width 94 height 16
drag, startPoint x: 331, startPoint y: 30, endPoint x: 59, endPoint y: 94, distance: 279.4
click at [331, 30] on link "Ctrl 2 Text" at bounding box center [355, 25] width 86 height 16
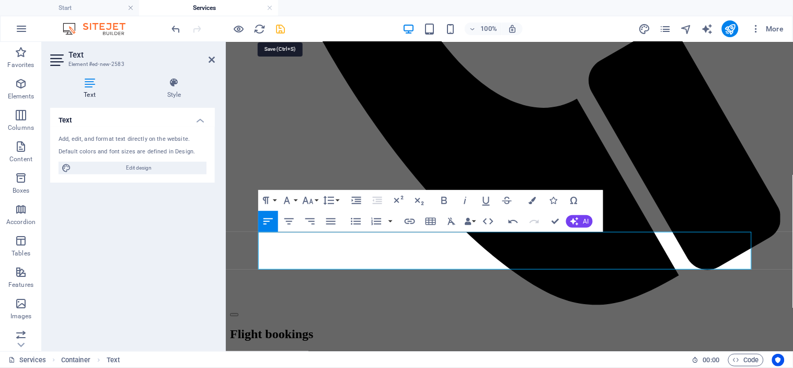
click at [276, 30] on icon "save" at bounding box center [281, 29] width 12 height 12
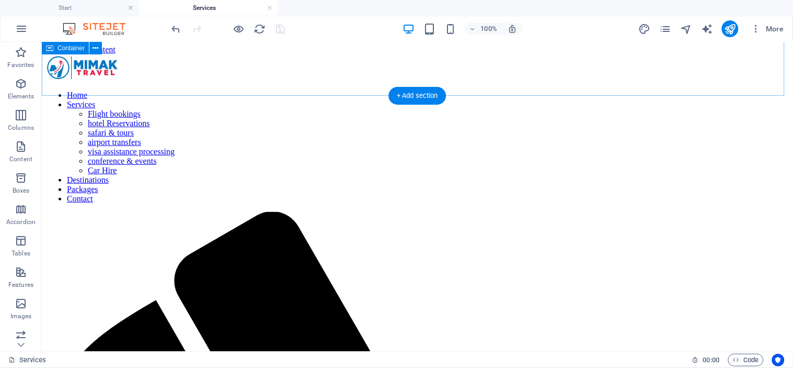
scroll to position [0, 0]
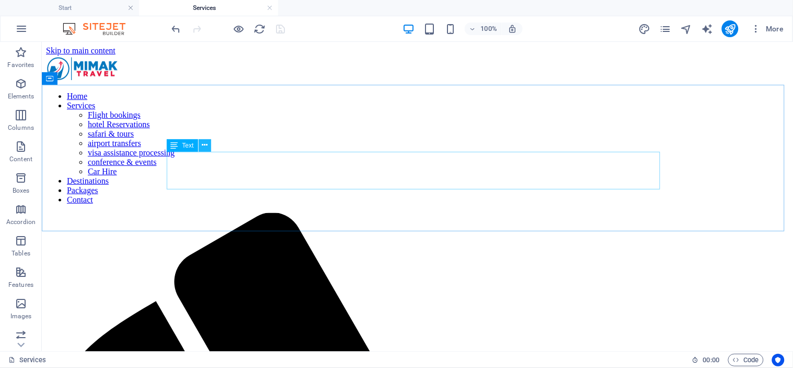
click at [204, 144] on icon at bounding box center [205, 145] width 6 height 11
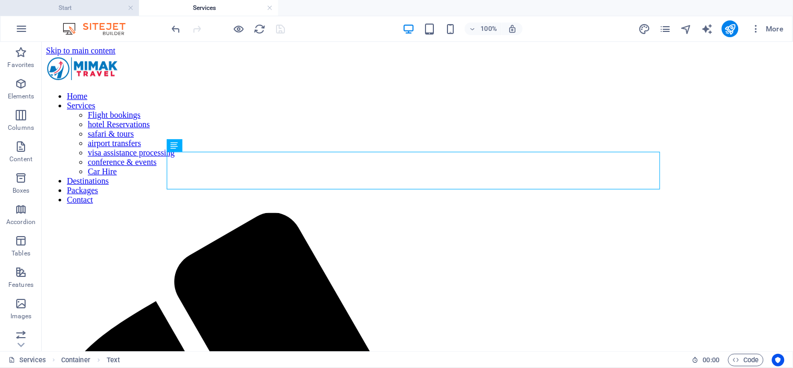
click at [63, 7] on h4 "Start" at bounding box center [69, 8] width 139 height 12
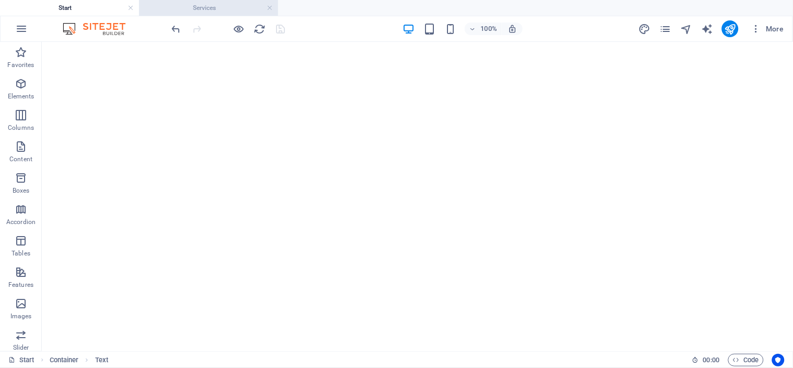
click at [252, 8] on h4 "Services" at bounding box center [208, 8] width 139 height 12
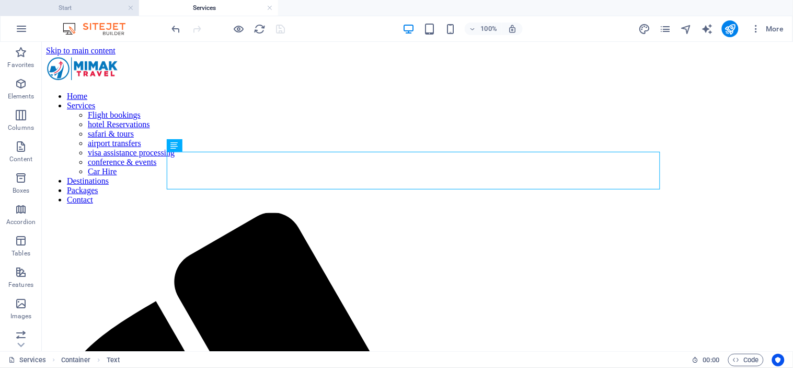
click at [89, 4] on h4 "Start" at bounding box center [69, 8] width 139 height 12
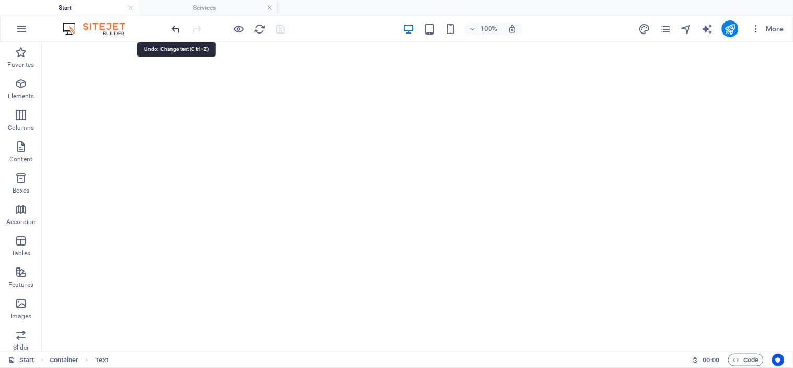
click at [178, 25] on icon "undo" at bounding box center [176, 29] width 12 height 12
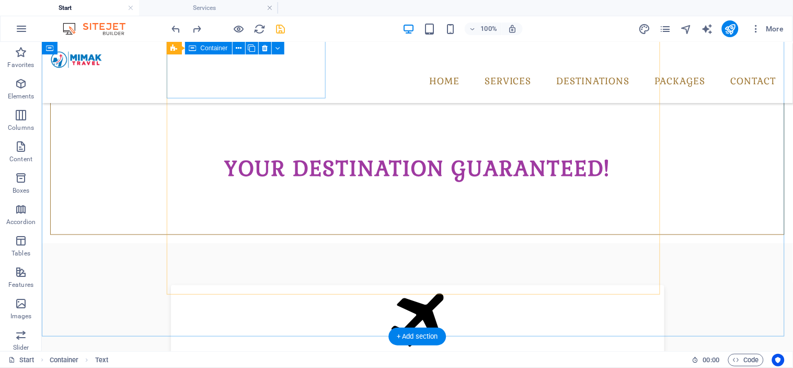
scroll to position [290, 0]
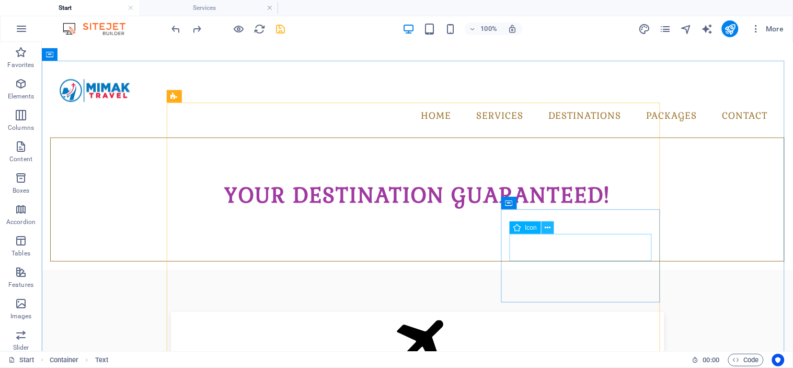
click at [550, 225] on icon at bounding box center [548, 227] width 6 height 11
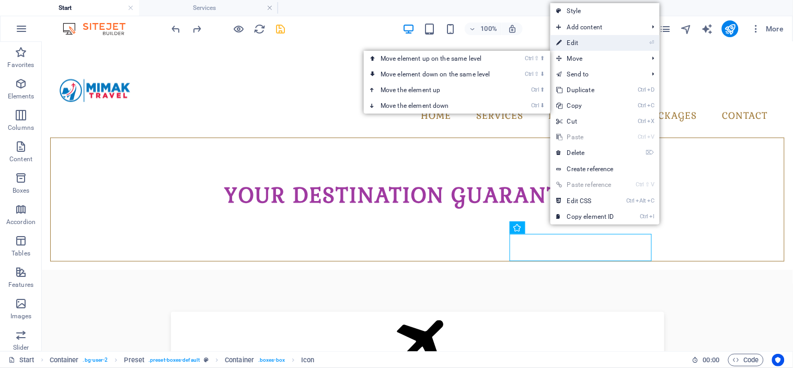
click at [594, 43] on link "⏎ Edit" at bounding box center [586, 43] width 70 height 16
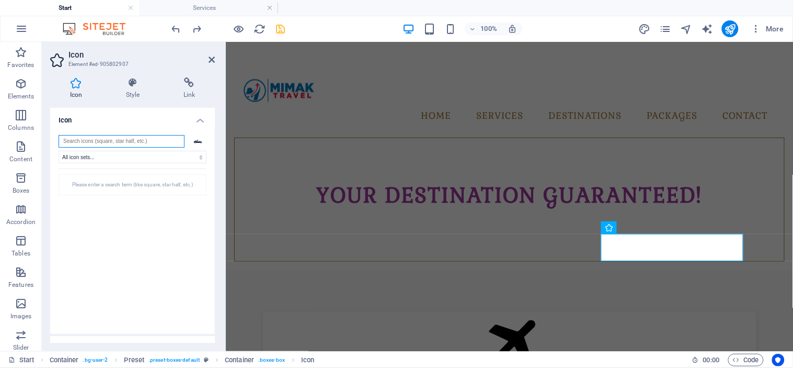
click at [139, 140] on input "search" at bounding box center [122, 141] width 126 height 13
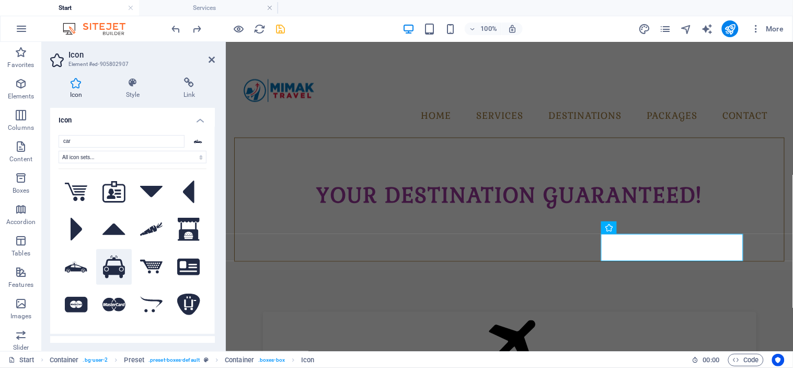
click at [107, 258] on icon at bounding box center [114, 266] width 22 height 23
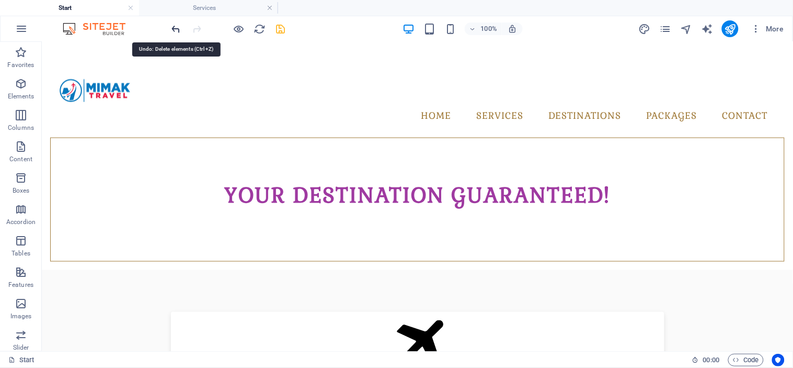
click at [175, 29] on icon "undo" at bounding box center [176, 29] width 12 height 12
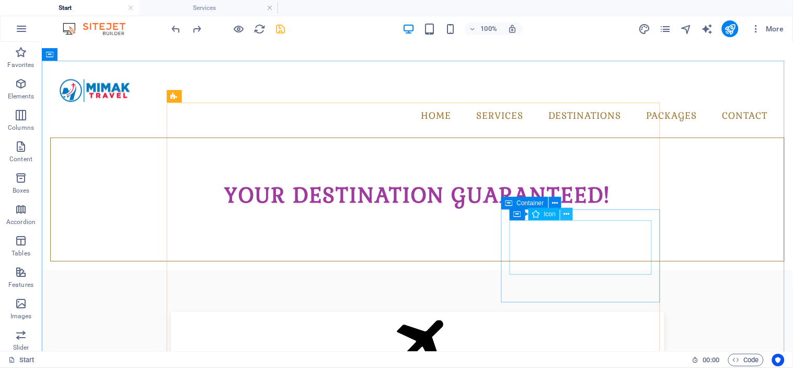
click at [566, 210] on icon at bounding box center [567, 214] width 6 height 11
click at [566, 211] on icon at bounding box center [567, 214] width 6 height 11
click at [563, 215] on button at bounding box center [567, 214] width 13 height 13
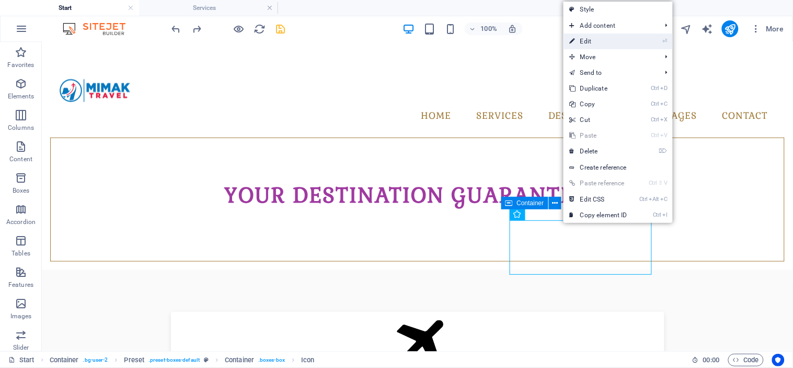
click at [592, 38] on link "⏎ Edit" at bounding box center [599, 41] width 70 height 16
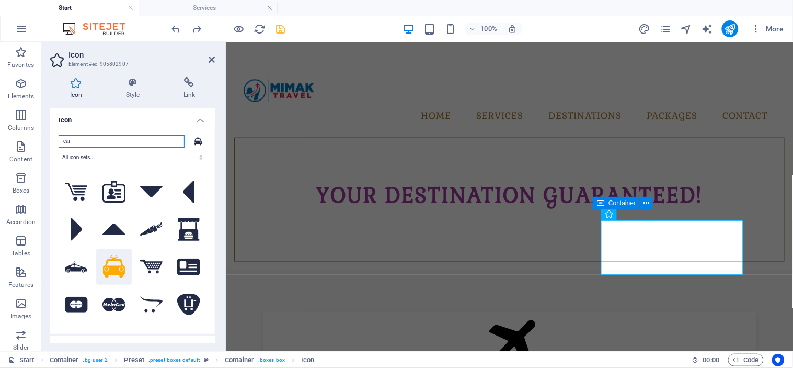
click at [158, 140] on input "car" at bounding box center [122, 141] width 126 height 13
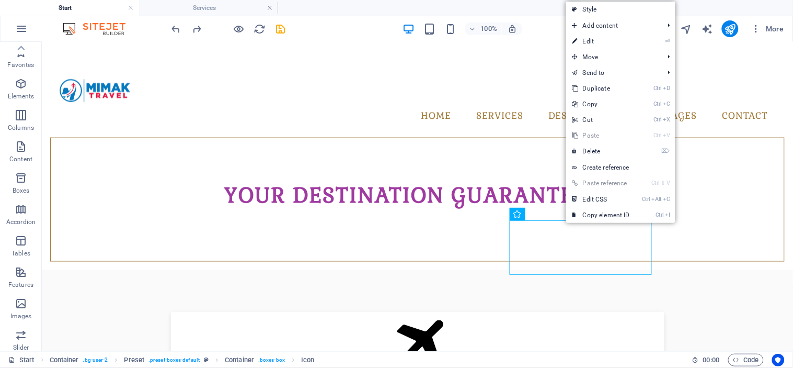
scroll to position [161, 0]
click at [584, 43] on link "⏎ Edit" at bounding box center [601, 41] width 70 height 16
select select "xMidYMid"
select select "px"
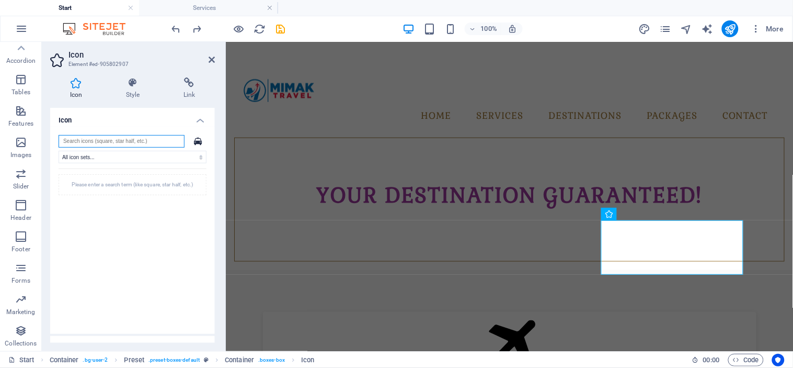
click at [109, 139] on input "search" at bounding box center [122, 141] width 126 height 13
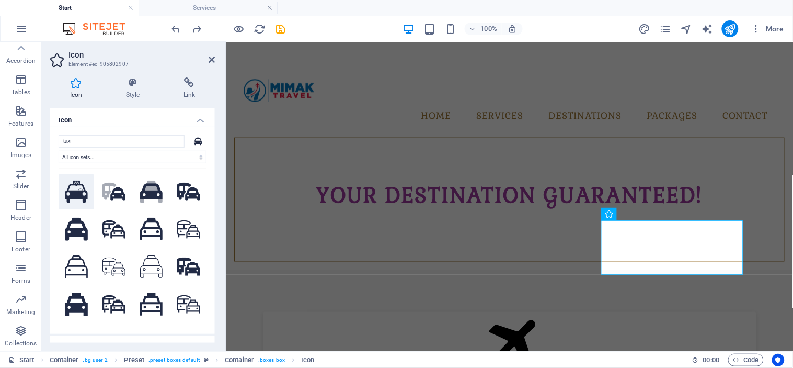
click at [77, 192] on icon at bounding box center [76, 191] width 23 height 22
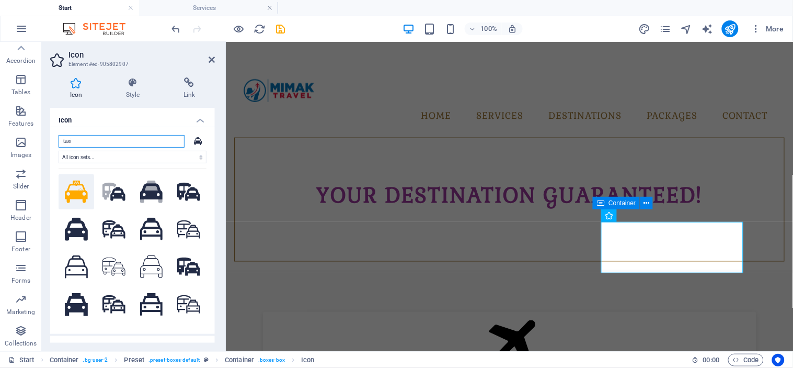
click at [100, 142] on input "taxi" at bounding box center [122, 141] width 126 height 13
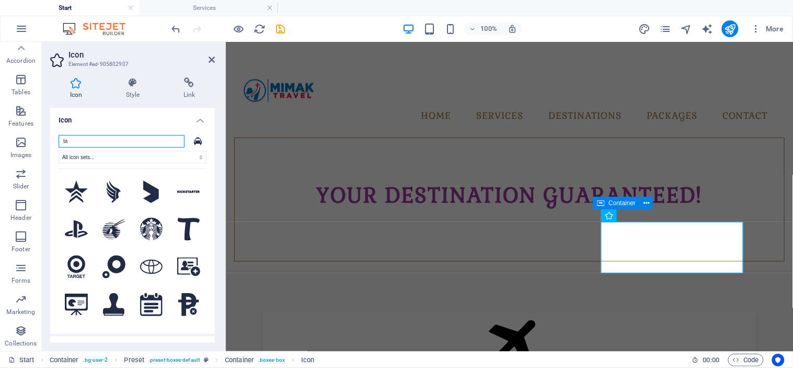
type input "t"
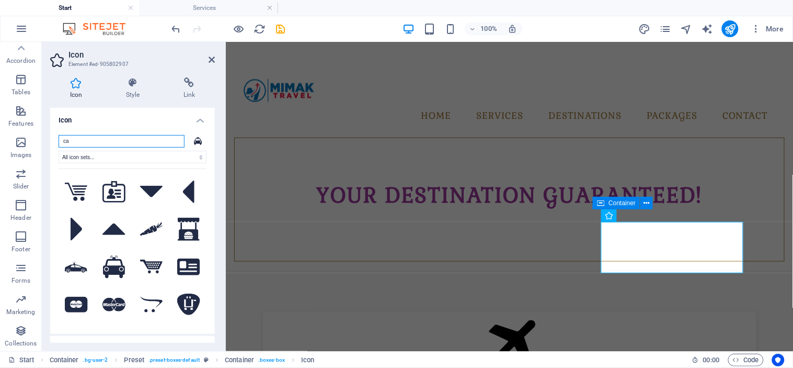
type input "c"
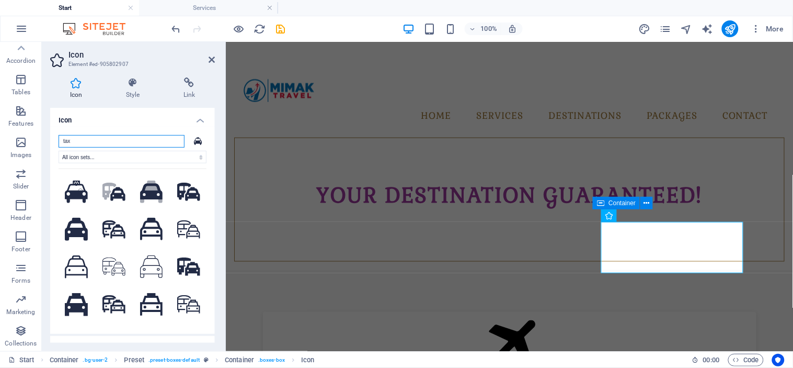
type input "taxi"
click at [74, 296] on icon at bounding box center [76, 304] width 23 height 23
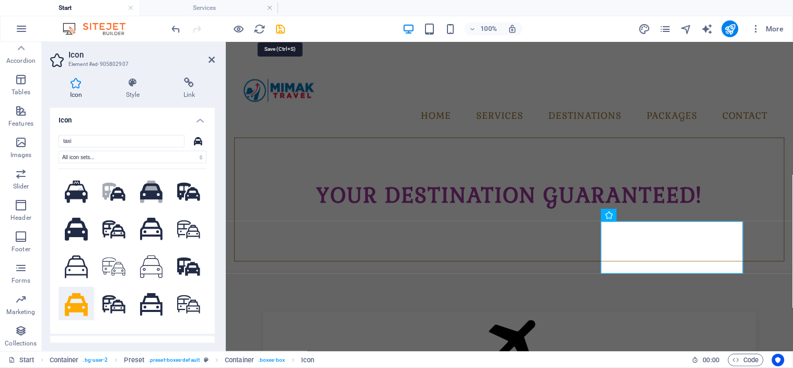
click at [280, 27] on icon "save" at bounding box center [281, 29] width 12 height 12
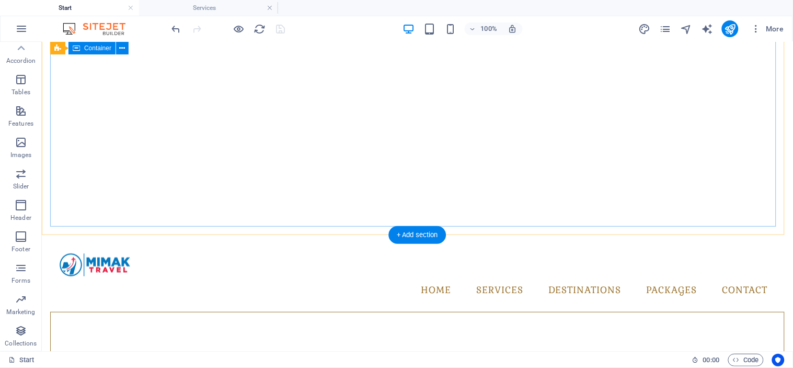
scroll to position [0, 0]
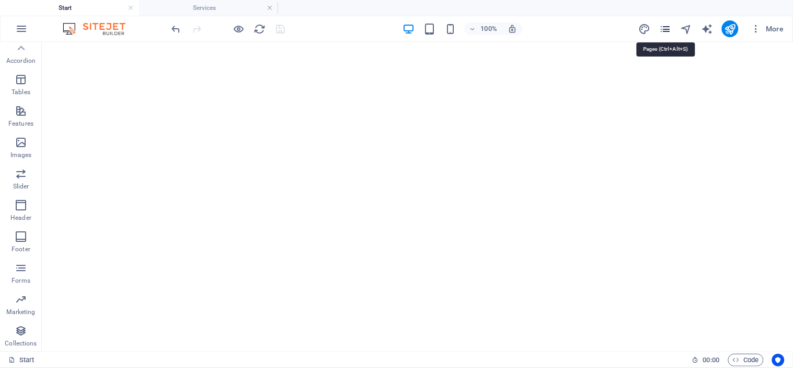
click at [665, 29] on icon "pages" at bounding box center [665, 29] width 12 height 12
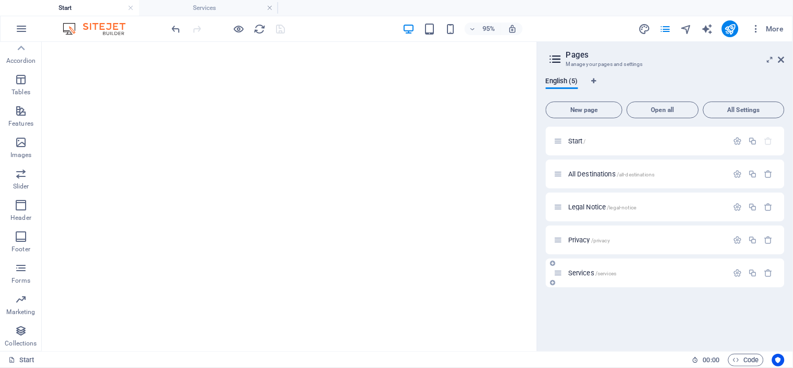
click at [588, 272] on span "Services /services" at bounding box center [592, 273] width 48 height 8
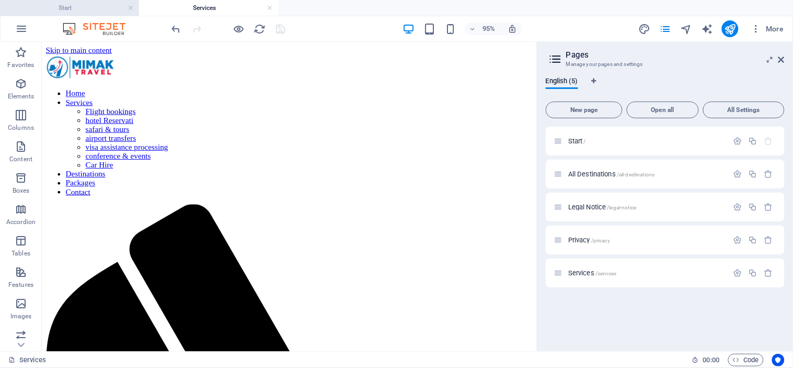
click at [83, 13] on h4 "Start" at bounding box center [69, 8] width 139 height 12
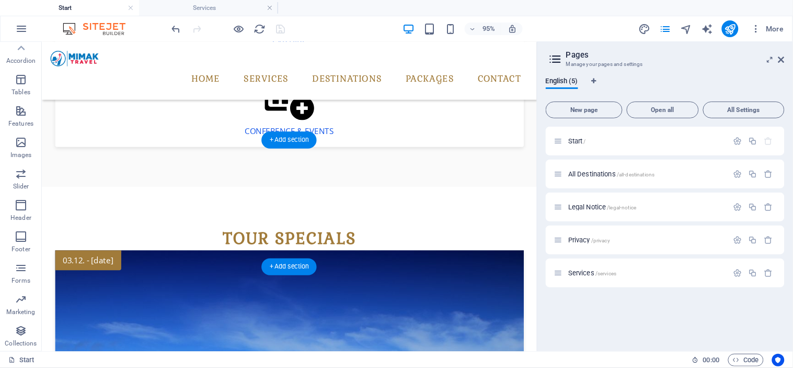
scroll to position [1336, 0]
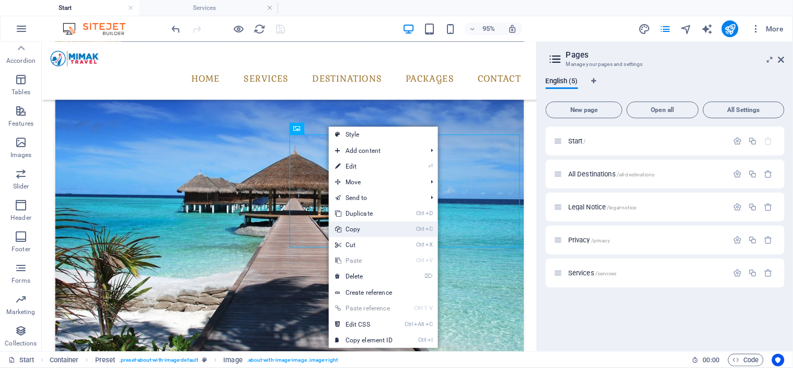
click at [364, 223] on link "Ctrl C Copy" at bounding box center [364, 229] width 70 height 16
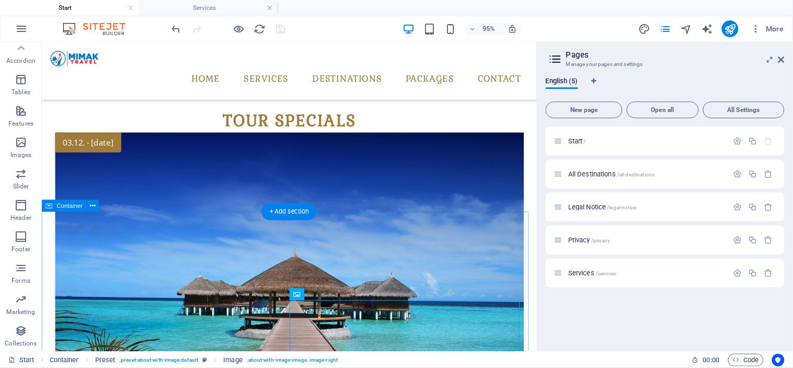
scroll to position [1162, 0]
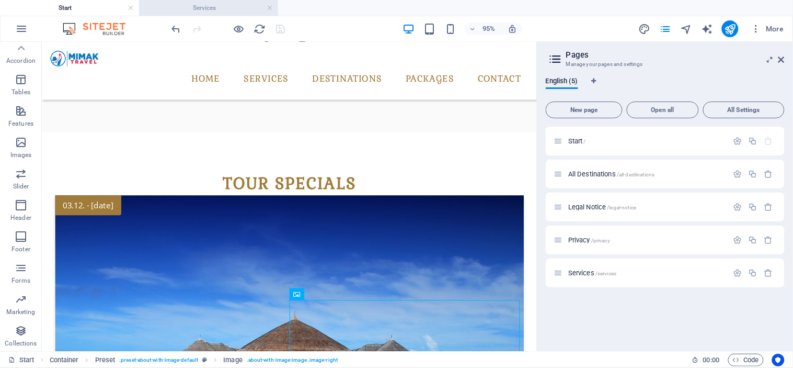
click at [221, 4] on h4 "Services" at bounding box center [208, 8] width 139 height 12
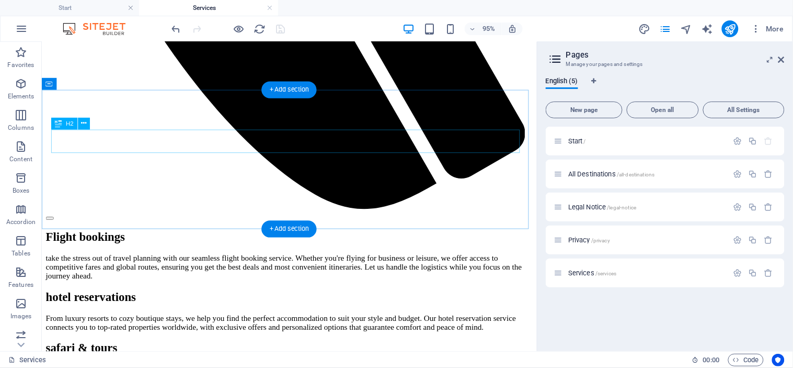
scroll to position [725, 0]
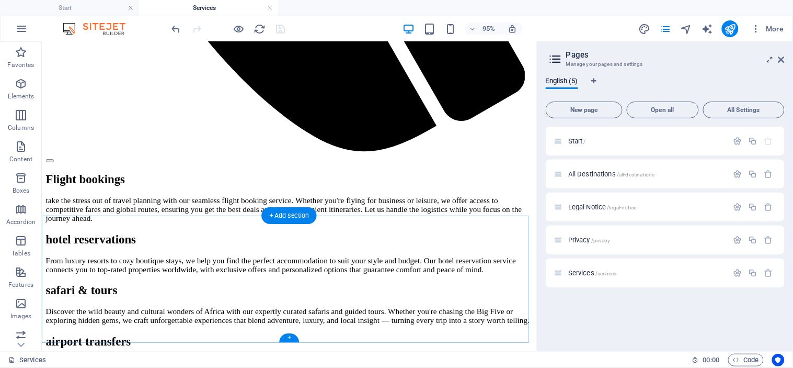
click at [294, 339] on div "+" at bounding box center [289, 338] width 19 height 9
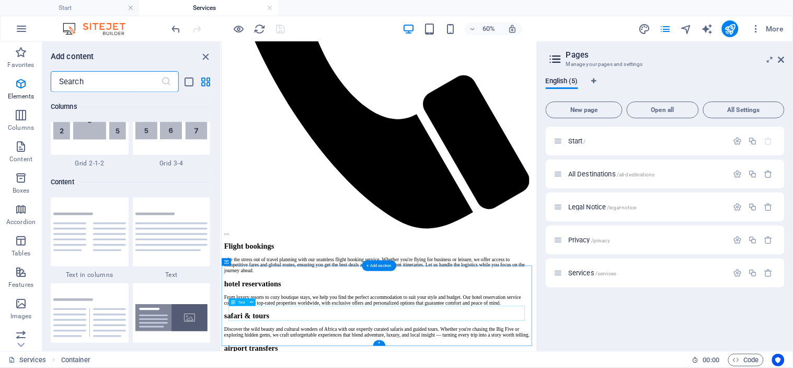
scroll to position [1829, 0]
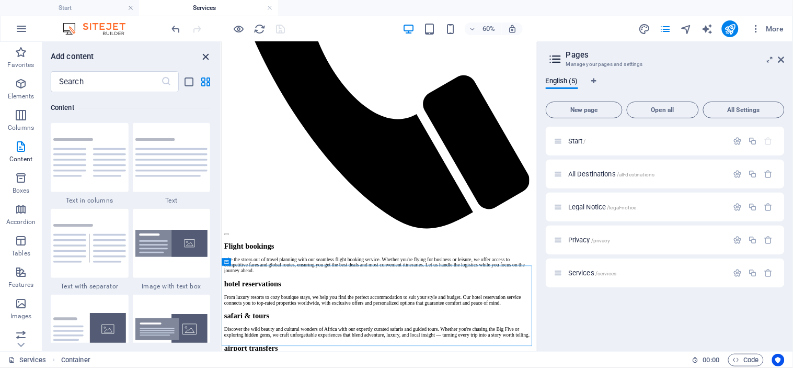
click at [203, 55] on icon "close panel" at bounding box center [206, 57] width 12 height 12
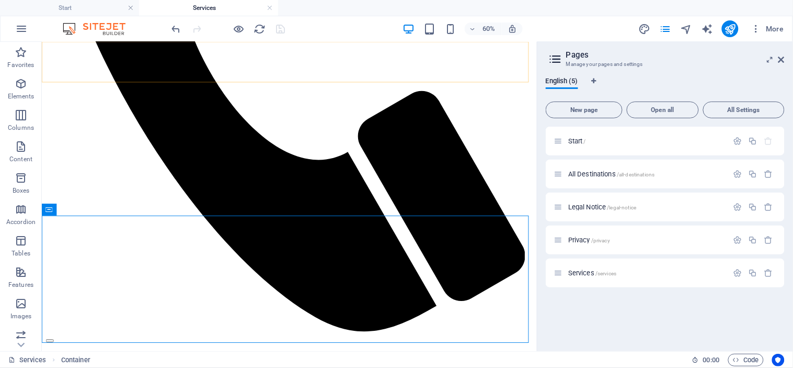
scroll to position [725, 0]
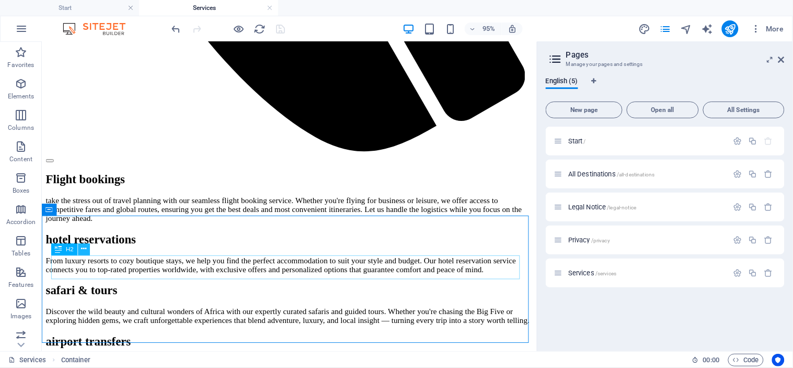
click at [82, 250] on icon at bounding box center [83, 249] width 5 height 10
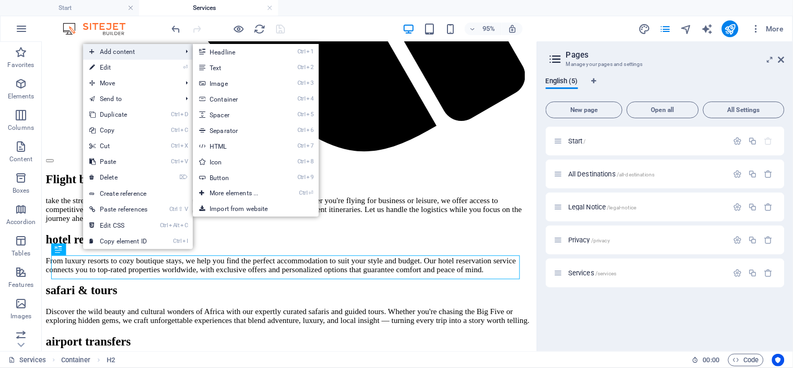
click at [106, 54] on span "Add content" at bounding box center [130, 52] width 94 height 16
click at [132, 51] on span "Add content" at bounding box center [130, 52] width 94 height 16
click at [213, 84] on link "Ctrl 3 Image" at bounding box center [236, 83] width 86 height 16
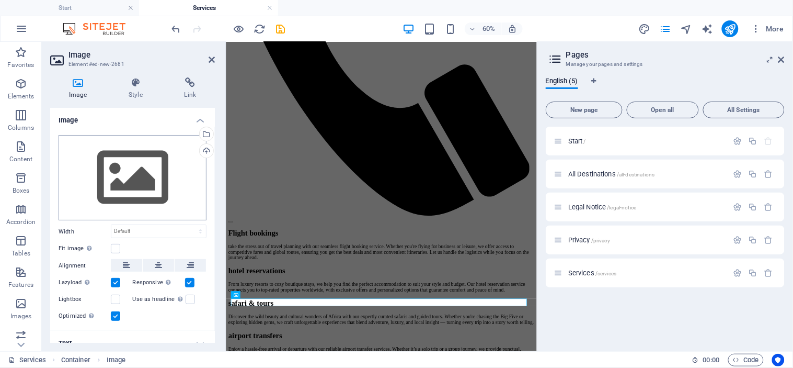
scroll to position [653, 0]
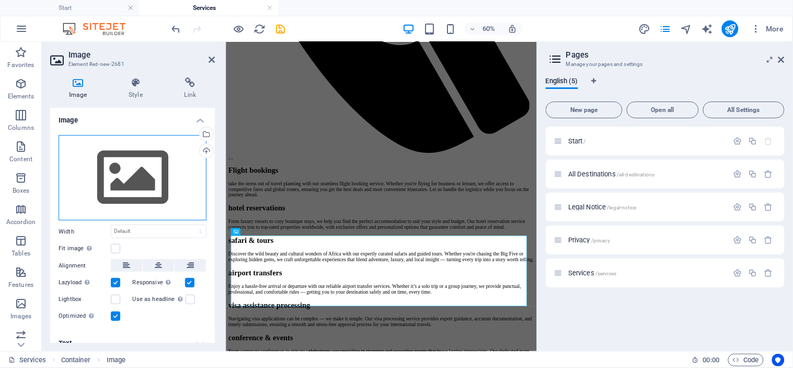
drag, startPoint x: 154, startPoint y: 154, endPoint x: 113, endPoint y: 153, distance: 40.8
click at [113, 153] on div "Drag files here, click to choose files or select files from Files or our free s…" at bounding box center [133, 178] width 148 height 86
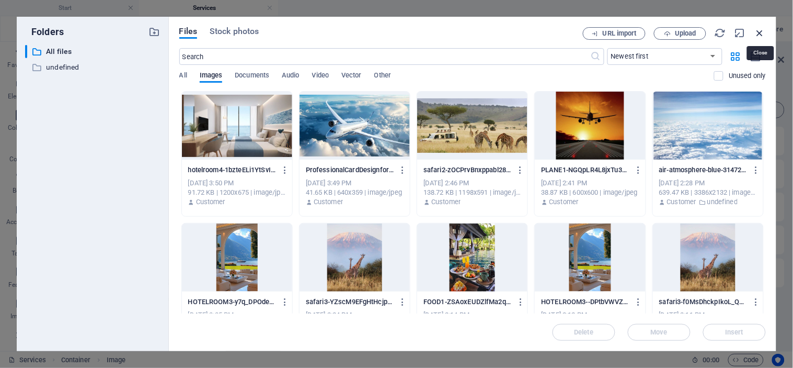
click at [759, 29] on icon "button" at bounding box center [761, 33] width 12 height 12
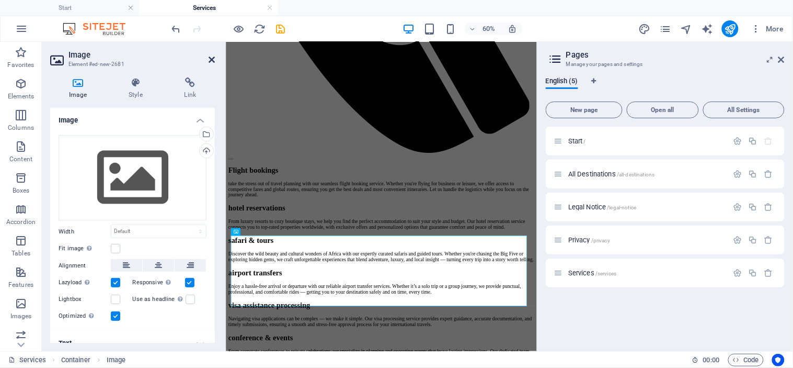
click at [212, 58] on icon at bounding box center [212, 59] width 6 height 8
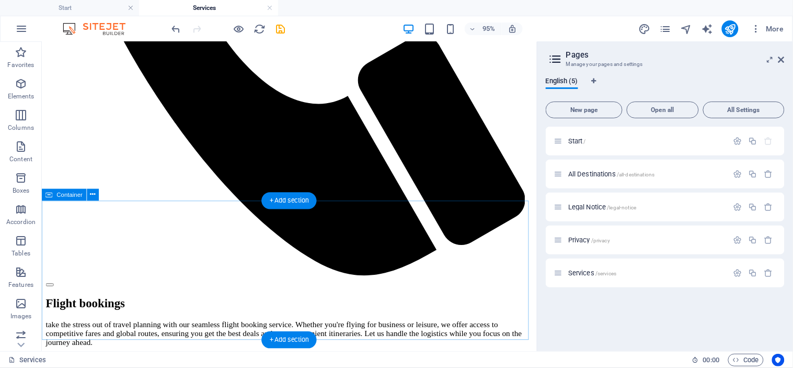
scroll to position [843, 0]
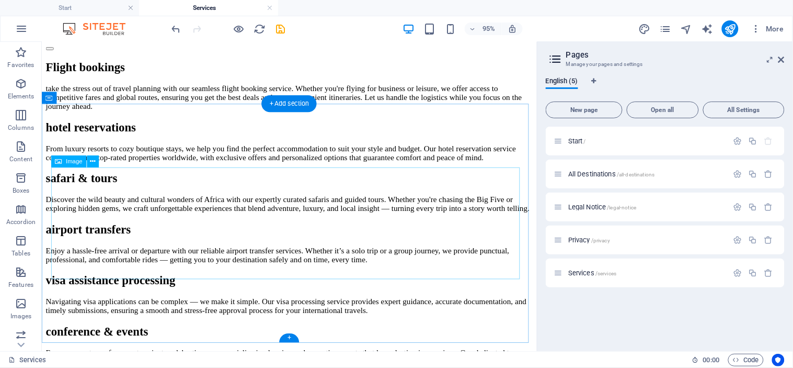
click at [90, 162] on icon at bounding box center [92, 161] width 5 height 10
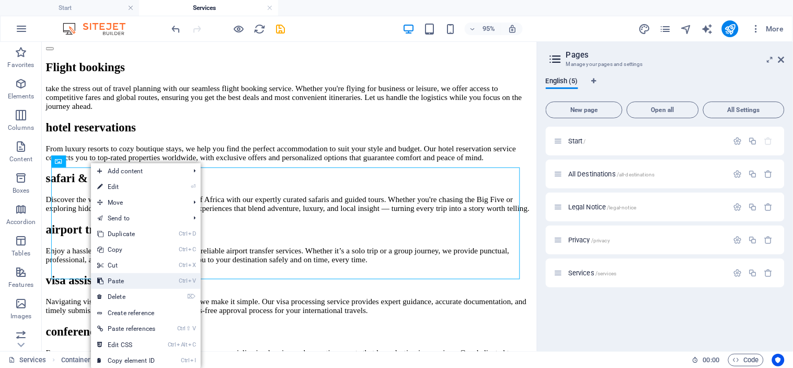
click at [116, 274] on link "Ctrl V Paste" at bounding box center [126, 281] width 71 height 16
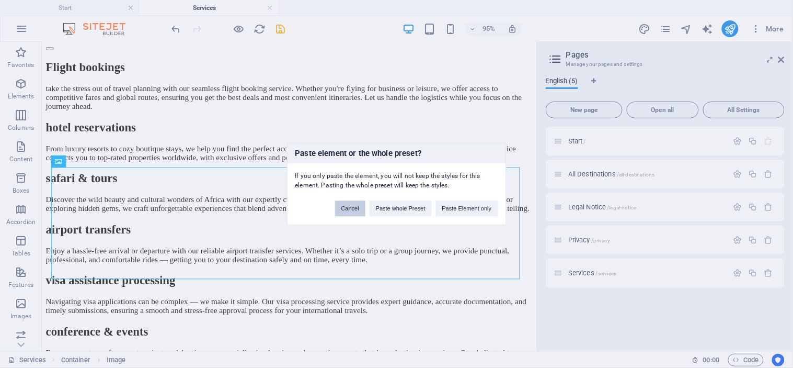
click at [354, 211] on button "Cancel" at bounding box center [350, 208] width 30 height 16
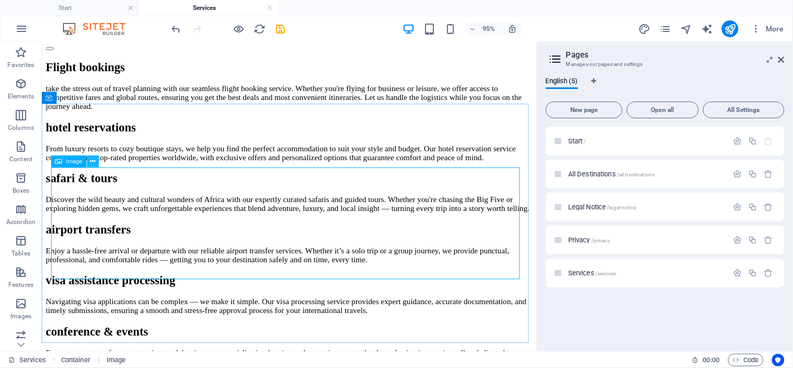
click at [95, 159] on icon at bounding box center [92, 161] width 5 height 10
click at [94, 161] on icon at bounding box center [92, 161] width 5 height 10
click at [94, 159] on icon at bounding box center [92, 161] width 5 height 10
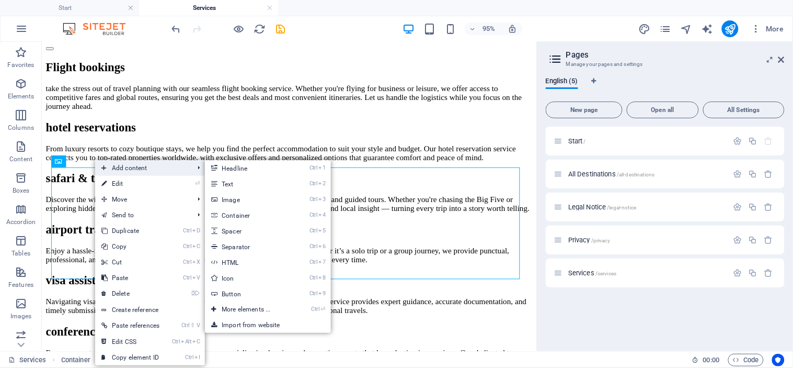
click at [131, 168] on span "Add content" at bounding box center [142, 168] width 94 height 16
click at [154, 168] on span "Add content" at bounding box center [142, 168] width 94 height 16
click at [242, 194] on link "Ctrl 3 Image" at bounding box center [248, 199] width 86 height 16
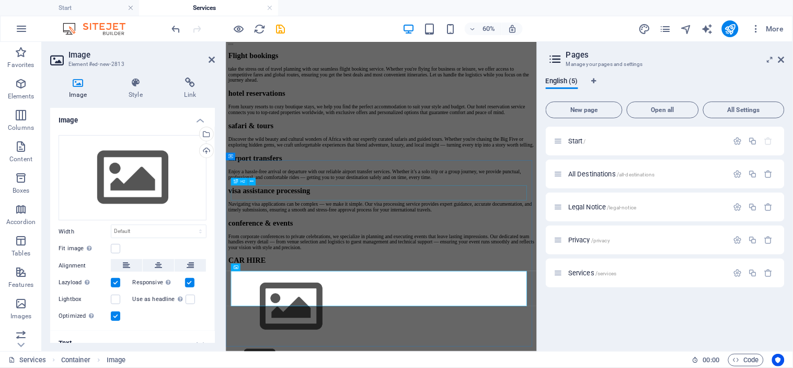
scroll to position [712, 0]
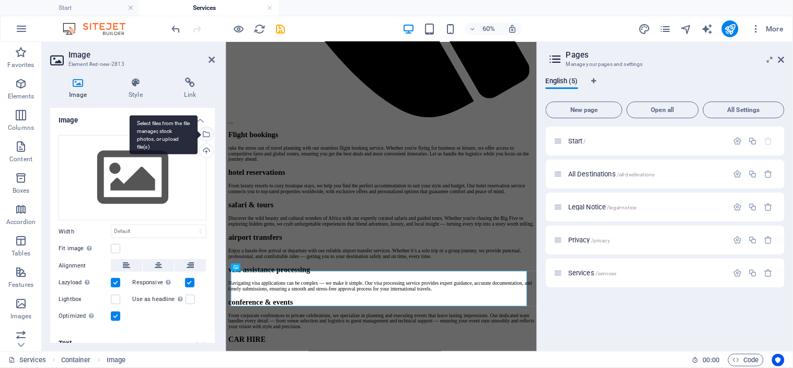
click at [204, 131] on div "Select files from the file manager, stock photos, or upload file(s)" at bounding box center [206, 135] width 16 height 16
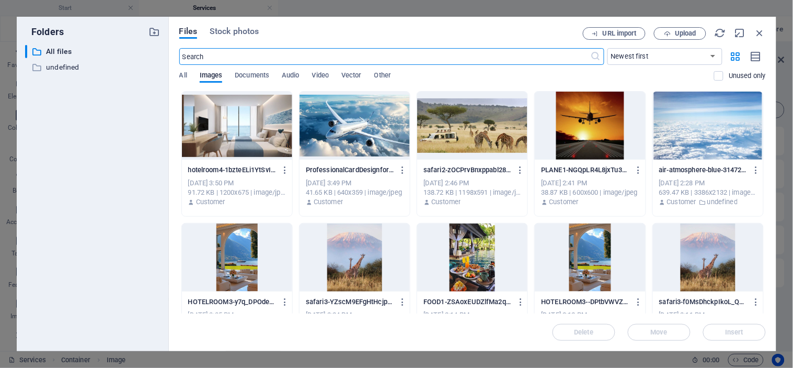
click at [316, 121] on div at bounding box center [355, 126] width 110 height 68
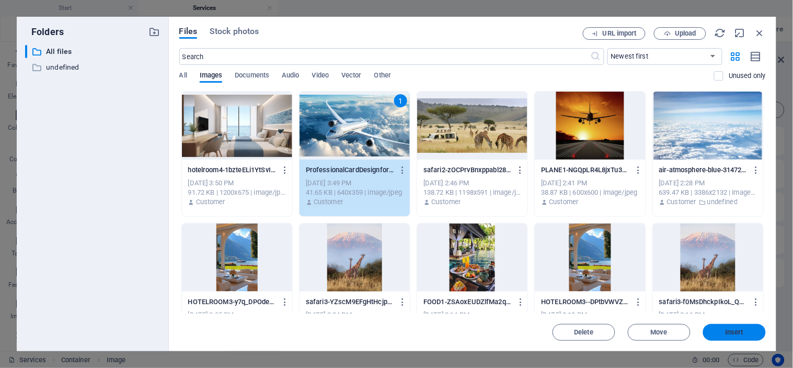
click at [738, 330] on span "Insert" at bounding box center [735, 332] width 18 height 6
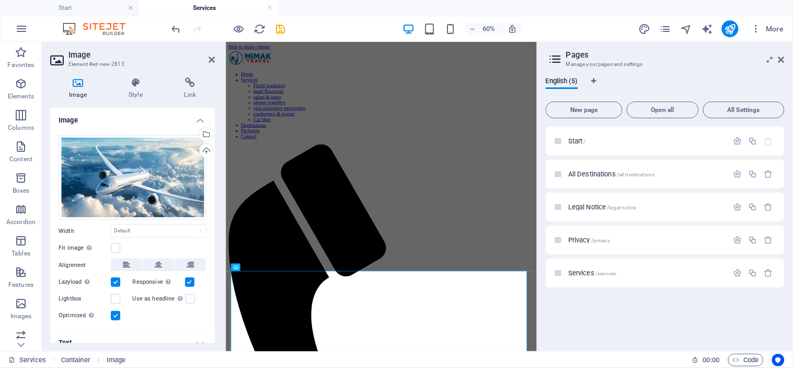
scroll to position [712, 0]
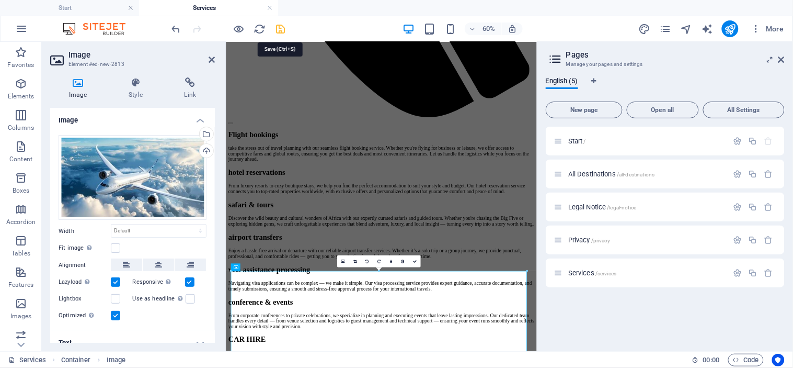
click at [282, 27] on icon "save" at bounding box center [281, 29] width 12 height 12
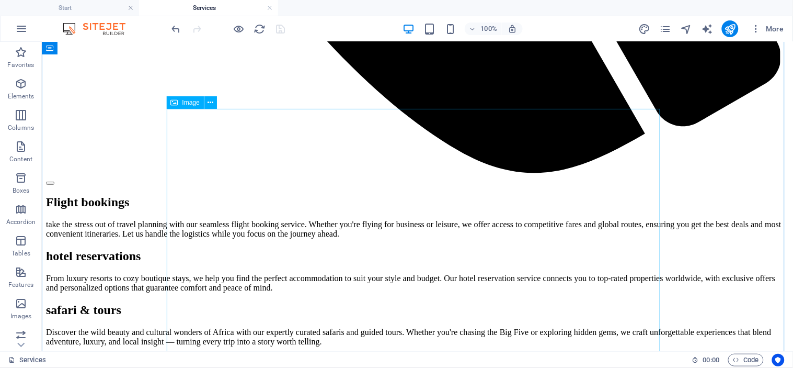
scroll to position [962, 0]
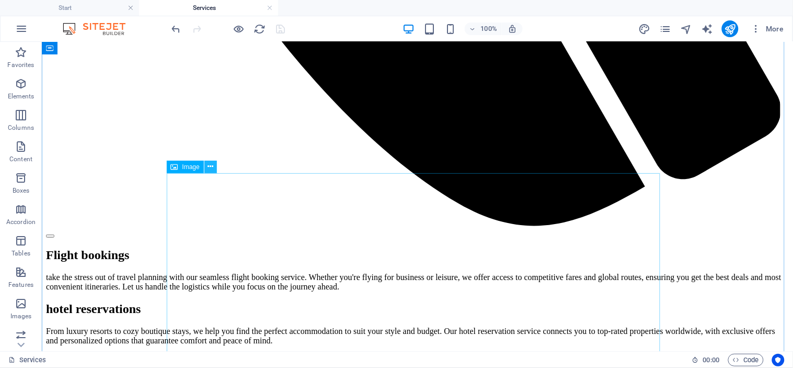
click at [208, 166] on icon at bounding box center [211, 166] width 6 height 11
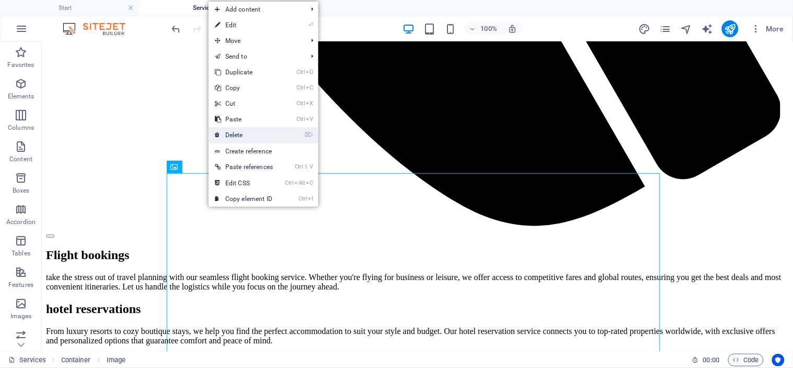
click at [248, 133] on link "⌦ Delete" at bounding box center [244, 135] width 71 height 16
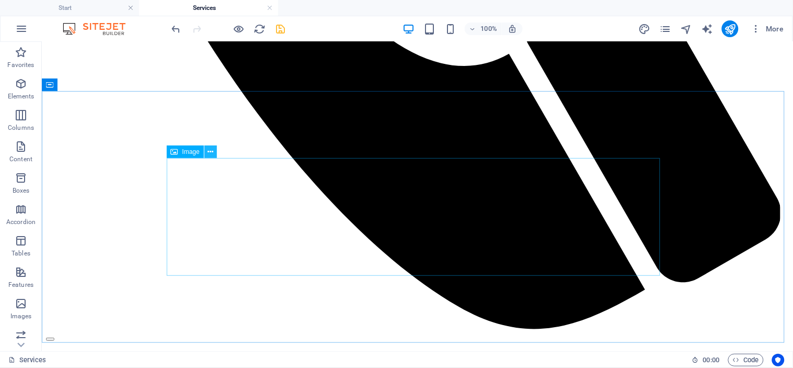
click at [211, 150] on icon at bounding box center [211, 151] width 6 height 11
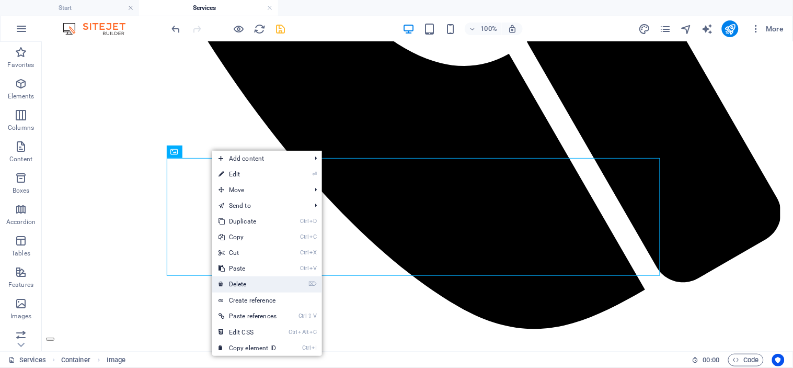
click at [255, 282] on link "⌦ Delete" at bounding box center [247, 284] width 71 height 16
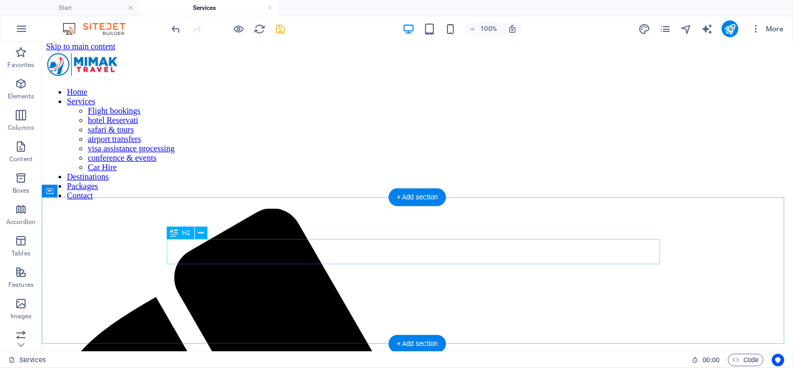
scroll to position [0, 0]
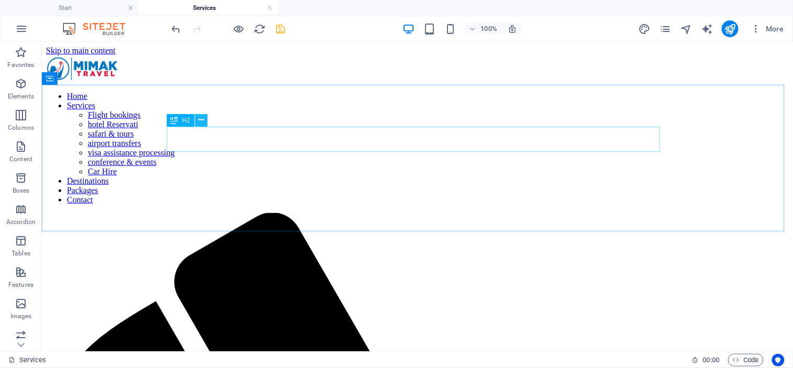
click at [200, 121] on icon at bounding box center [201, 120] width 6 height 11
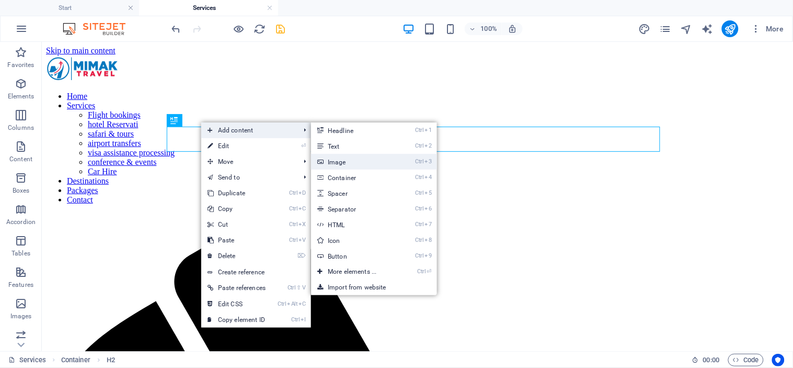
click at [346, 161] on link "Ctrl 3 Image" at bounding box center [354, 162] width 86 height 16
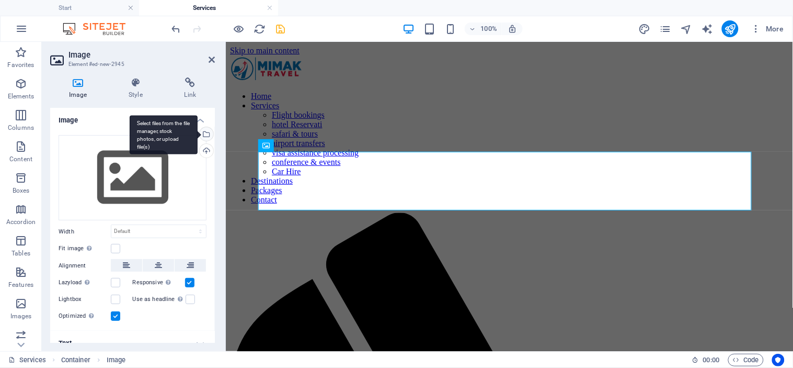
click at [207, 136] on div "Select files from the file manager, stock photos, or upload file(s)" at bounding box center [206, 135] width 16 height 16
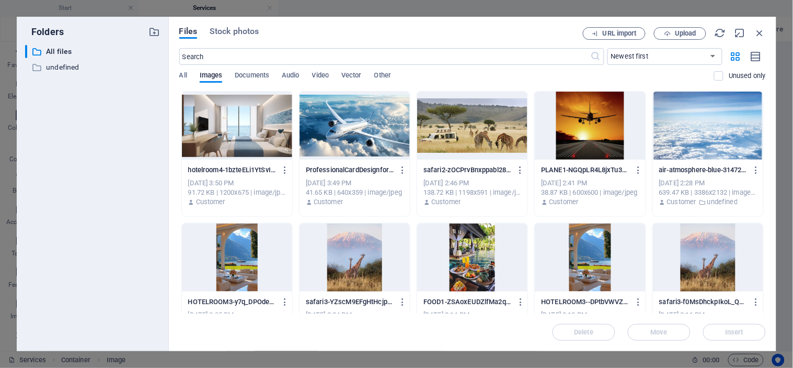
click at [594, 132] on div at bounding box center [590, 126] width 110 height 68
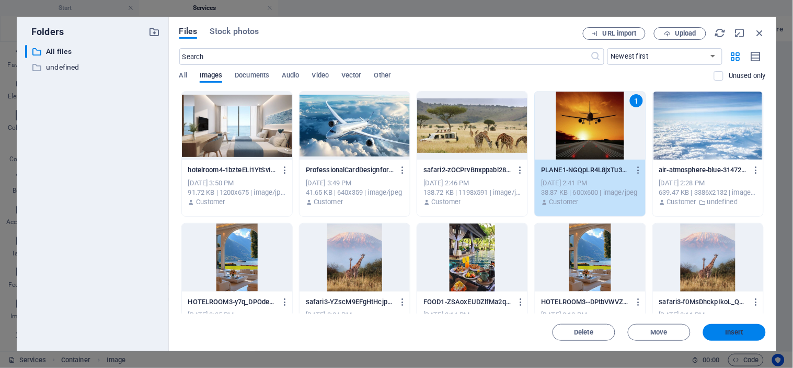
click at [731, 330] on span "Insert" at bounding box center [735, 332] width 18 height 6
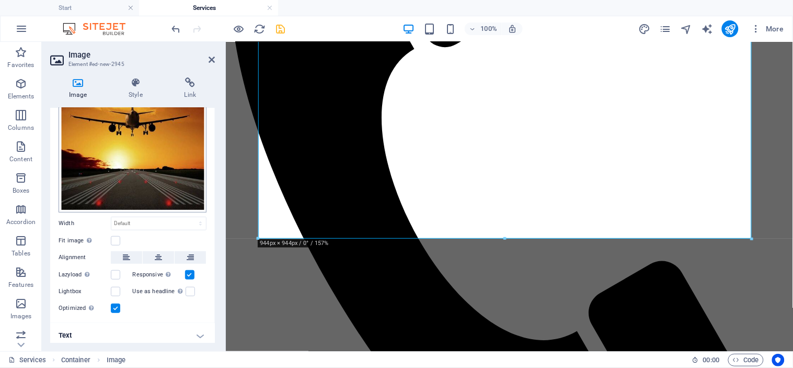
scroll to position [74, 0]
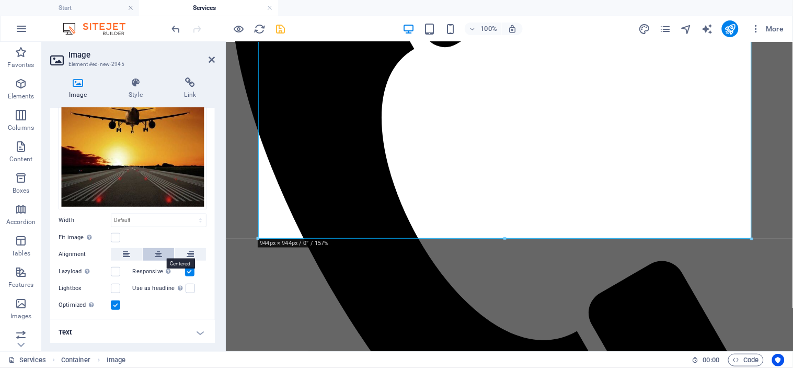
click at [155, 254] on icon at bounding box center [158, 254] width 7 height 13
click at [281, 30] on icon "save" at bounding box center [281, 29] width 12 height 12
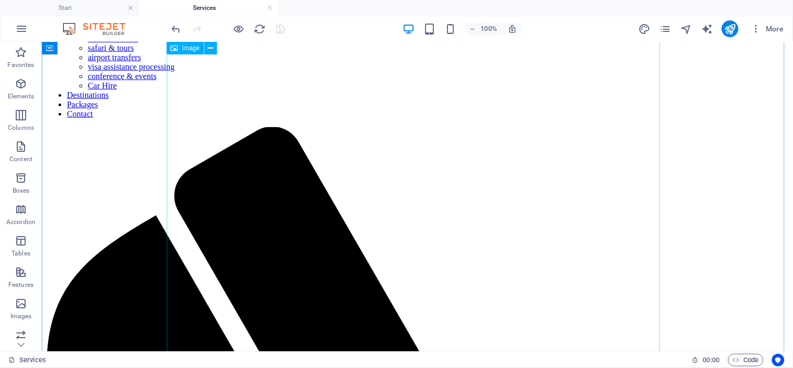
scroll to position [0, 0]
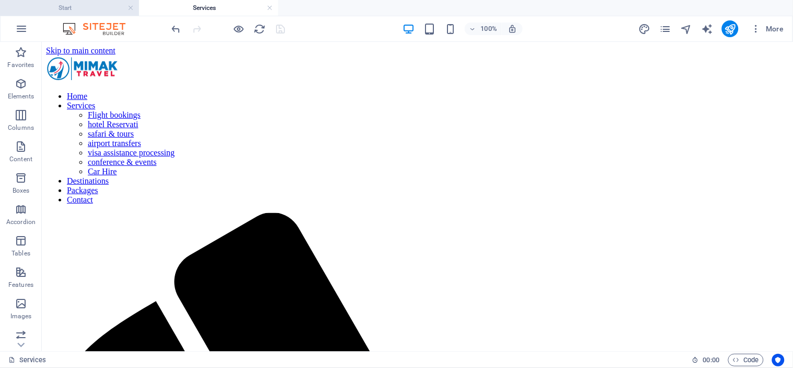
click at [56, 8] on h4 "Start" at bounding box center [69, 8] width 139 height 12
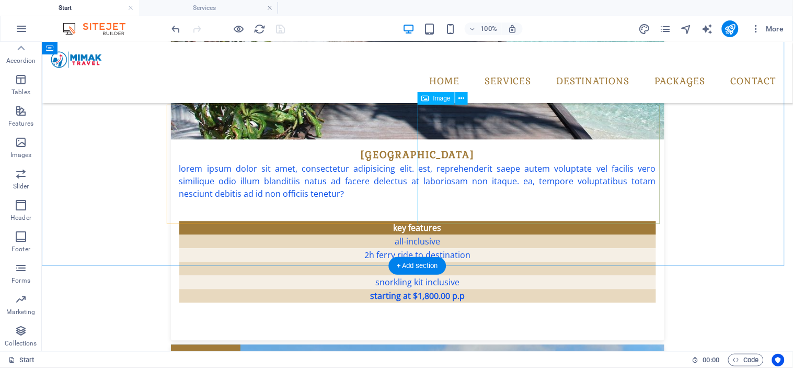
scroll to position [1569, 0]
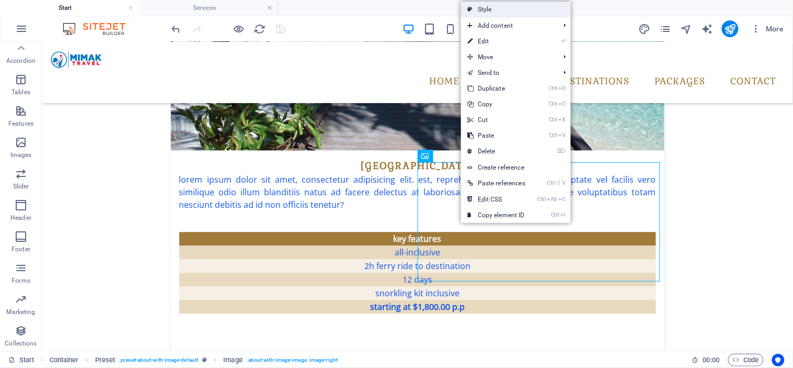
drag, startPoint x: 314, startPoint y: 120, endPoint x: 519, endPoint y: 14, distance: 231.1
click at [519, 14] on link "Style" at bounding box center [516, 10] width 110 height 16
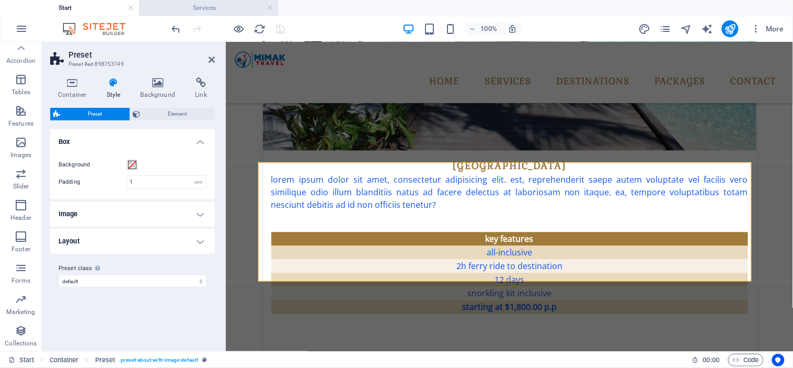
click at [206, 9] on h4 "Services" at bounding box center [208, 8] width 139 height 12
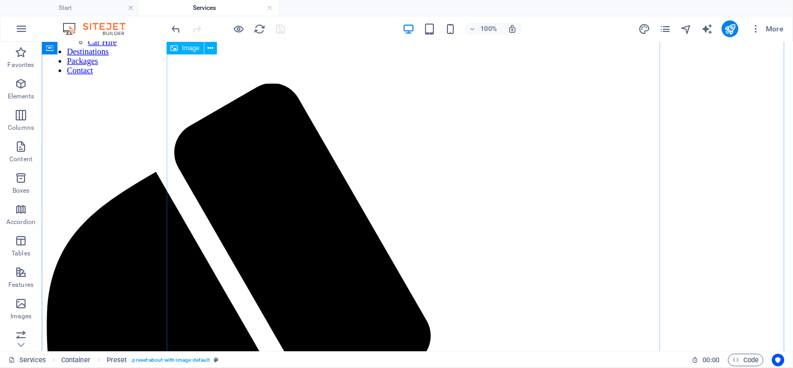
scroll to position [116, 0]
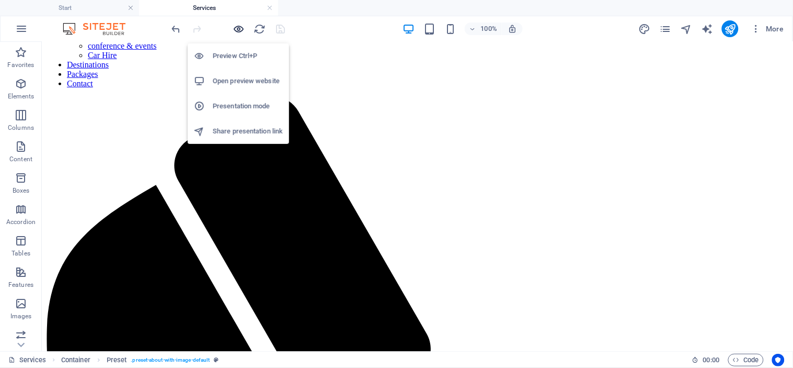
click at [239, 27] on icon "button" at bounding box center [239, 29] width 12 height 12
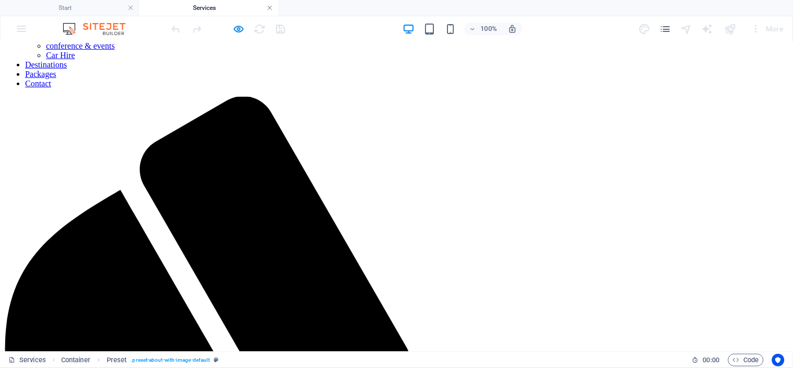
click at [269, 7] on link at bounding box center [270, 8] width 6 height 10
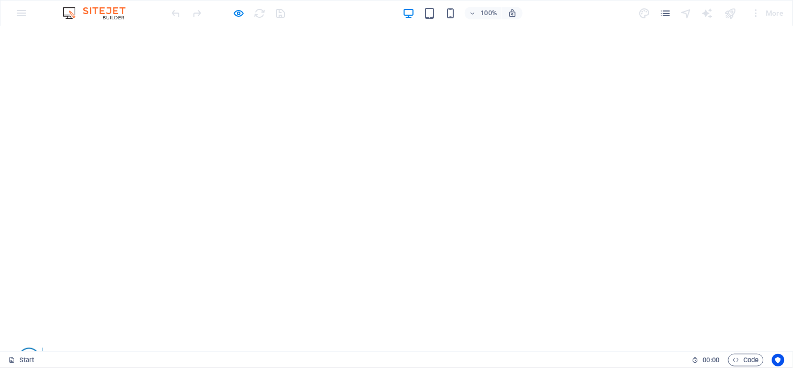
scroll to position [0, 0]
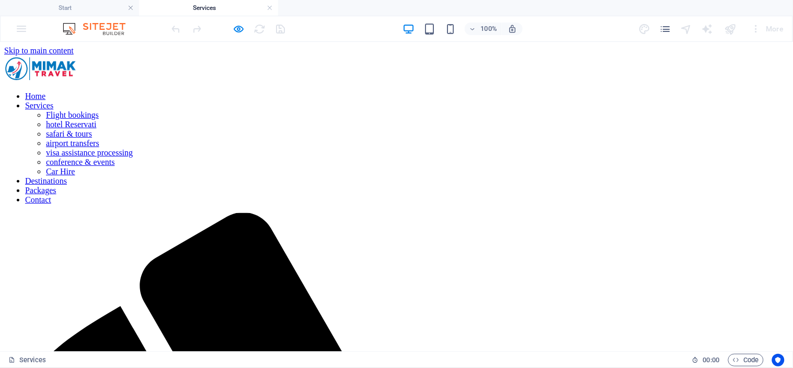
click at [232, 28] on div at bounding box center [228, 28] width 117 height 17
click at [239, 28] on icon "button" at bounding box center [239, 29] width 12 height 12
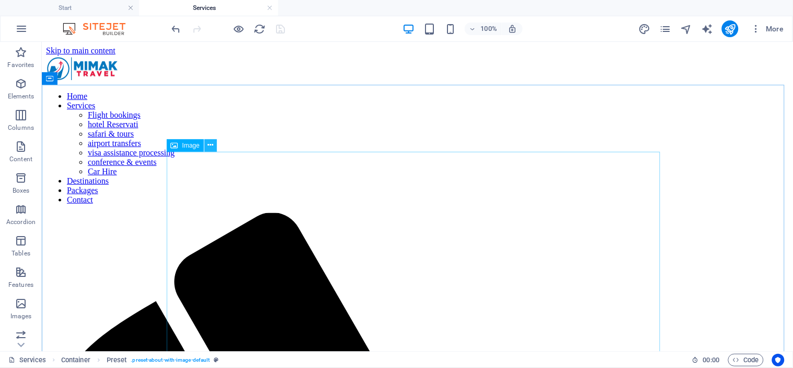
click at [211, 144] on icon at bounding box center [211, 145] width 6 height 11
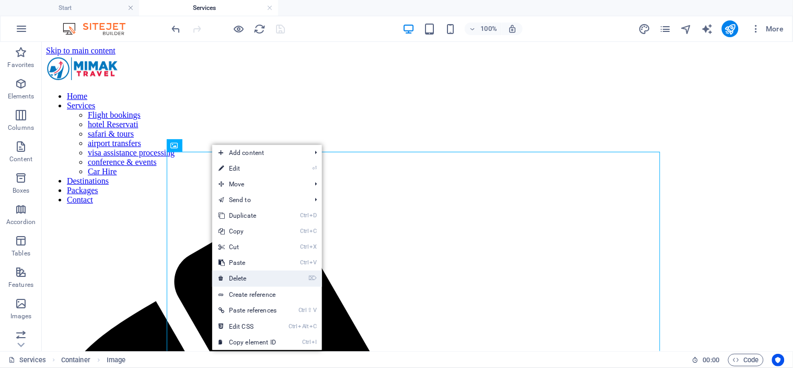
click at [254, 281] on link "⌦ Delete" at bounding box center [247, 278] width 71 height 16
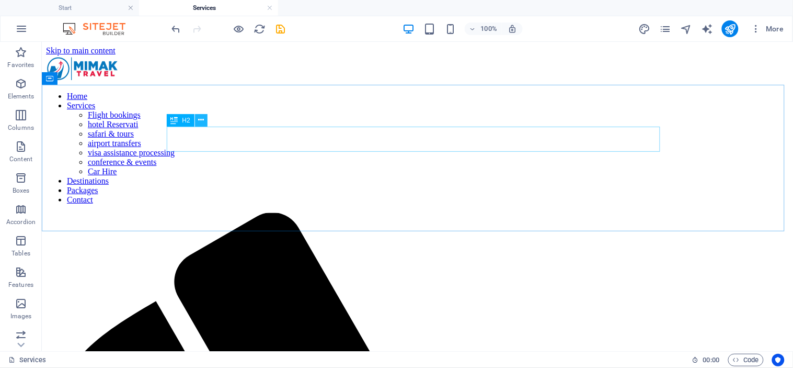
click at [201, 119] on icon at bounding box center [201, 120] width 6 height 11
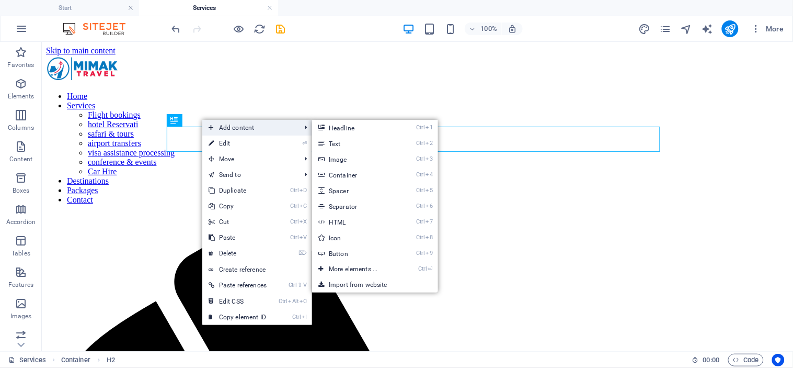
click at [219, 123] on span "Add content" at bounding box center [249, 128] width 94 height 16
click at [349, 157] on link "Ctrl 3 Image" at bounding box center [355, 159] width 86 height 16
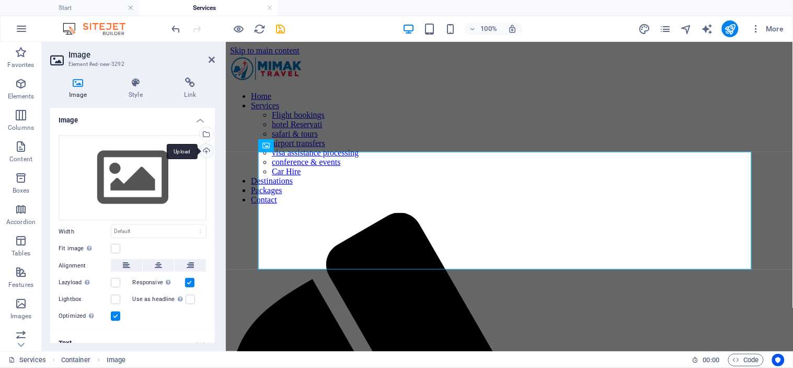
click at [208, 150] on div "Upload" at bounding box center [206, 152] width 16 height 16
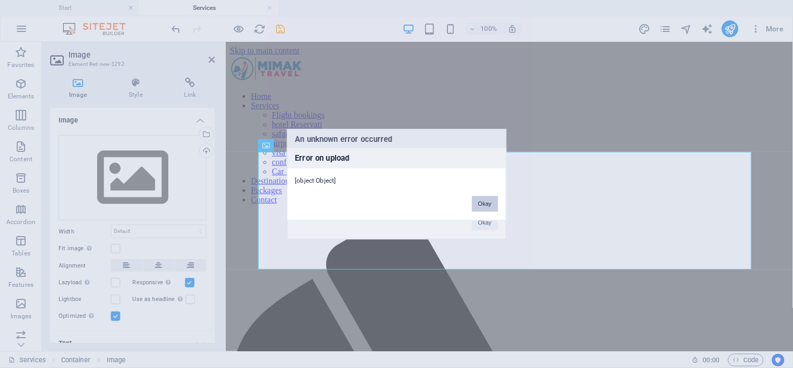
click at [490, 206] on button "Okay" at bounding box center [485, 204] width 26 height 16
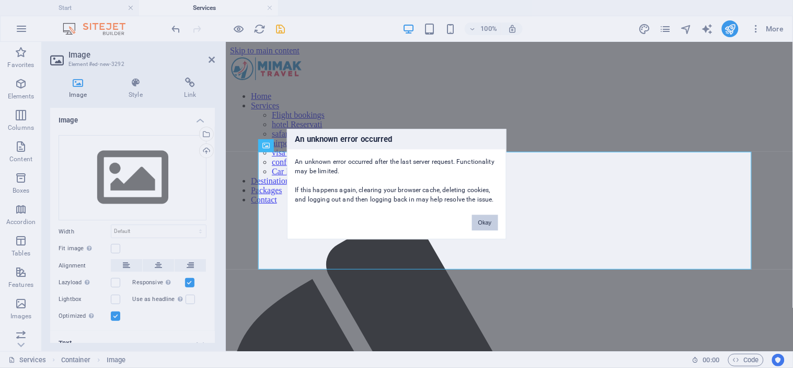
click at [488, 223] on button "Okay" at bounding box center [485, 222] width 26 height 16
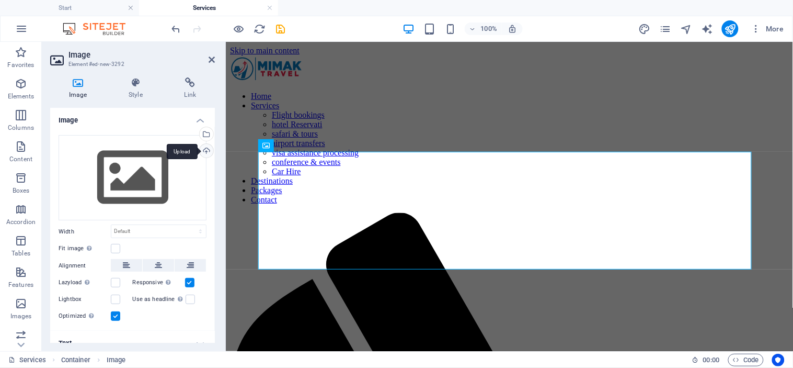
click at [200, 149] on div "Upload" at bounding box center [206, 152] width 16 height 16
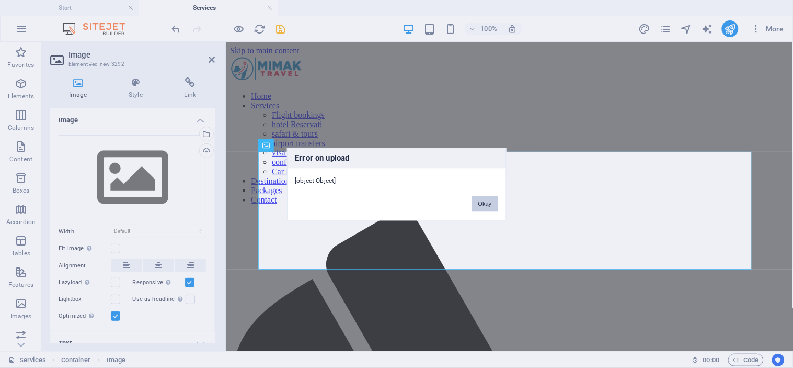
click at [481, 202] on button "Okay" at bounding box center [485, 204] width 26 height 16
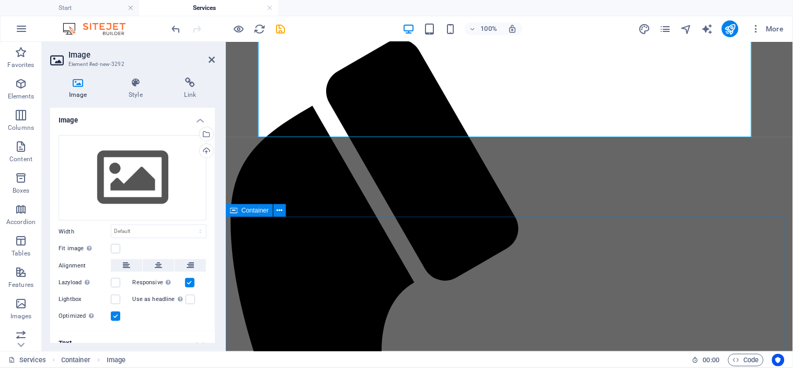
scroll to position [174, 0]
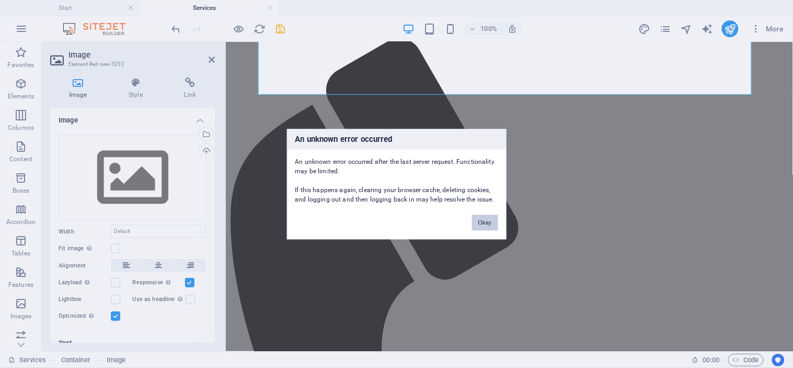
click at [477, 216] on button "Okay" at bounding box center [485, 222] width 26 height 16
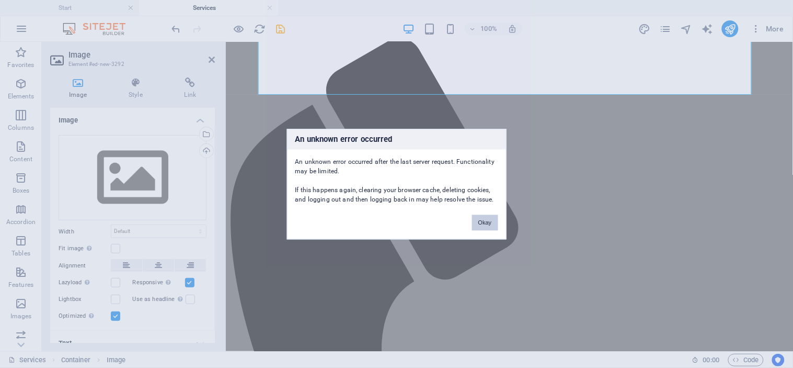
click at [486, 221] on button "Okay" at bounding box center [485, 222] width 26 height 16
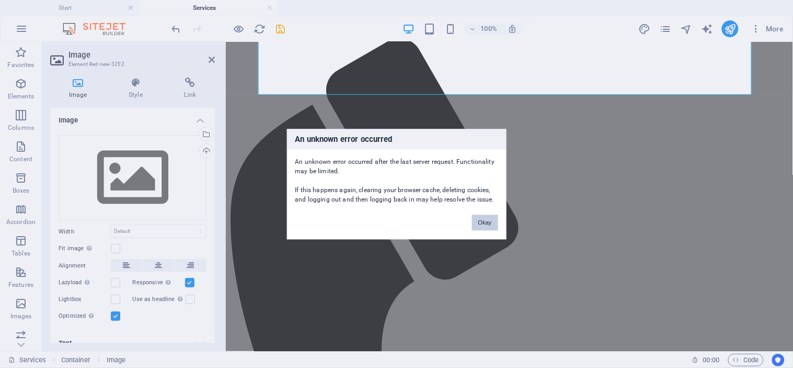
click at [487, 226] on button "Okay" at bounding box center [485, 222] width 26 height 16
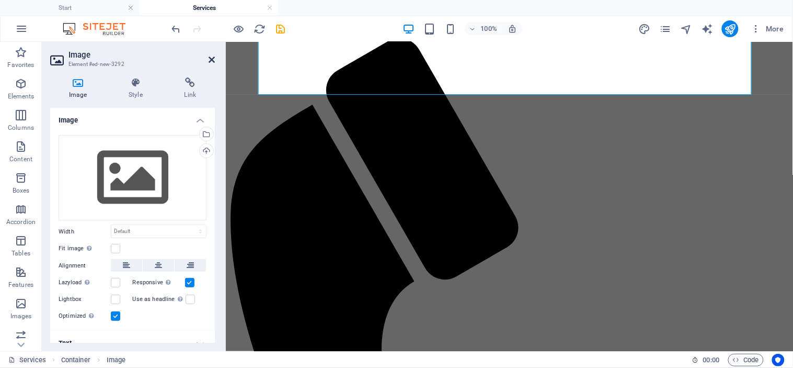
click at [211, 58] on icon at bounding box center [212, 59] width 6 height 8
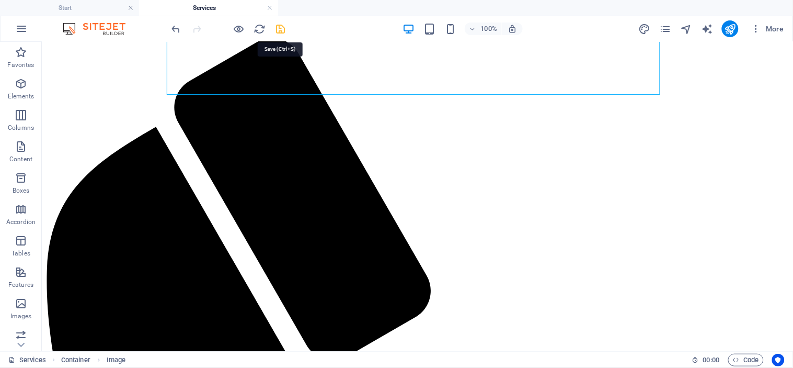
click at [281, 28] on icon "save" at bounding box center [281, 29] width 12 height 12
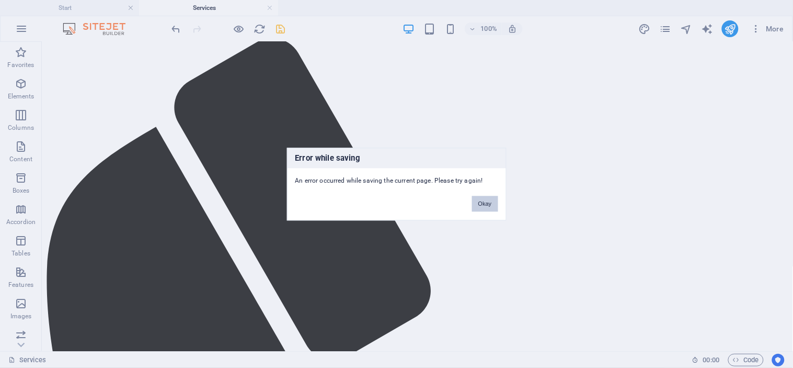
click at [478, 200] on button "Okay" at bounding box center [485, 204] width 26 height 16
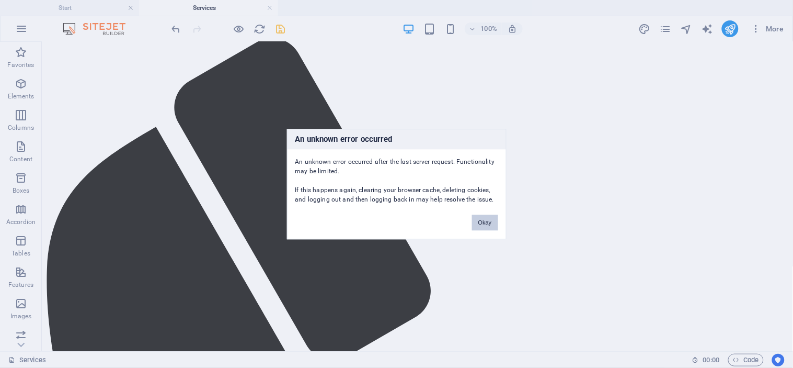
click at [488, 220] on button "Okay" at bounding box center [485, 222] width 26 height 16
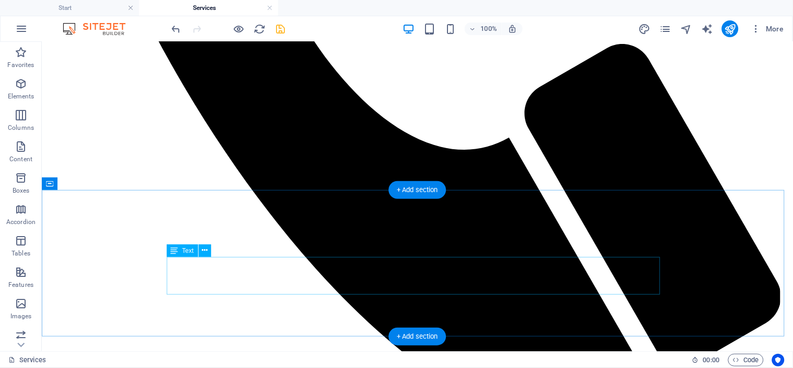
scroll to position [859, 0]
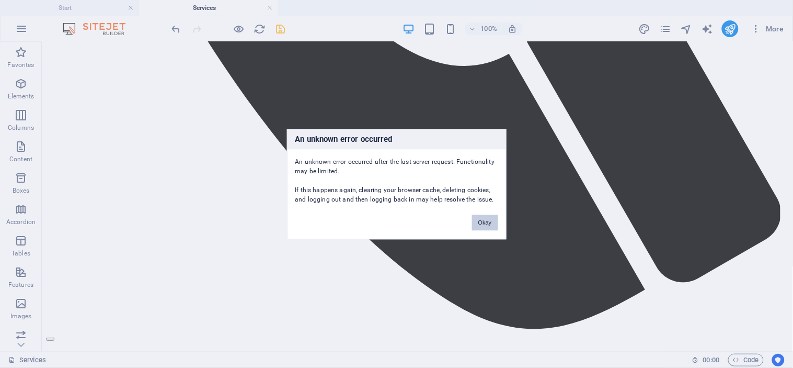
click at [483, 225] on button "Okay" at bounding box center [485, 222] width 26 height 16
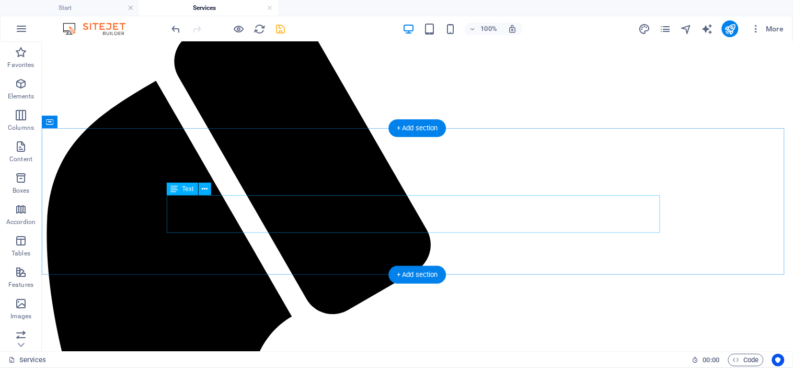
scroll to position [0, 0]
